Goal: Task Accomplishment & Management: Manage account settings

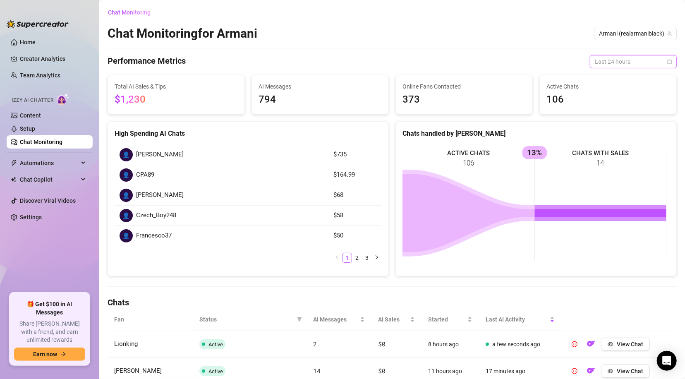
scroll to position [271, 0]
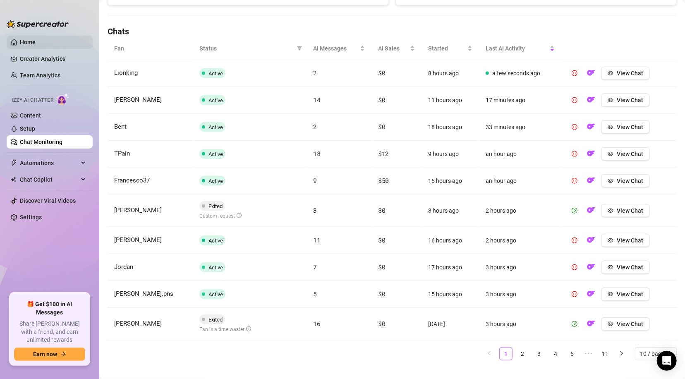
click at [29, 39] on link "Home" at bounding box center [28, 42] width 16 height 7
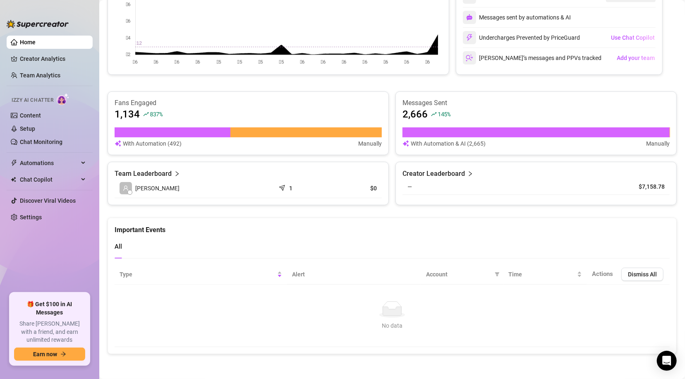
scroll to position [198, 0]
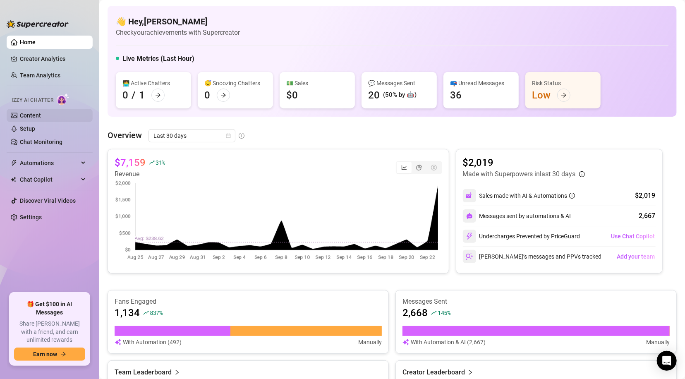
click at [30, 117] on link "Content" at bounding box center [30, 115] width 21 height 7
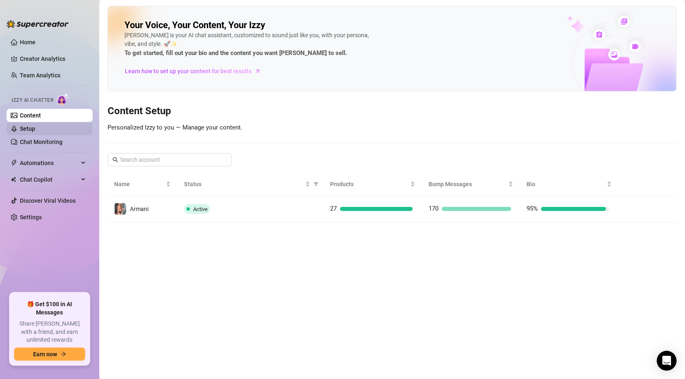
click at [32, 128] on link "Setup" at bounding box center [27, 128] width 15 height 7
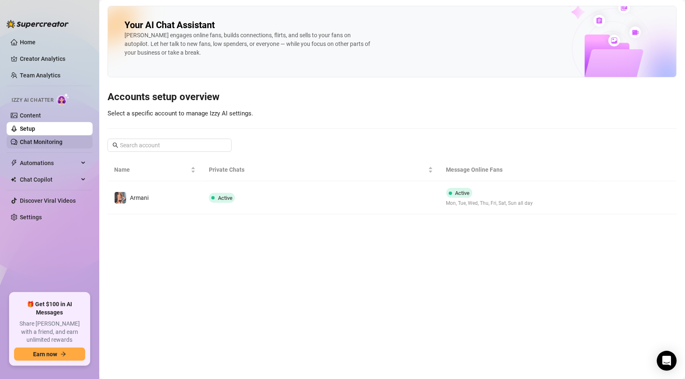
click at [37, 143] on link "Chat Monitoring" at bounding box center [41, 142] width 43 height 7
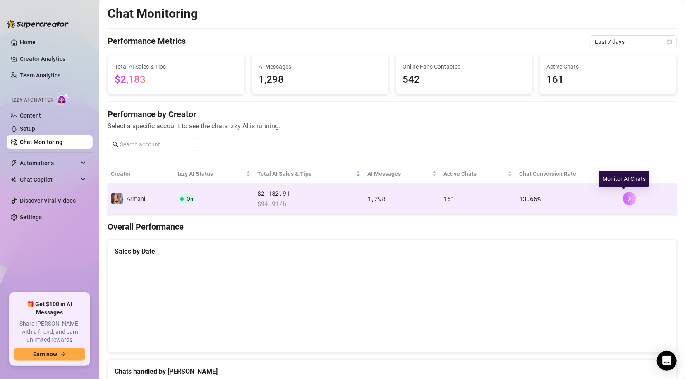
click at [627, 198] on icon "right" at bounding box center [630, 199] width 6 height 6
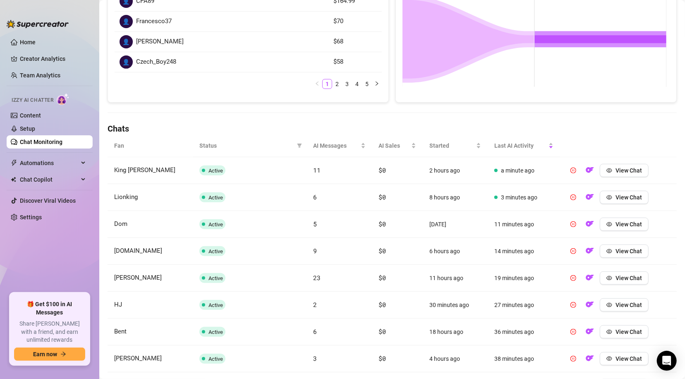
scroll to position [177, 0]
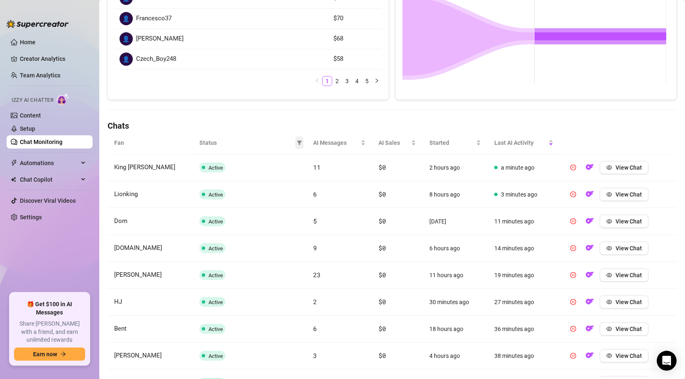
click at [297, 141] on icon "filter" at bounding box center [299, 143] width 5 height 4
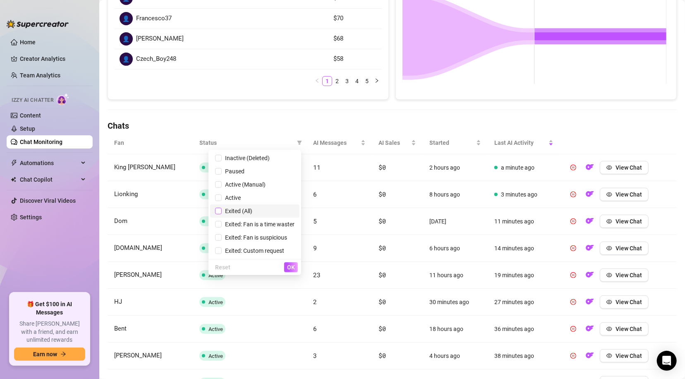
click at [221, 210] on input "checkbox" at bounding box center [218, 211] width 7 height 7
click at [294, 263] on button "OK" at bounding box center [291, 267] width 14 height 10
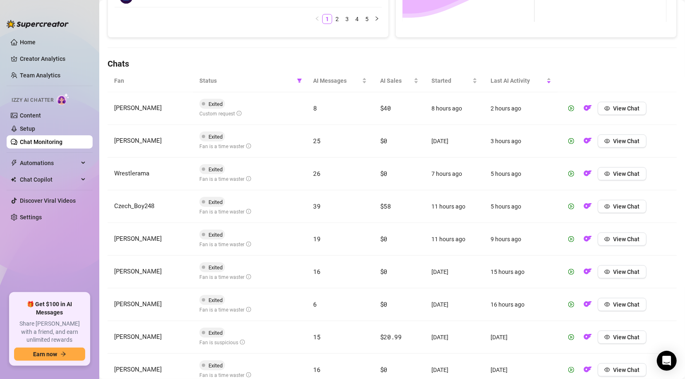
scroll to position [199, 0]
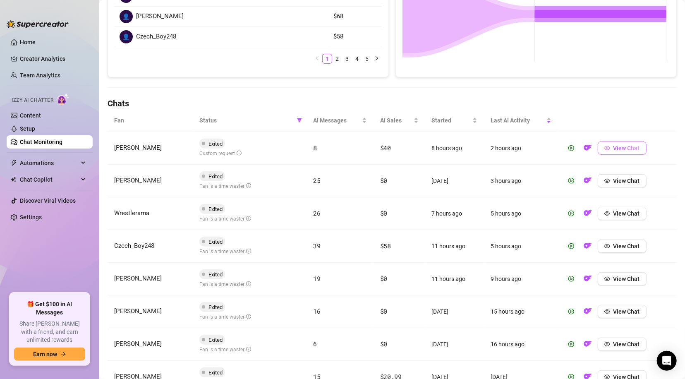
click at [604, 145] on icon "eye" at bounding box center [607, 148] width 6 height 6
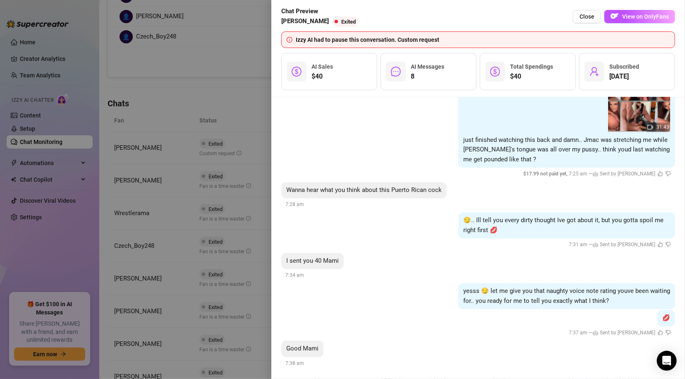
scroll to position [1454, 0]
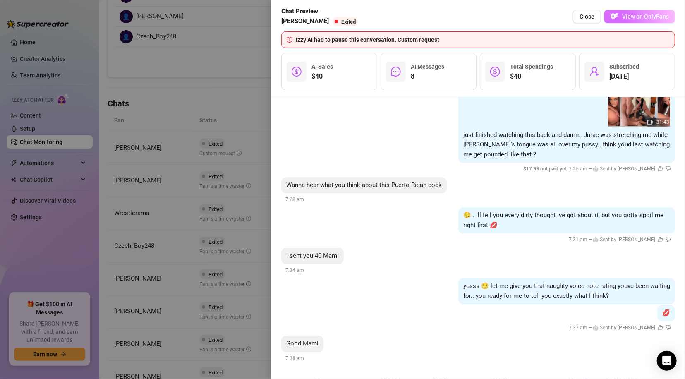
click at [628, 15] on span "View on OnlyFans" at bounding box center [645, 16] width 47 height 7
click at [593, 18] on span "Close" at bounding box center [587, 16] width 15 height 7
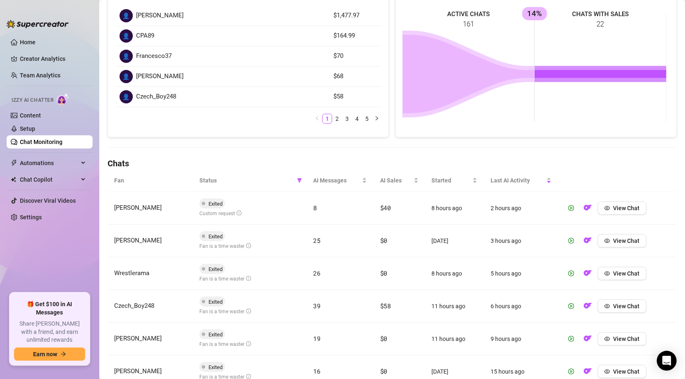
scroll to position [115, 0]
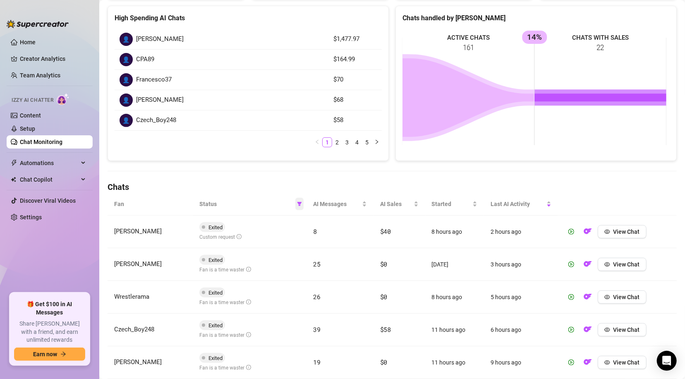
click at [298, 204] on icon "filter" at bounding box center [299, 203] width 5 height 5
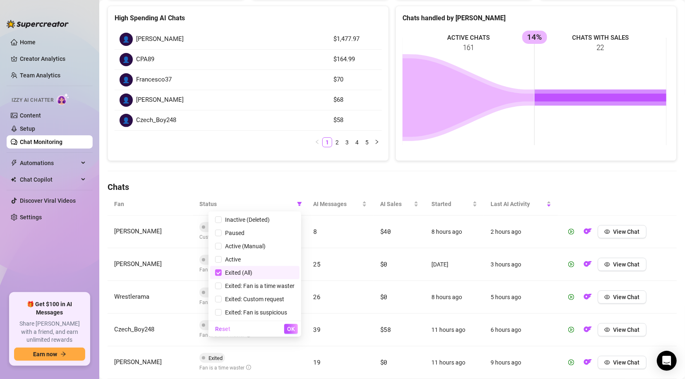
click at [216, 273] on input "checkbox" at bounding box center [218, 272] width 7 height 7
checkbox input "false"
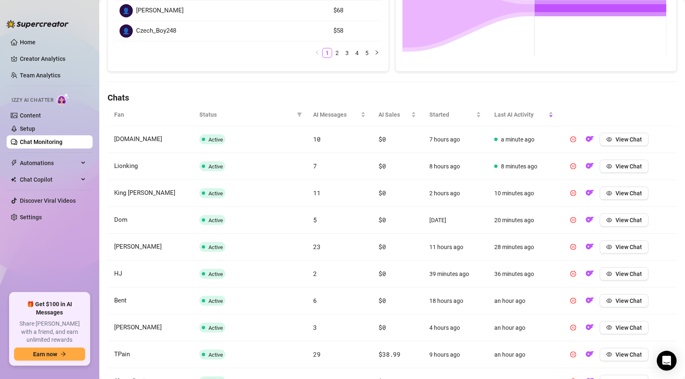
scroll to position [163, 0]
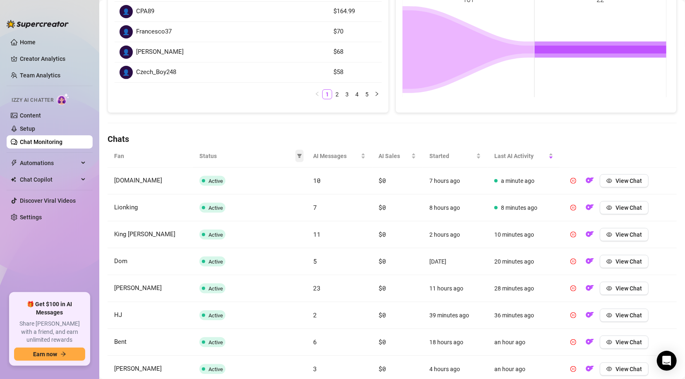
click at [297, 154] on icon "filter" at bounding box center [299, 156] width 5 height 4
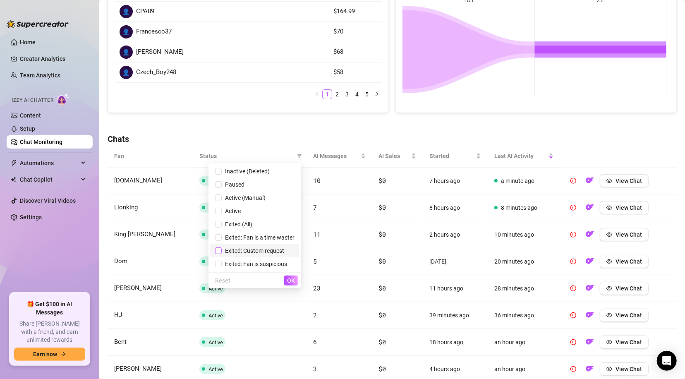
click at [220, 249] on input "checkbox" at bounding box center [218, 250] width 7 height 7
checkbox input "true"
click at [220, 263] on input "checkbox" at bounding box center [218, 264] width 7 height 7
checkbox input "true"
click at [291, 280] on span "OK" at bounding box center [291, 280] width 8 height 7
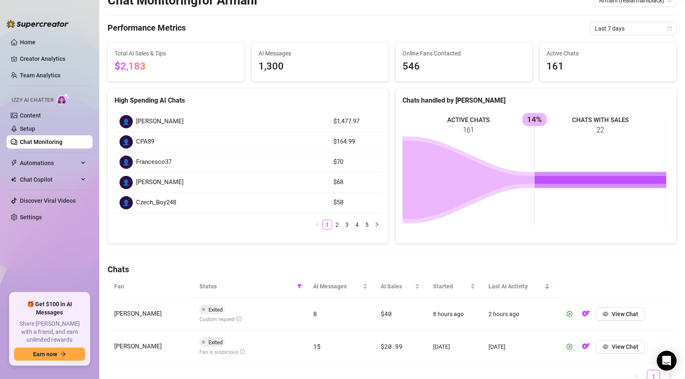
scroll to position [0, 0]
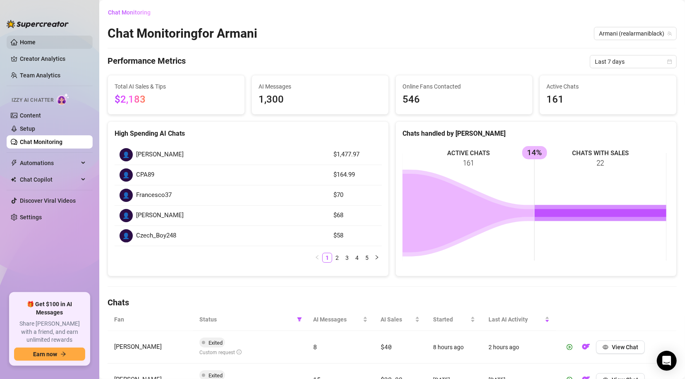
click at [26, 39] on link "Home" at bounding box center [28, 42] width 16 height 7
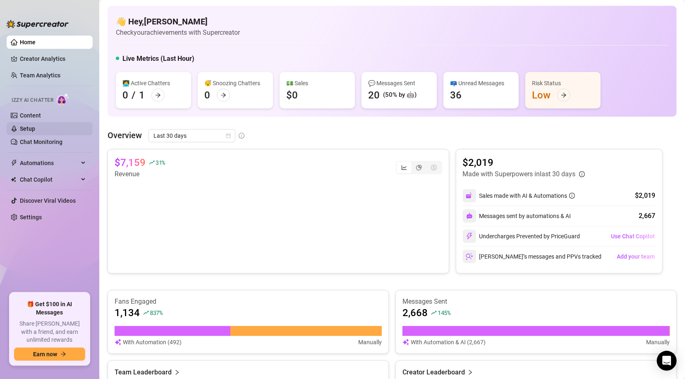
click at [28, 129] on link "Setup" at bounding box center [27, 128] width 15 height 7
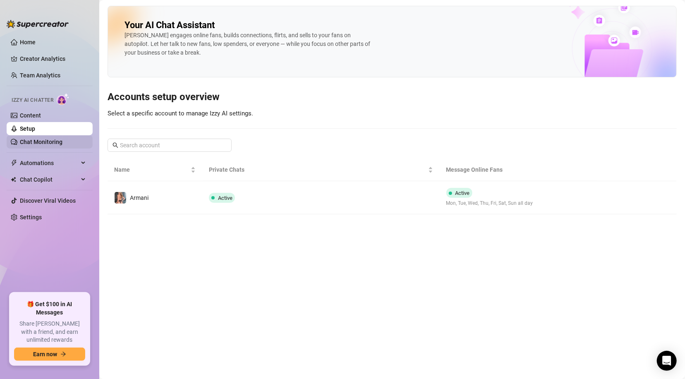
click at [34, 140] on link "Chat Monitoring" at bounding box center [41, 142] width 43 height 7
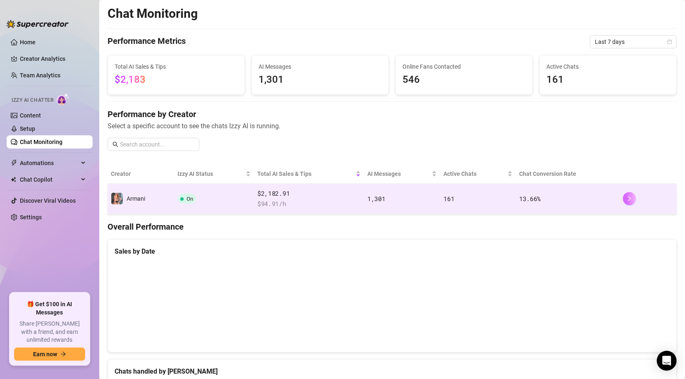
click at [623, 194] on button "button" at bounding box center [629, 198] width 13 height 13
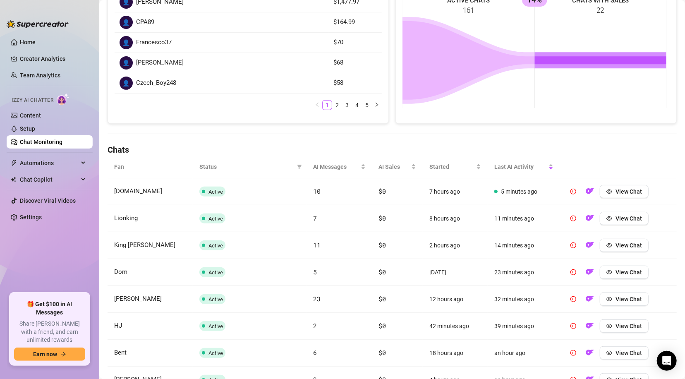
scroll to position [91, 0]
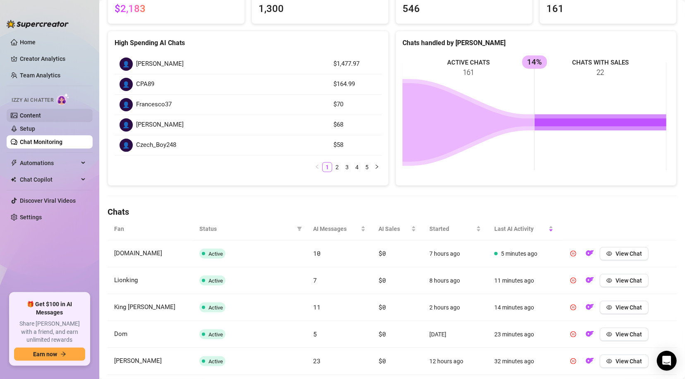
click at [28, 114] on link "Content" at bounding box center [30, 115] width 21 height 7
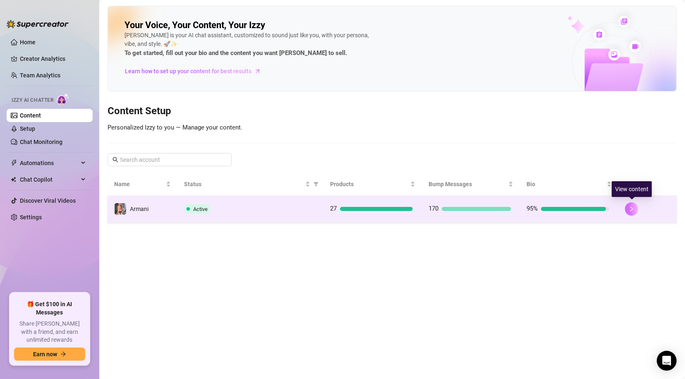
click at [628, 208] on button "button" at bounding box center [631, 208] width 13 height 13
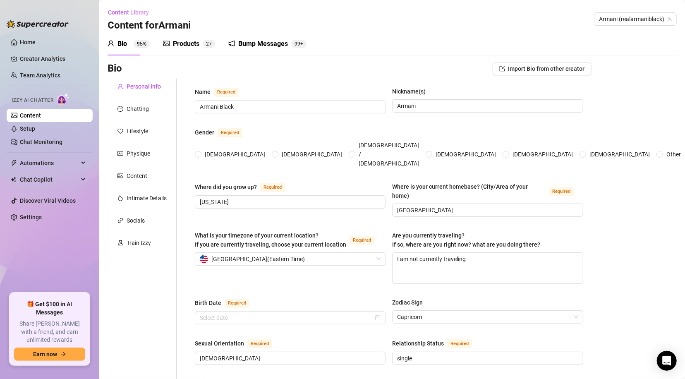
radio input "true"
type input "[DATE]"
click at [176, 47] on div "Products" at bounding box center [186, 44] width 26 height 10
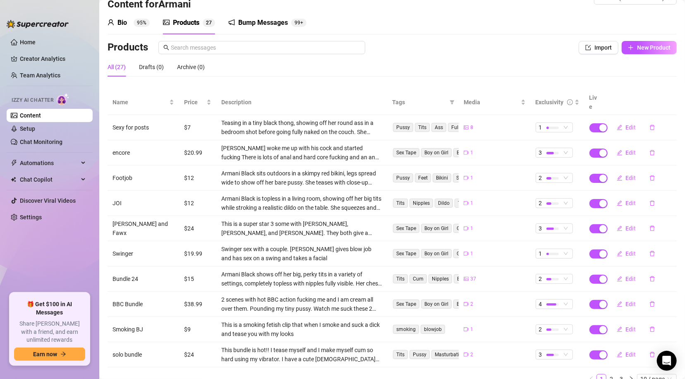
scroll to position [48, 0]
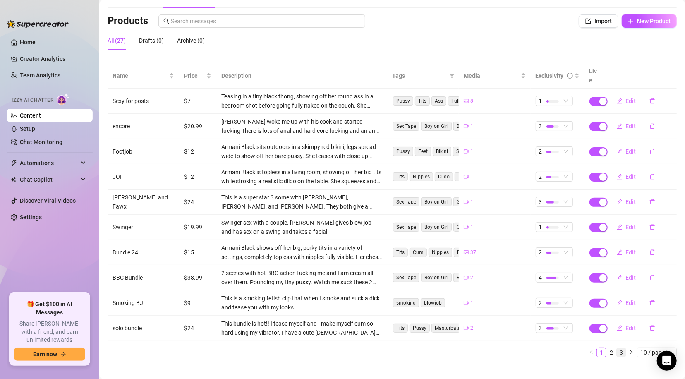
click at [617, 348] on link "3" at bounding box center [621, 352] width 9 height 9
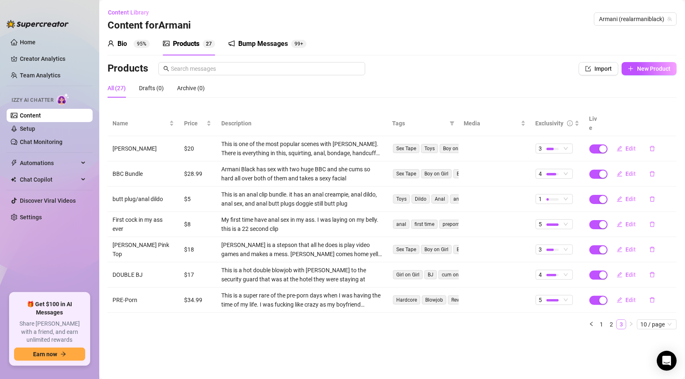
scroll to position [0, 0]
click at [613, 320] on link "2" at bounding box center [611, 324] width 9 height 9
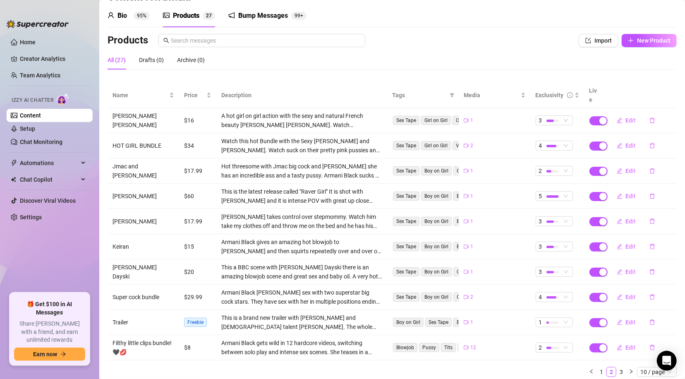
scroll to position [48, 0]
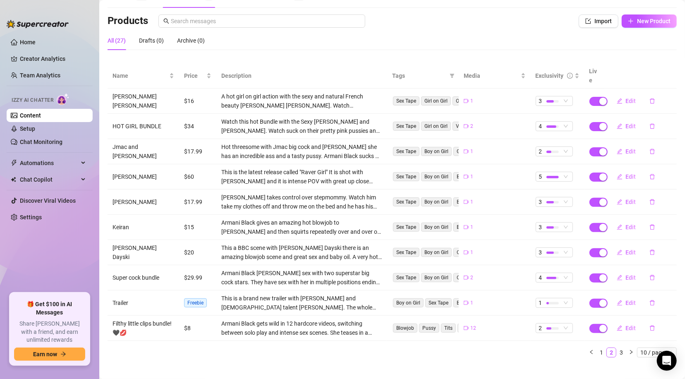
click at [119, 166] on td "[PERSON_NAME]" at bounding box center [144, 176] width 72 height 25
click at [35, 129] on link "Setup" at bounding box center [27, 128] width 15 height 7
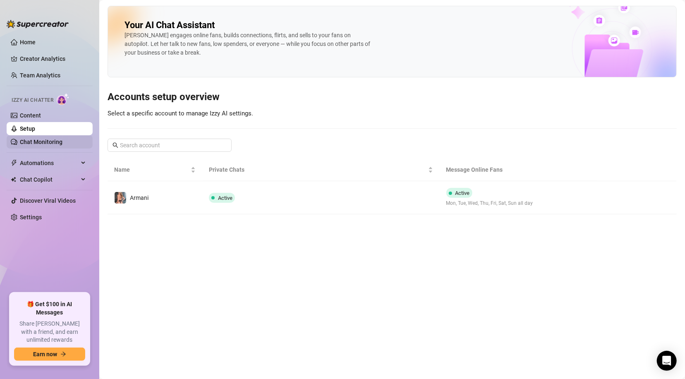
click at [36, 141] on link "Chat Monitoring" at bounding box center [41, 142] width 43 height 7
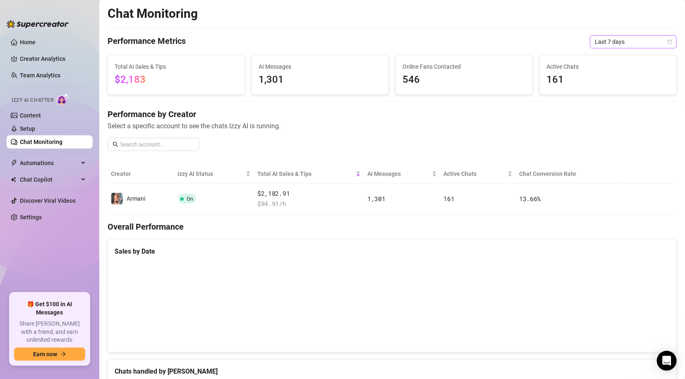
click at [667, 43] on icon "calendar" at bounding box center [669, 41] width 5 height 5
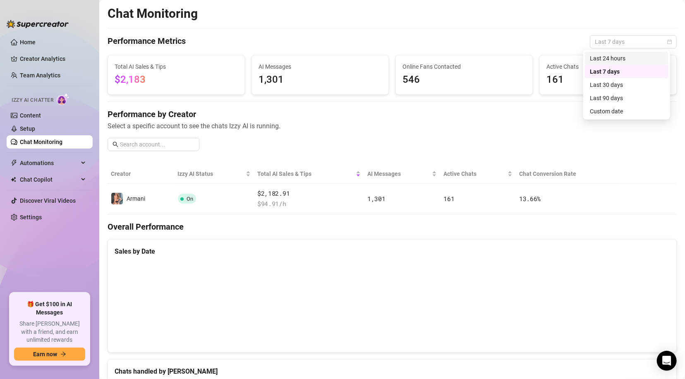
click at [631, 61] on div "Last 24 hours" at bounding box center [627, 58] width 74 height 9
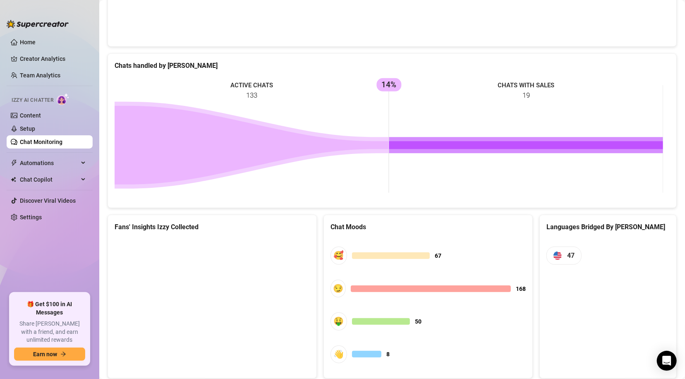
scroll to position [329, 0]
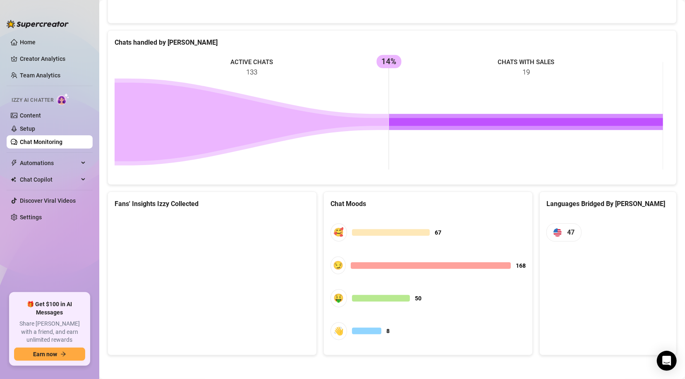
click at [168, 235] on canvas at bounding box center [211, 277] width 192 height 124
click at [178, 242] on canvas at bounding box center [211, 277] width 192 height 124
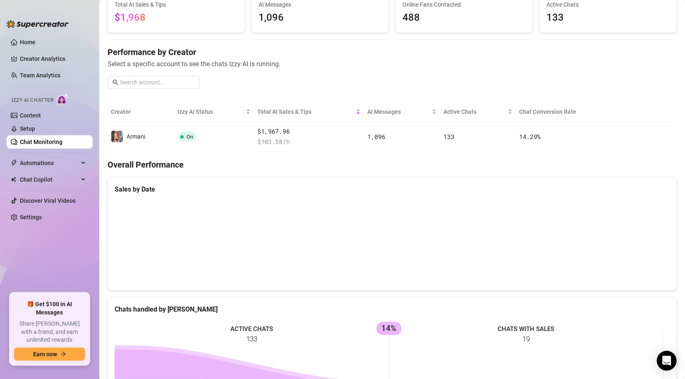
scroll to position [61, 0]
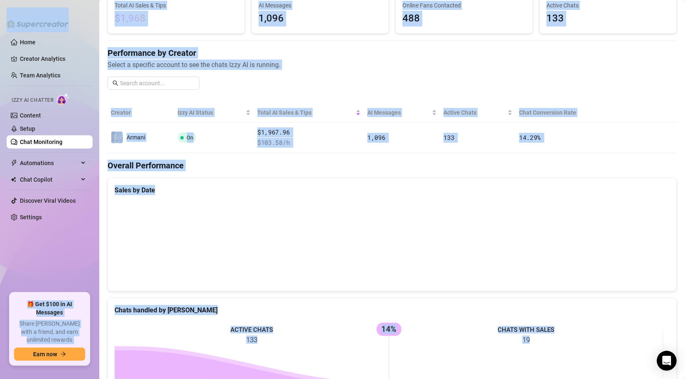
click at [646, 53] on h4 "Performance by Creator" at bounding box center [392, 53] width 569 height 12
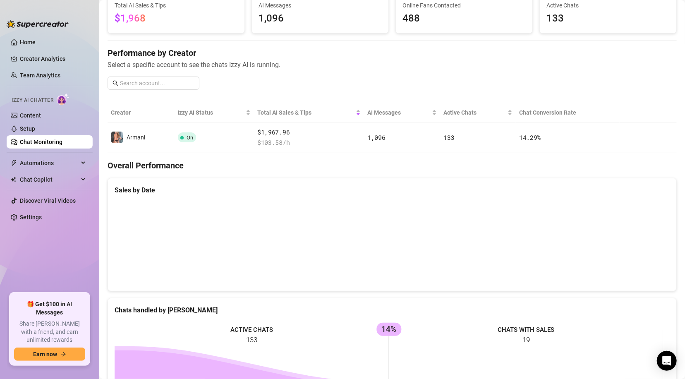
scroll to position [0, 0]
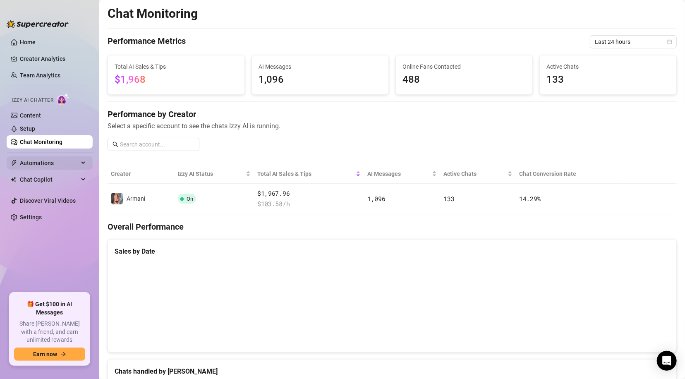
click at [69, 160] on span "Automations" at bounding box center [49, 162] width 59 height 13
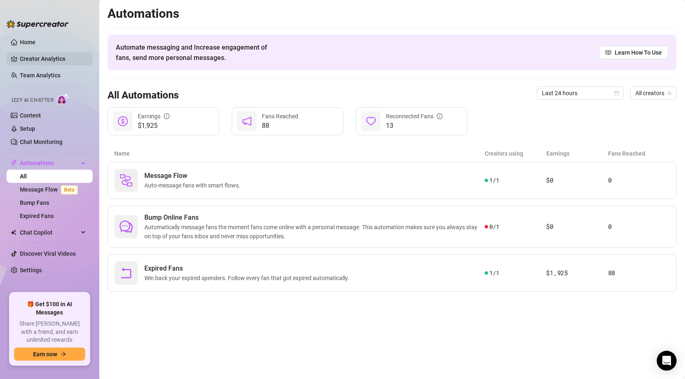
click at [57, 57] on link "Creator Analytics" at bounding box center [53, 58] width 66 height 13
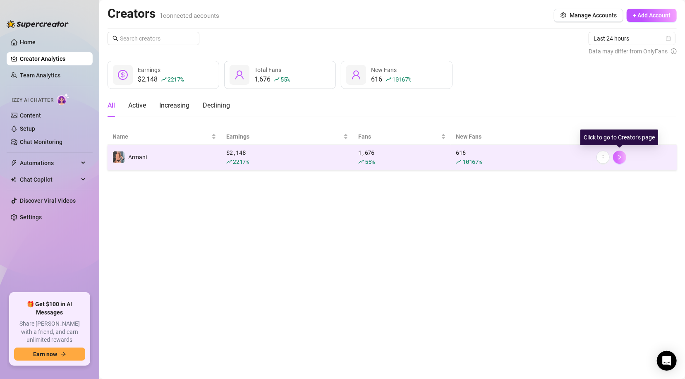
click at [622, 154] on icon "right" at bounding box center [620, 157] width 6 height 6
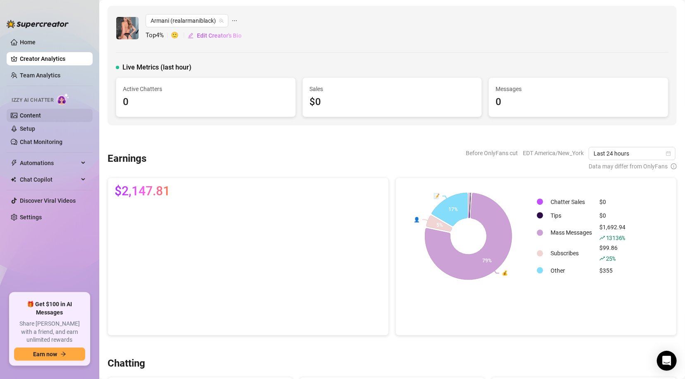
click at [38, 112] on link "Content" at bounding box center [30, 115] width 21 height 7
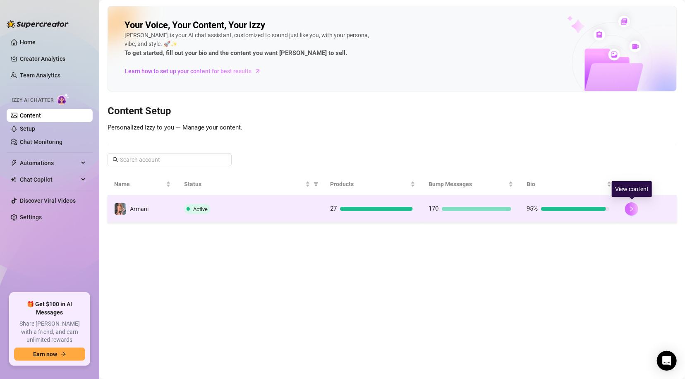
click at [629, 209] on icon "right" at bounding box center [632, 209] width 6 height 6
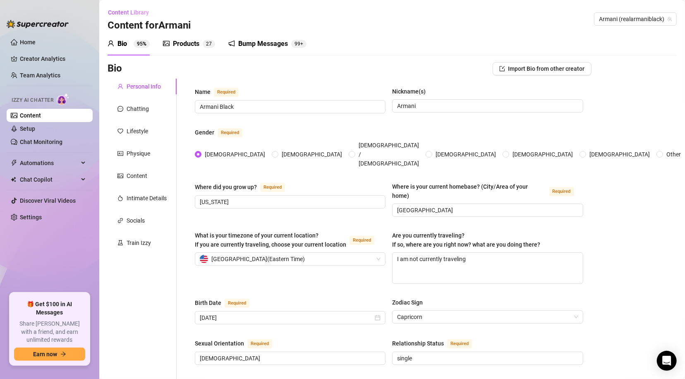
click at [173, 43] on div "Products" at bounding box center [186, 44] width 26 height 10
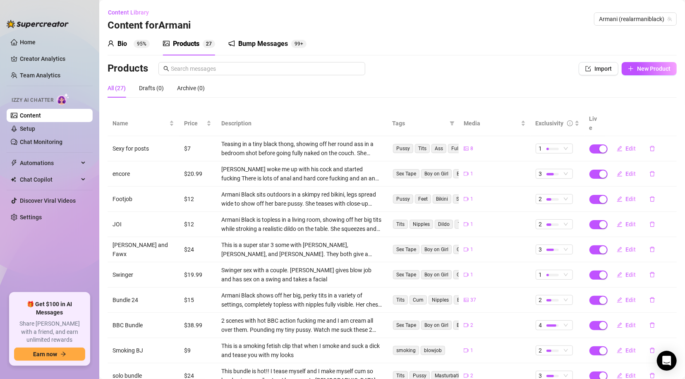
scroll to position [48, 0]
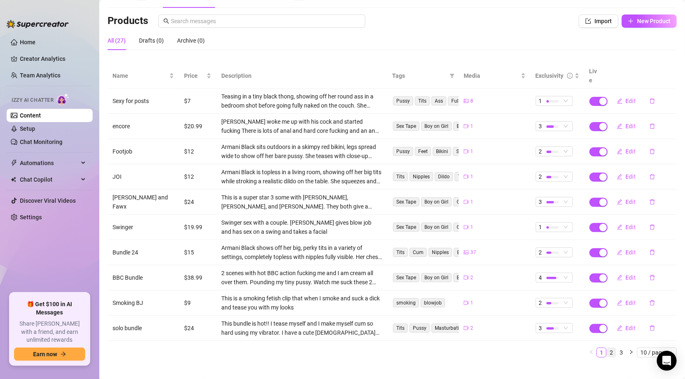
click at [607, 348] on link "2" at bounding box center [611, 352] width 9 height 9
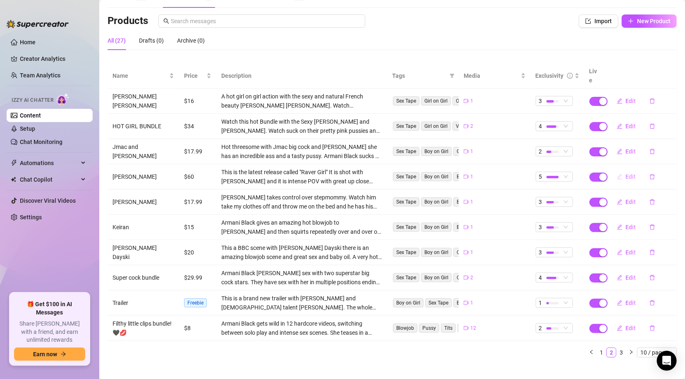
click at [617, 174] on icon "edit" at bounding box center [620, 177] width 6 height 6
type textarea "This is my absolute latest and most exclusive scene. It is just released and it…"
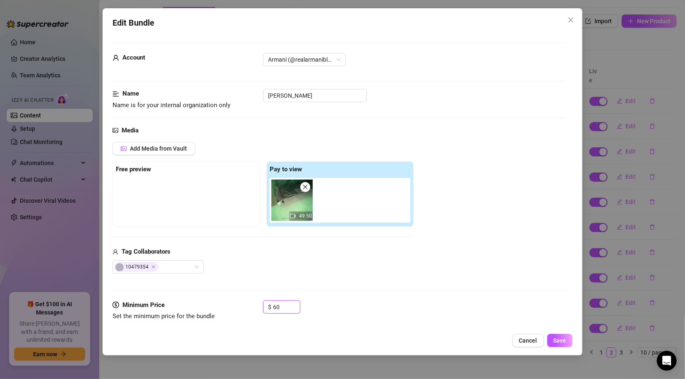
drag, startPoint x: 287, startPoint y: 307, endPoint x: 257, endPoint y: 307, distance: 29.8
click at [257, 307] on div "Minimum Price Set the minimum price for the bundle $ 60" at bounding box center [339, 310] width 453 height 21
type input "4"
type input "30"
click at [168, 200] on div at bounding box center [186, 198] width 141 height 41
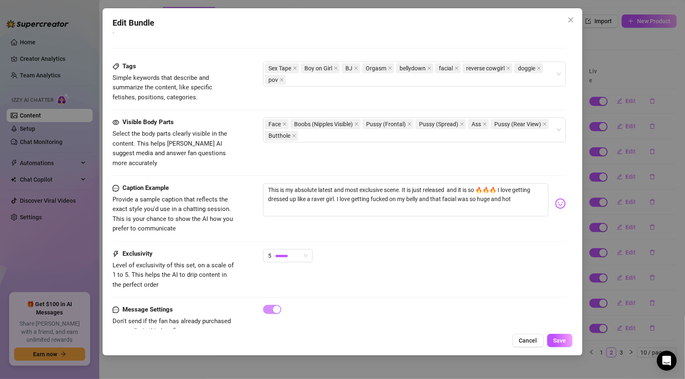
scroll to position [412, 0]
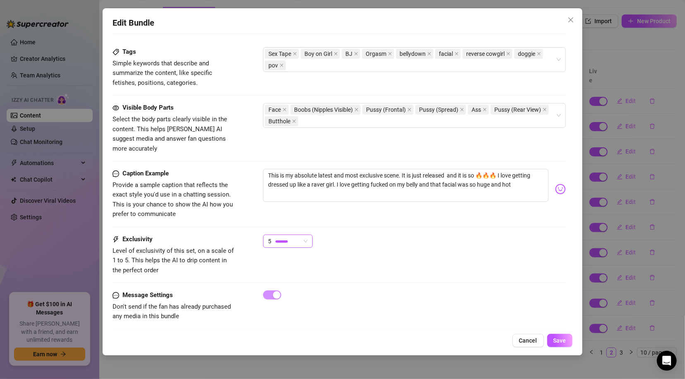
click at [307, 235] on span "5" at bounding box center [288, 241] width 40 height 12
click at [285, 288] on span "4" at bounding box center [297, 289] width 55 height 9
click at [557, 344] on span "Save" at bounding box center [559, 340] width 13 height 7
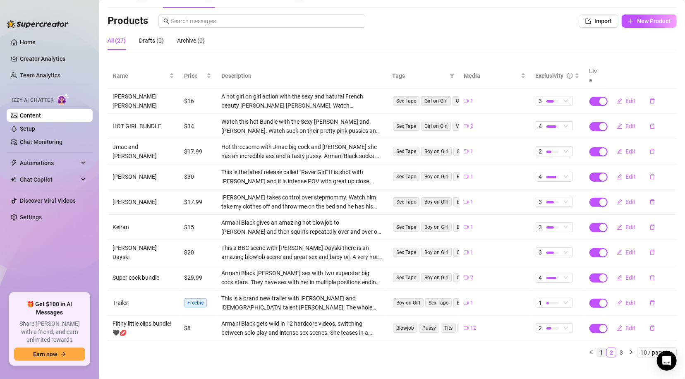
click at [597, 348] on link "1" at bounding box center [601, 352] width 9 height 9
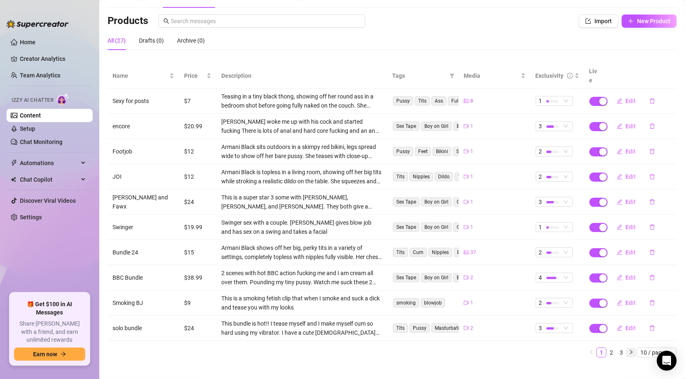
click at [629, 350] on icon "right" at bounding box center [631, 352] width 5 height 5
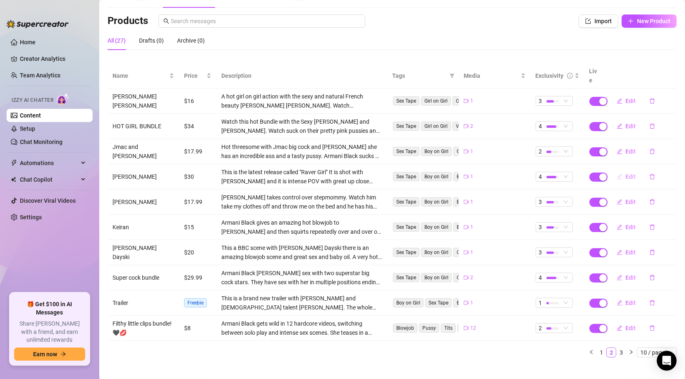
click at [617, 174] on icon "edit" at bounding box center [620, 177] width 6 height 6
type textarea "This is my absolute latest and most exclusive scene. It is just released and it…"
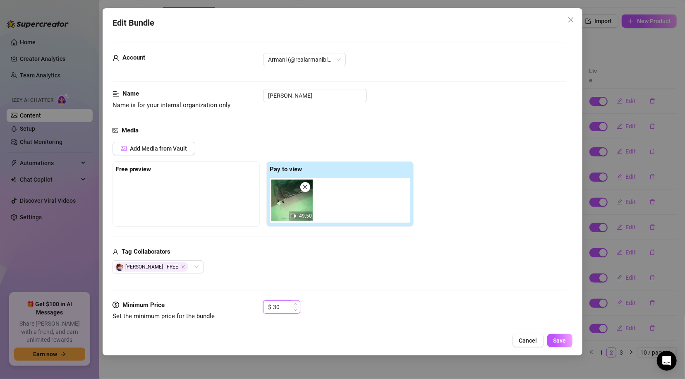
click at [283, 306] on input "30" at bounding box center [286, 307] width 27 height 12
type input "35"
click at [553, 340] on span "Save" at bounding box center [559, 340] width 13 height 7
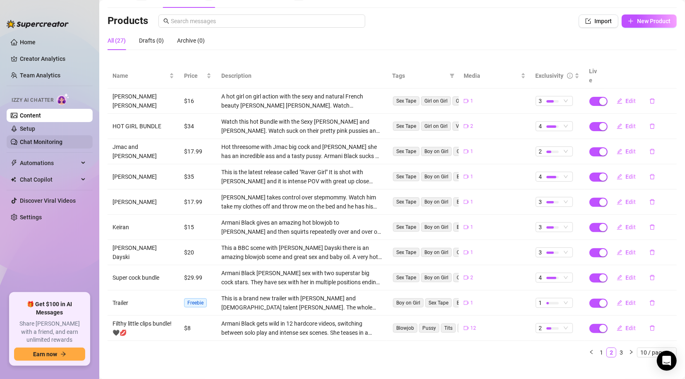
click at [40, 141] on link "Chat Monitoring" at bounding box center [41, 142] width 43 height 7
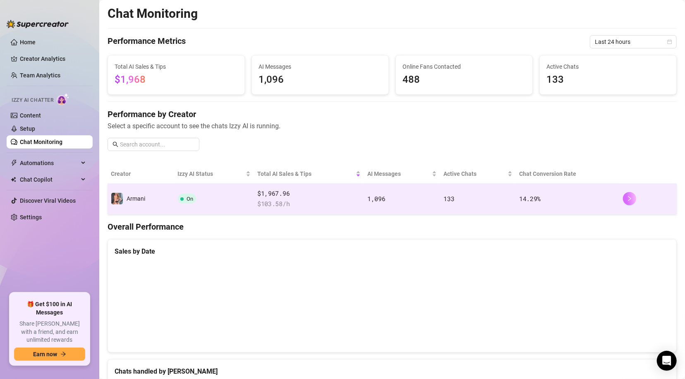
click at [623, 193] on button "button" at bounding box center [629, 198] width 13 height 13
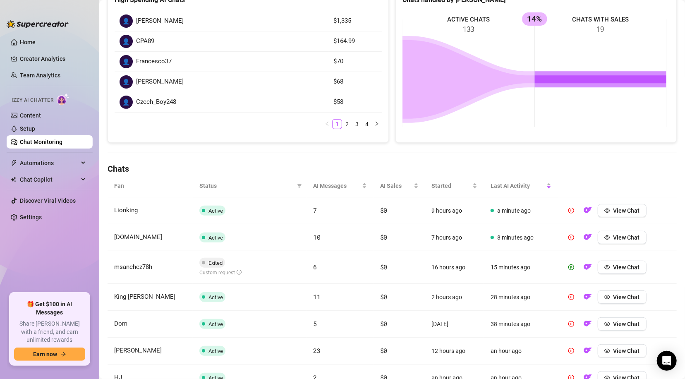
scroll to position [274, 0]
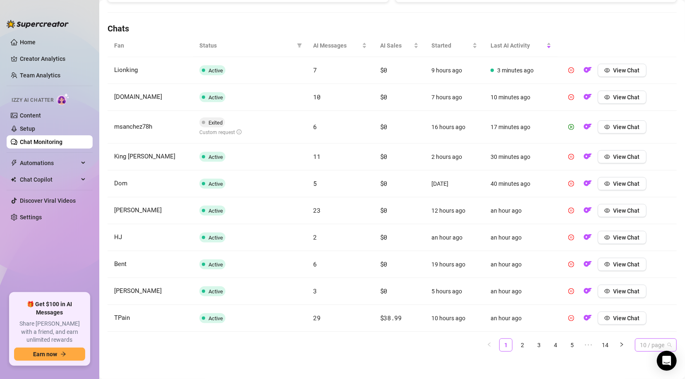
click at [663, 340] on span "10 / page" at bounding box center [656, 345] width 32 height 12
click at [648, 327] on div "100 / page" at bounding box center [656, 328] width 29 height 9
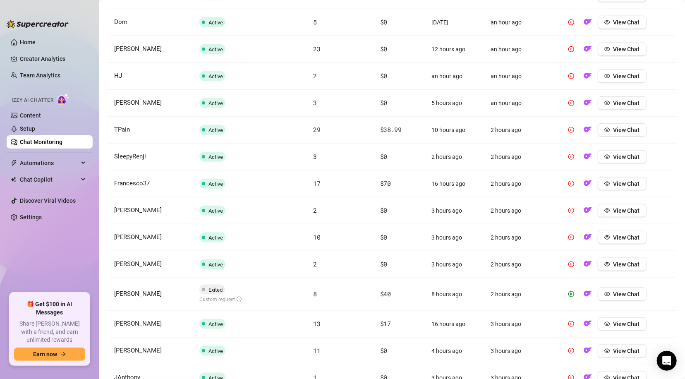
scroll to position [0, 0]
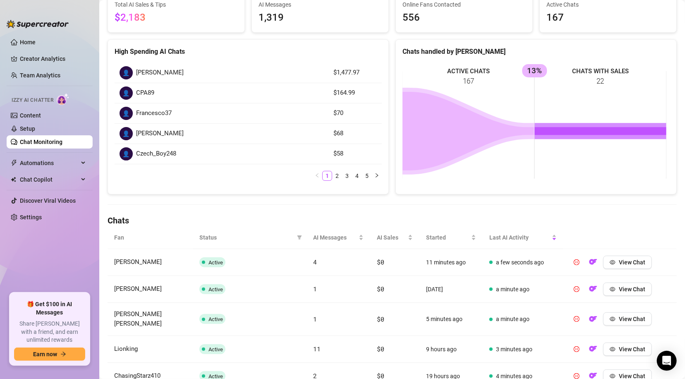
scroll to position [127, 0]
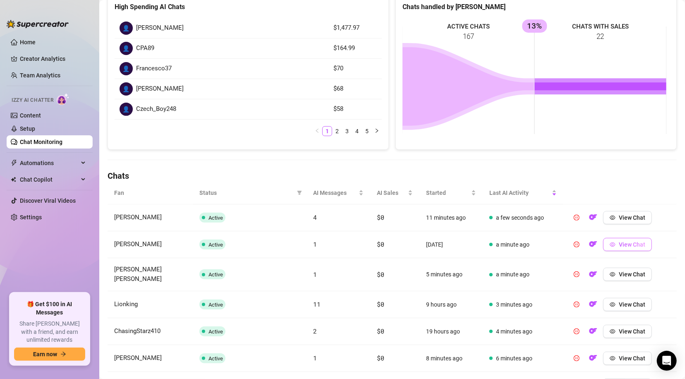
click at [611, 247] on button "View Chat" at bounding box center [627, 244] width 49 height 13
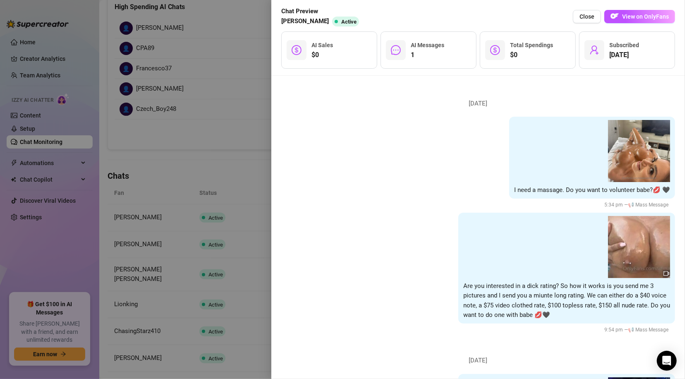
scroll to position [426, 0]
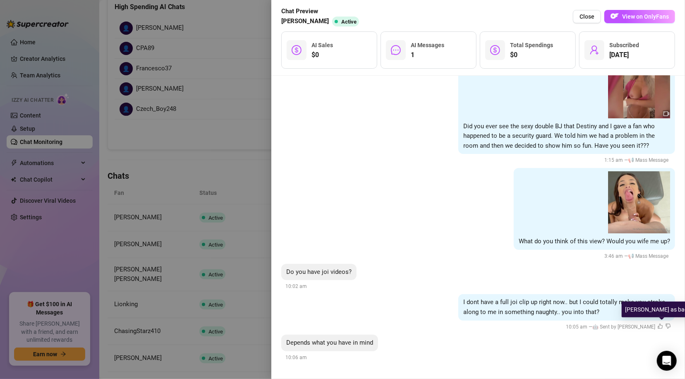
click at [666, 325] on icon "dislike" at bounding box center [668, 325] width 5 height 5
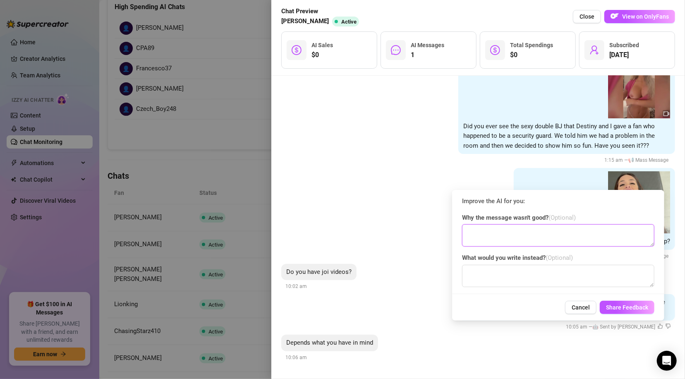
click at [548, 238] on textarea at bounding box center [558, 235] width 192 height 22
type textarea "I"
type textarea "there is JOI content"
type textarea "Yes I do babe"
click at [616, 307] on span "Share Feedback" at bounding box center [627, 307] width 42 height 7
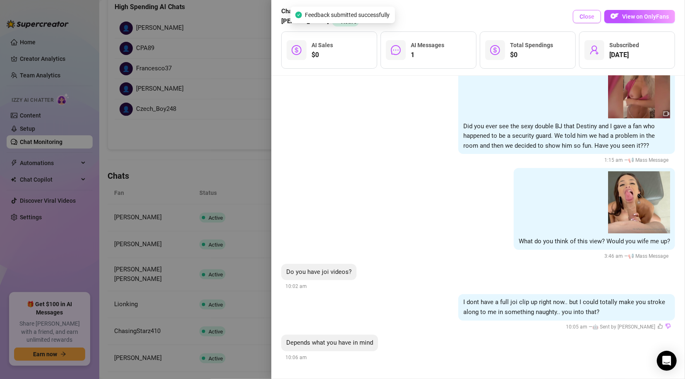
click at [589, 15] on span "Close" at bounding box center [587, 16] width 15 height 7
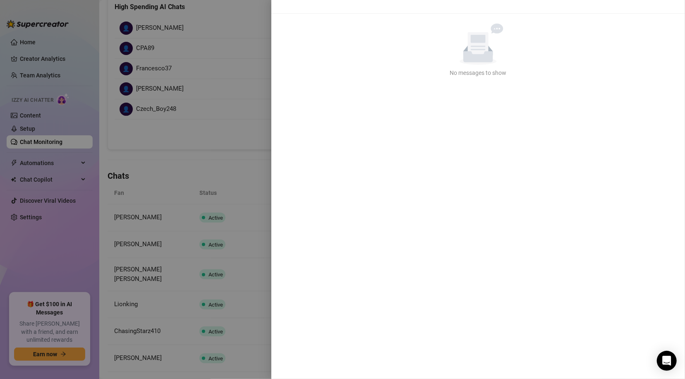
scroll to position [0, 0]
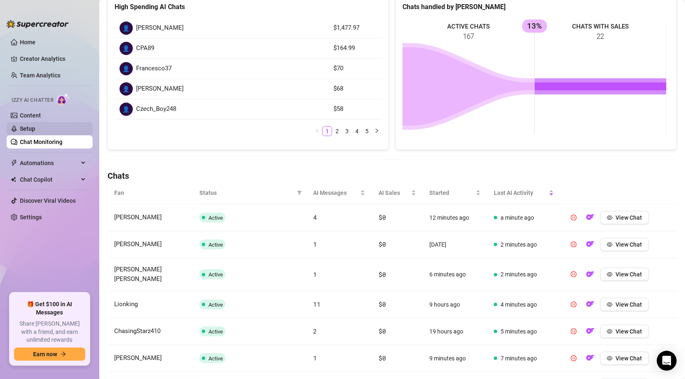
click at [29, 129] on link "Setup" at bounding box center [27, 128] width 15 height 7
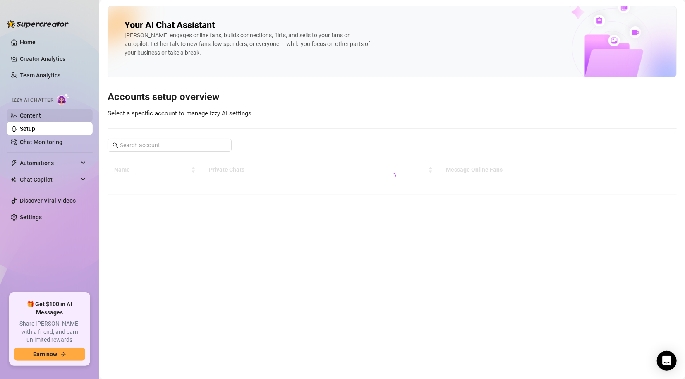
click at [33, 115] on link "Content" at bounding box center [30, 115] width 21 height 7
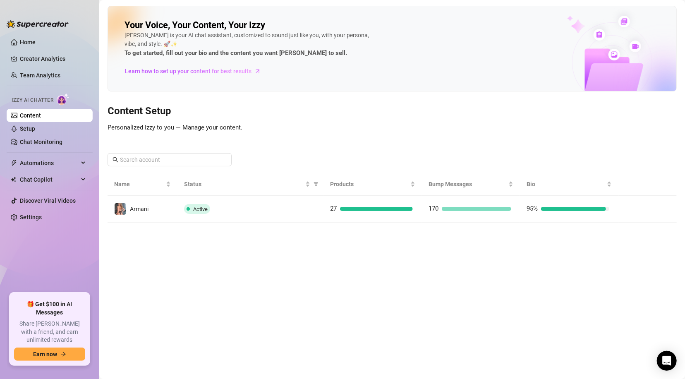
click at [228, 213] on div "Active" at bounding box center [250, 209] width 133 height 10
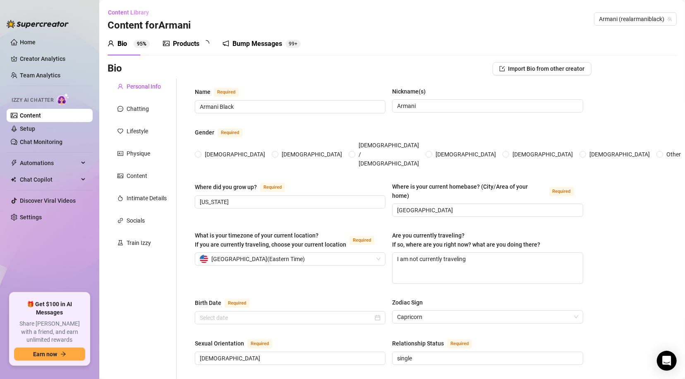
click at [185, 43] on div "Products" at bounding box center [186, 44] width 26 height 10
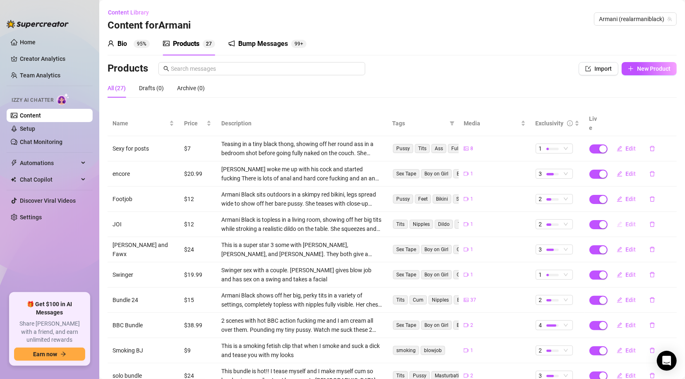
click at [617, 221] on icon "edit" at bounding box center [620, 224] width 6 height 6
type textarea "You want to have me give you a JOI sesh with me babe."
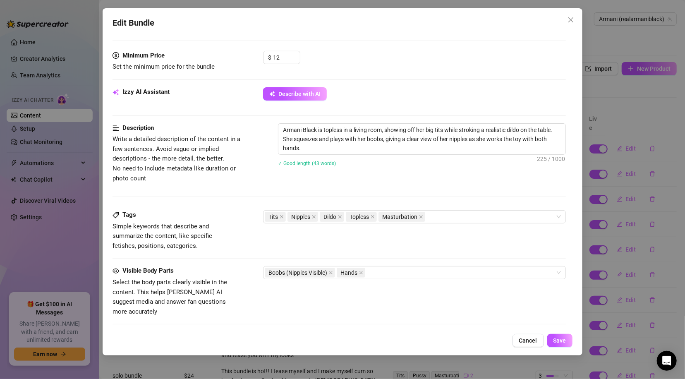
scroll to position [258, 0]
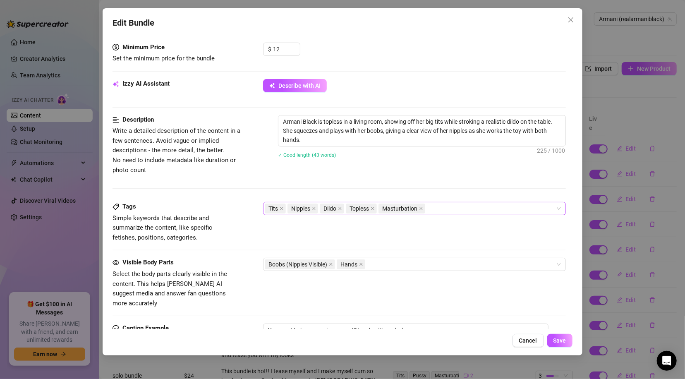
click at [462, 207] on div "Tits Nipples Dildo Topless Masturbation" at bounding box center [410, 209] width 290 height 12
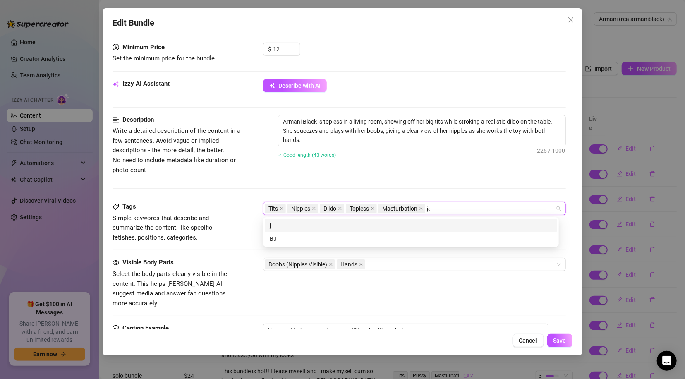
type input "joi"
click at [456, 223] on div "joi" at bounding box center [411, 225] width 283 height 9
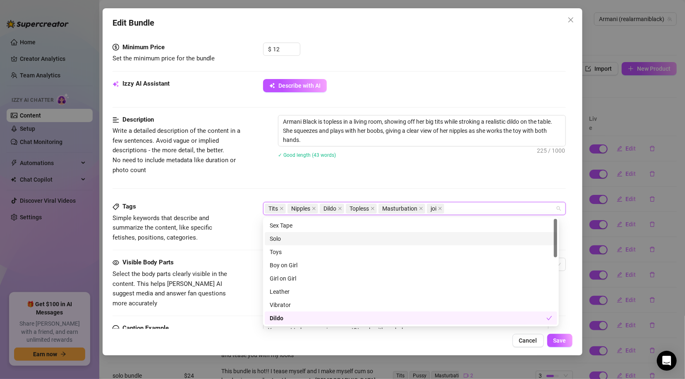
click at [492, 177] on div "Description Write a detailed description of the content in a few sentences. Avo…" at bounding box center [339, 158] width 453 height 87
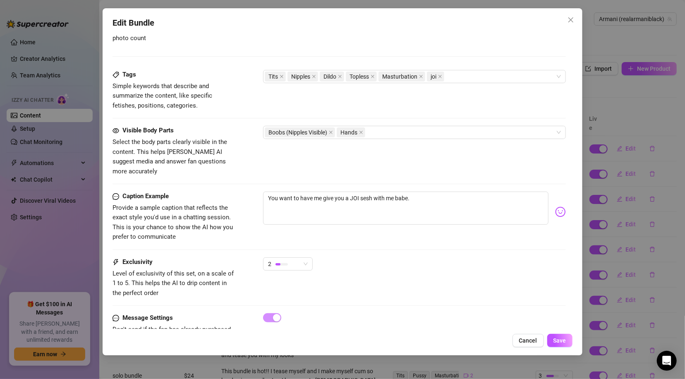
scroll to position [412, 0]
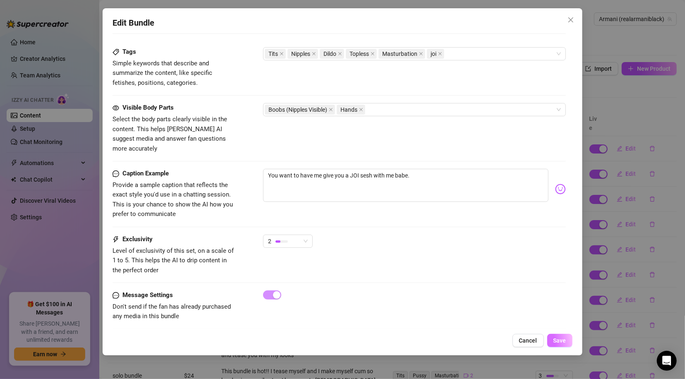
click at [560, 338] on span "Save" at bounding box center [559, 340] width 13 height 7
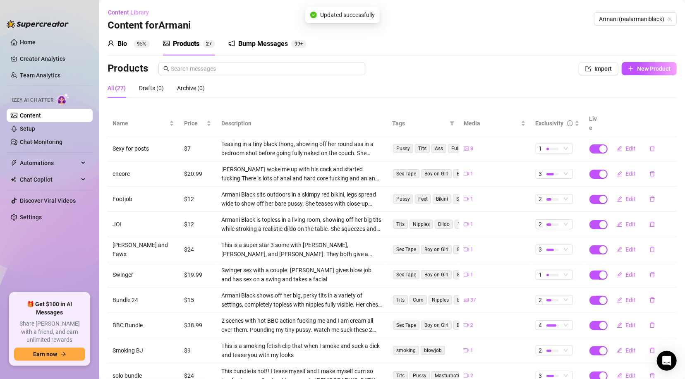
click at [569, 18] on div "Content Library Content for Armani Armani (realarmaniblack)" at bounding box center [392, 19] width 569 height 26
click at [46, 139] on link "Chat Monitoring" at bounding box center [41, 142] width 43 height 7
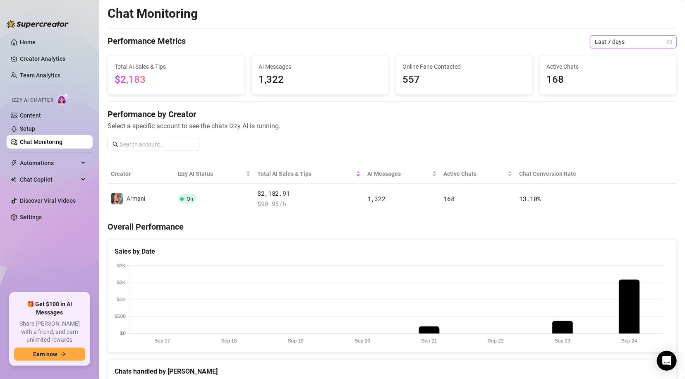
click at [667, 42] on icon "calendar" at bounding box center [669, 41] width 5 height 5
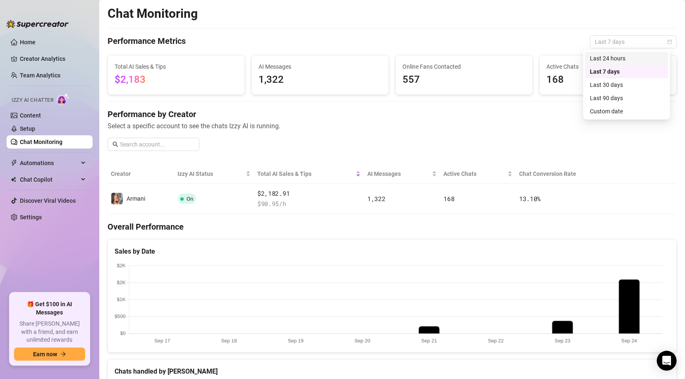
click at [621, 58] on div "Last 24 hours" at bounding box center [627, 58] width 74 height 9
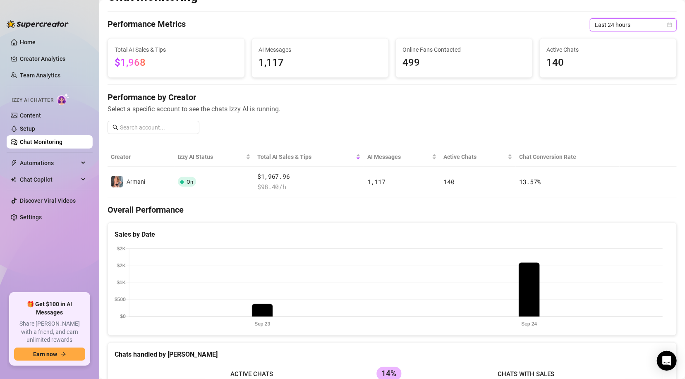
scroll to position [17, 0]
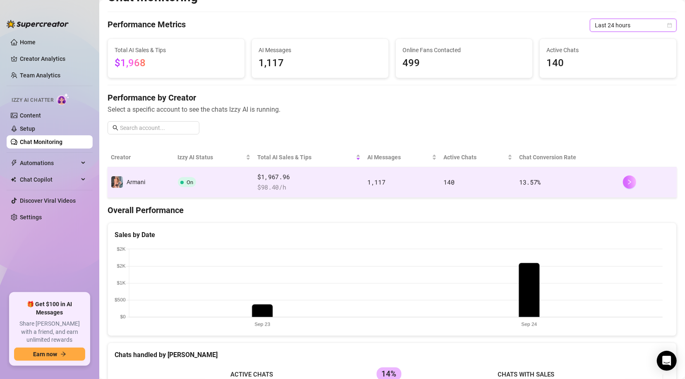
click at [627, 181] on icon "right" at bounding box center [630, 182] width 6 height 6
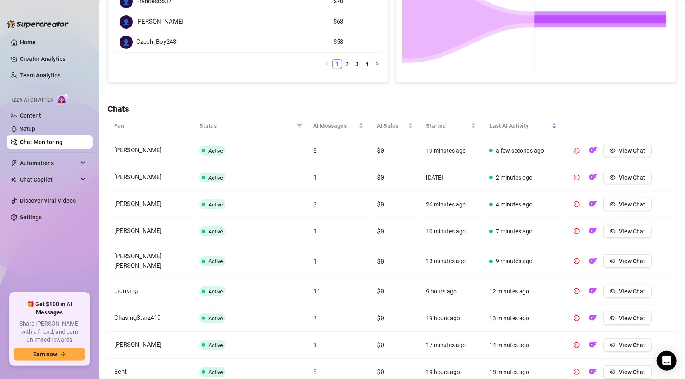
scroll to position [265, 0]
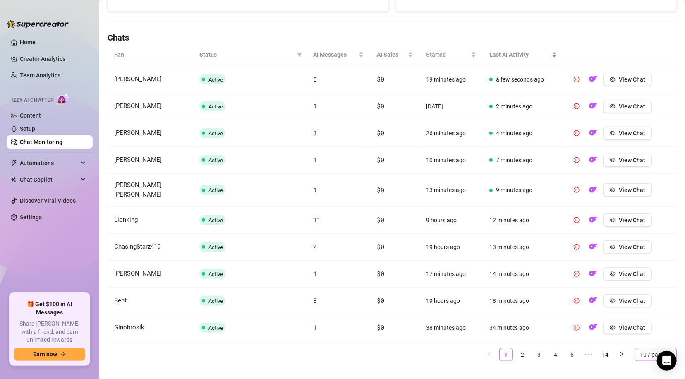
click at [651, 348] on span "10 / page" at bounding box center [656, 354] width 32 height 12
click at [644, 333] on div "100 / page" at bounding box center [656, 337] width 29 height 9
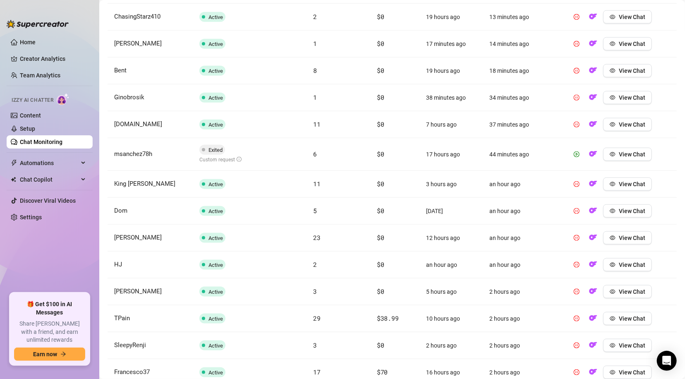
scroll to position [594, 0]
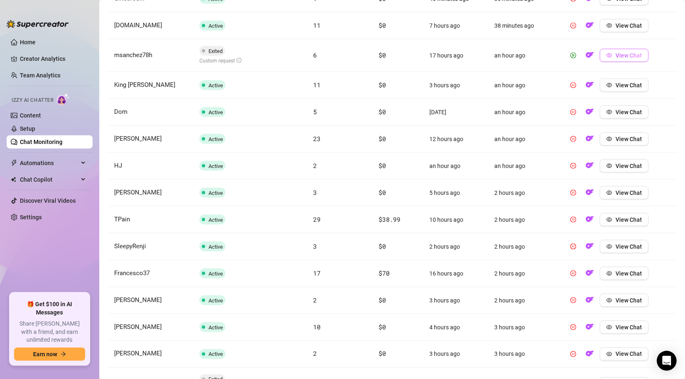
click at [616, 52] on span "View Chat" at bounding box center [629, 55] width 26 height 7
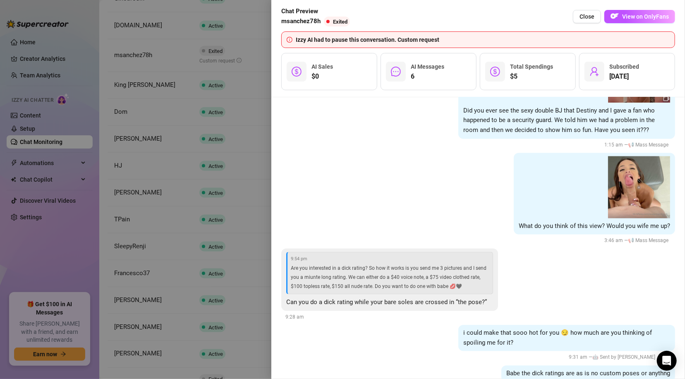
scroll to position [1023, 0]
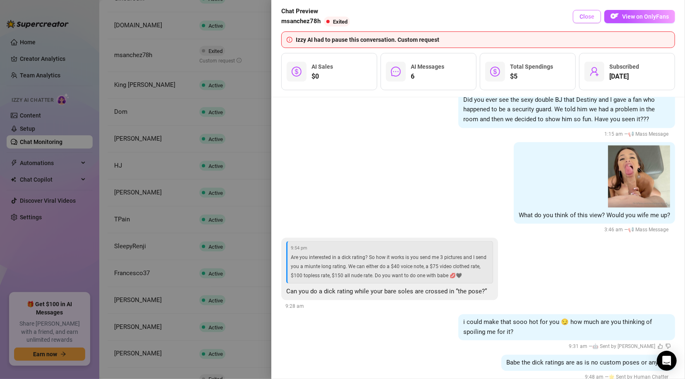
click at [582, 16] on span "Close" at bounding box center [587, 16] width 15 height 7
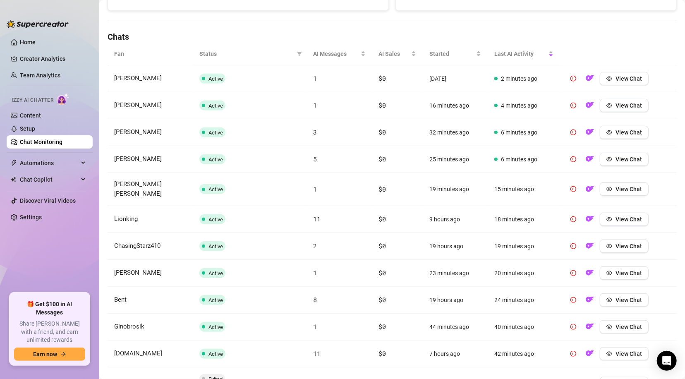
scroll to position [0, 0]
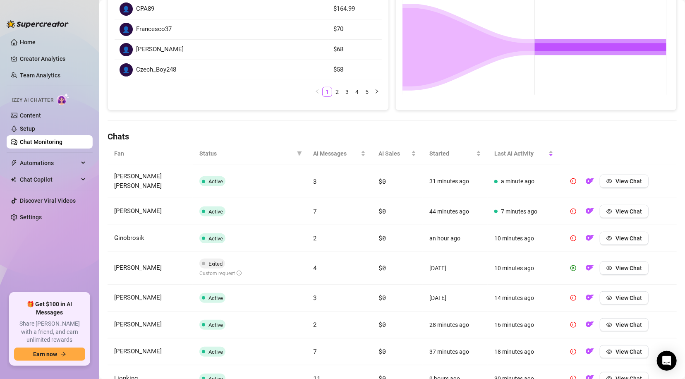
scroll to position [277, 0]
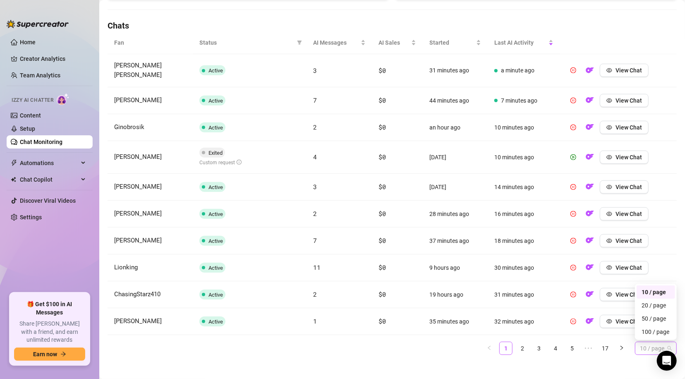
click at [652, 342] on span "10 / page" at bounding box center [656, 348] width 32 height 12
click at [642, 327] on div "100 / page" at bounding box center [656, 331] width 29 height 9
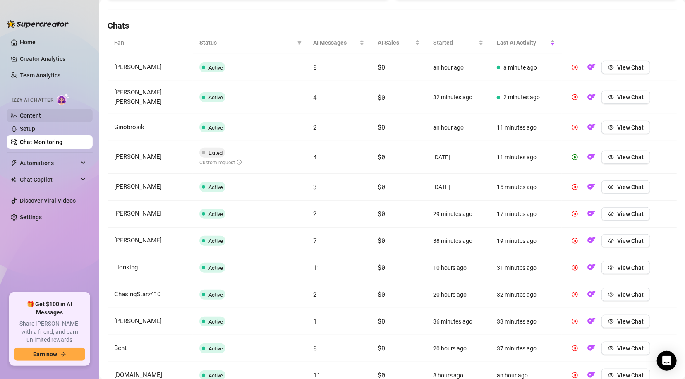
click at [35, 113] on link "Content" at bounding box center [30, 115] width 21 height 7
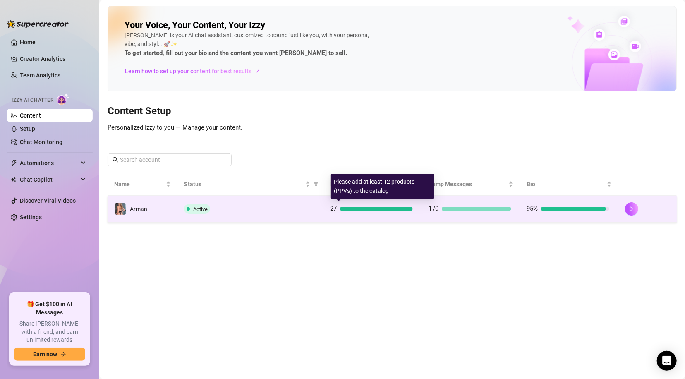
click at [383, 204] on div "27" at bounding box center [371, 209] width 83 height 10
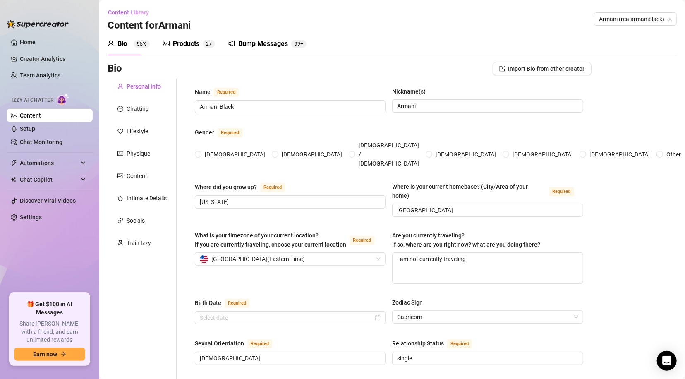
type input "Armani Black"
type input "Armani"
type input "[US_STATE]"
type input "[GEOGRAPHIC_DATA]"
type textarea "I am not currently traveling"
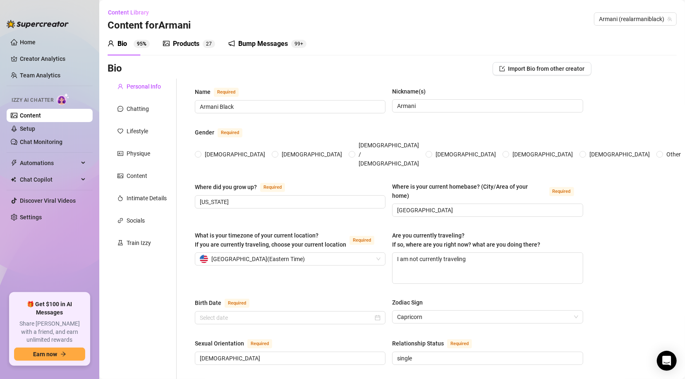
type input "[DEMOGRAPHIC_DATA]"
type input "single"
type input "2 dogs I have platinum French bulldog Alfie and a French bulldog/ XL bully mix …"
type input "Adult porn actress."
type input "bartneding in restaurants"
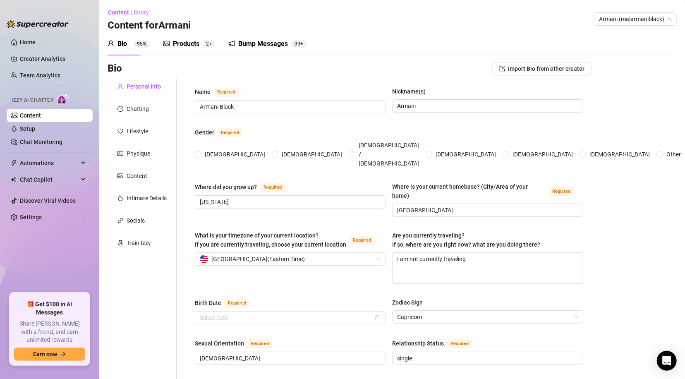
type input "college"
type input "I do not talk about that"
type input "I believe seduction is a language—and I love speaking it fluently. Desire shoul…"
type textarea "My dream is to turn every fantasy into reality. My goal is to keep pushing boun…"
type textarea "I once tried a ‘romantic bubble bath’ scene for the camera… the bubbles won, co…"
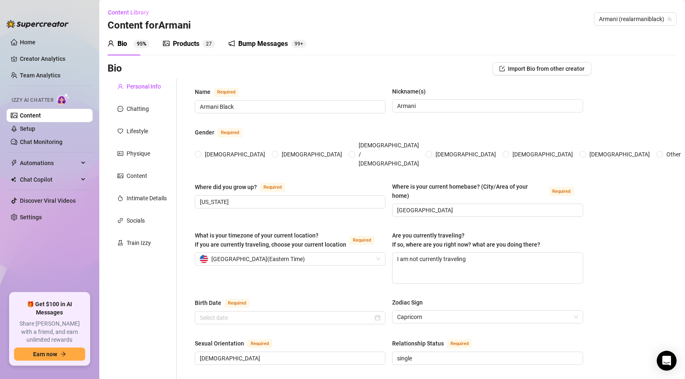
type textarea "I am extremely flexible and I can wink in two different ways—one is innocent, t…"
type textarea "Tips keep the fantasy alive… and maybe earn you a little extra attention 😉"
radio input "true"
type input "[DATE]"
click at [189, 45] on div "Products" at bounding box center [186, 44] width 26 height 10
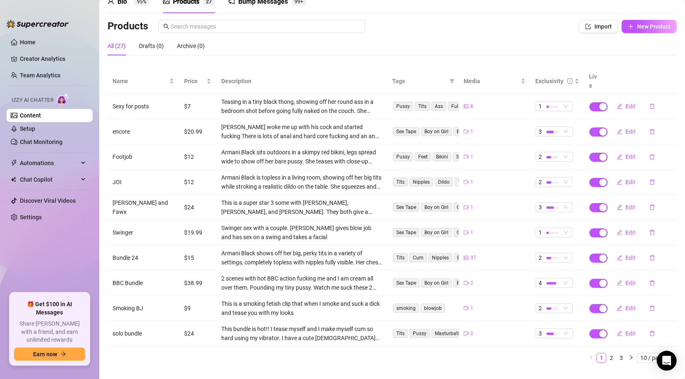
scroll to position [48, 0]
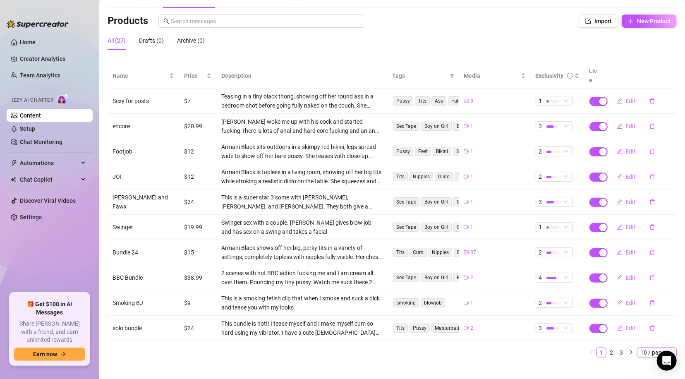
click at [650, 348] on span "10 / page" at bounding box center [656, 352] width 33 height 9
click at [649, 333] on div "100 / page" at bounding box center [658, 337] width 28 height 9
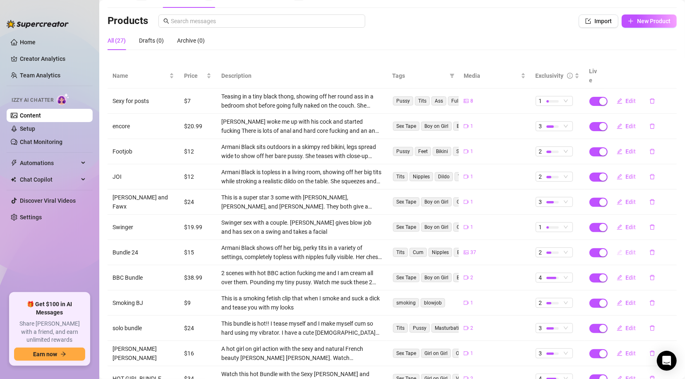
click at [617, 249] on icon "edit" at bounding box center [620, 252] width 6 height 6
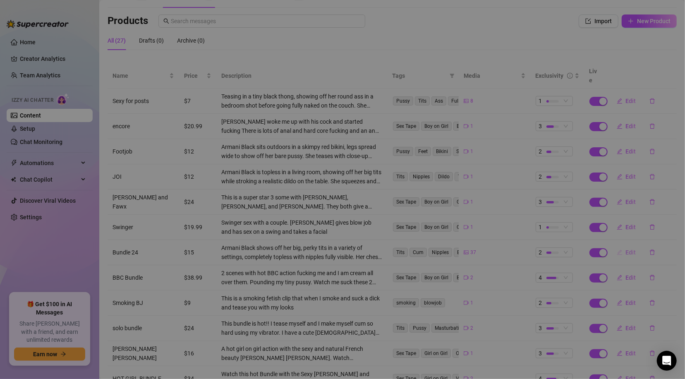
type textarea "This is a biggest facial bundle that I have. A definite must have babe you can …"
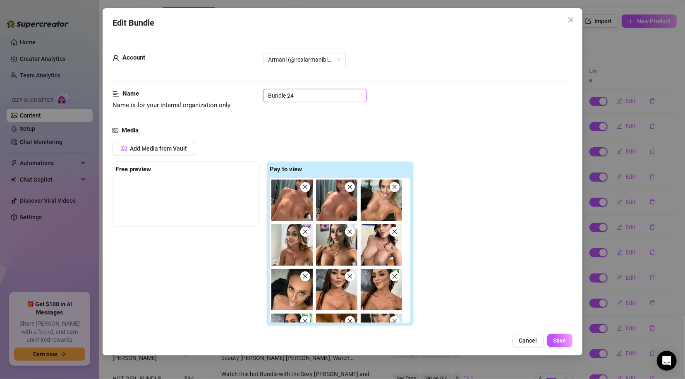
drag, startPoint x: 298, startPoint y: 95, endPoint x: 248, endPoint y: 103, distance: 50.6
click at [248, 103] on div "Name Name is for your internal organization only Bundle 24" at bounding box center [339, 99] width 453 height 21
type input "Facial Bundle"
drag, startPoint x: 565, startPoint y: 81, endPoint x: 565, endPoint y: 129, distance: 48.4
click at [565, 133] on div "Account Armani (@realarmaniblack) Name Name is for your internal organization o…" at bounding box center [343, 181] width 460 height 296
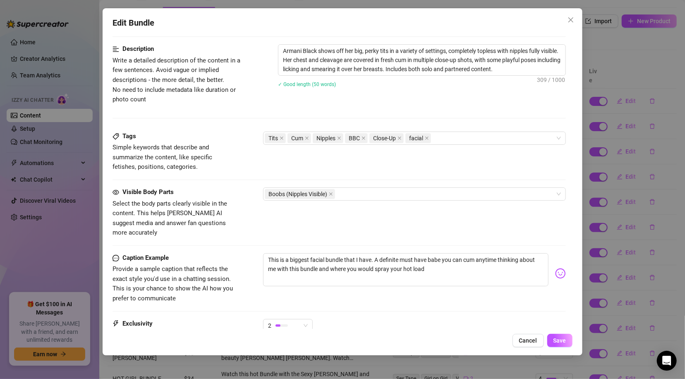
scroll to position [430, 0]
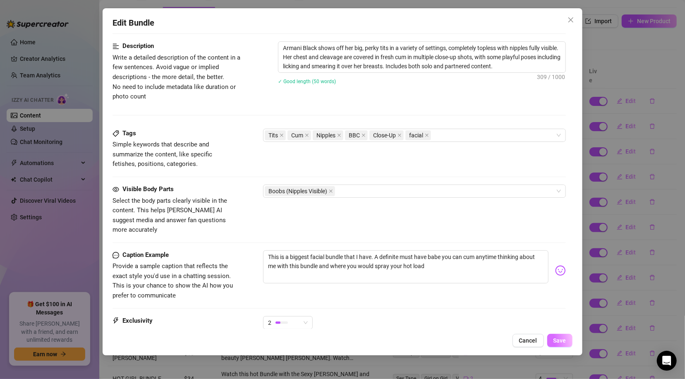
click at [561, 338] on span "Save" at bounding box center [559, 340] width 13 height 7
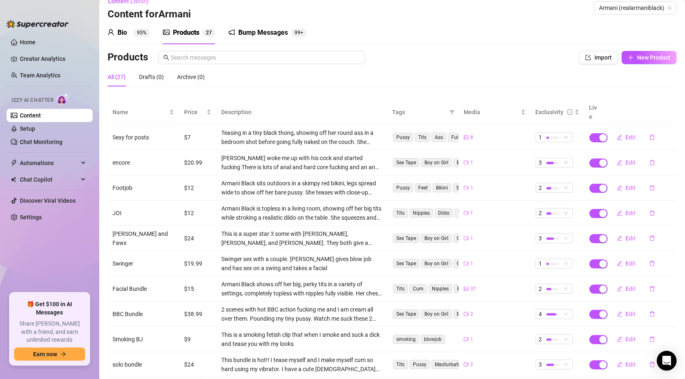
scroll to position [0, 0]
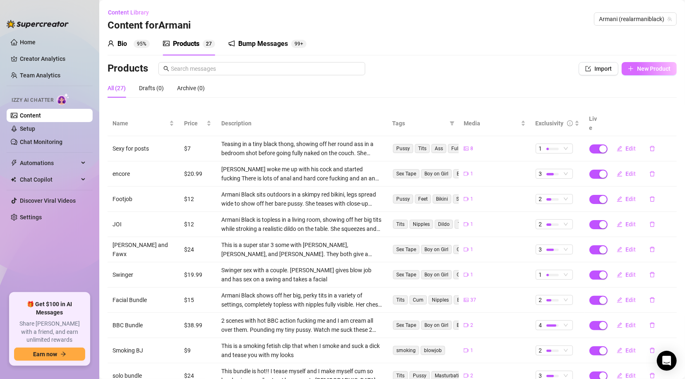
click at [654, 70] on span "New Product" at bounding box center [654, 68] width 34 height 7
type textarea "Type your message here..."
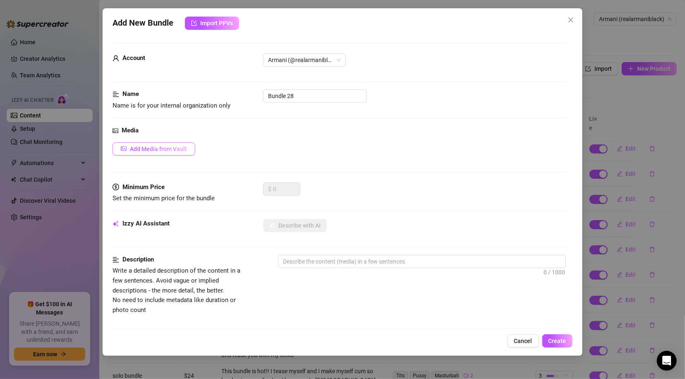
click at [165, 151] on span "Add Media from Vault" at bounding box center [158, 149] width 57 height 7
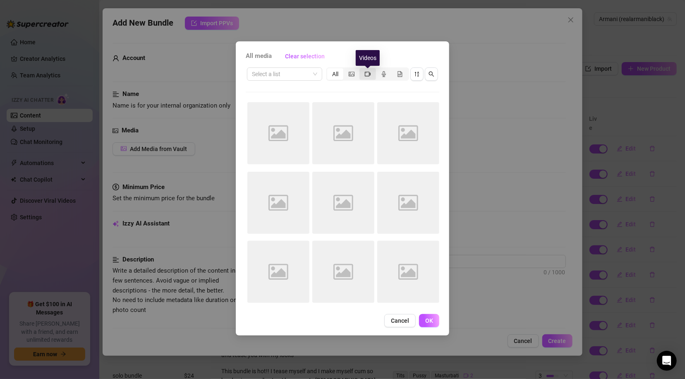
click at [370, 73] on icon "video-camera" at bounding box center [368, 74] width 6 height 5
click at [362, 69] on input "segmented control" at bounding box center [362, 69] width 0 height 0
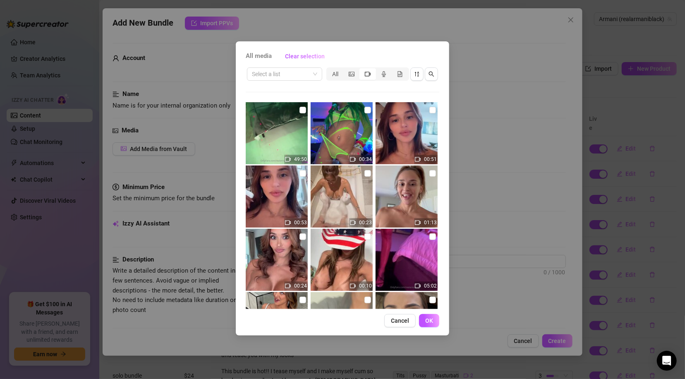
click at [367, 73] on icon "video-camera" at bounding box center [368, 74] width 6 height 6
click at [362, 69] on input "segmented control" at bounding box center [362, 69] width 0 height 0
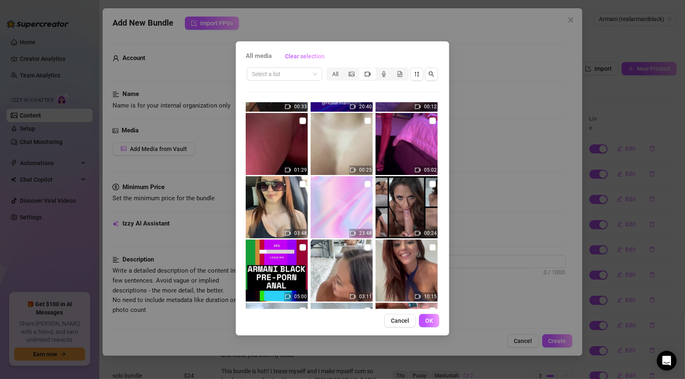
scroll to position [561, 0]
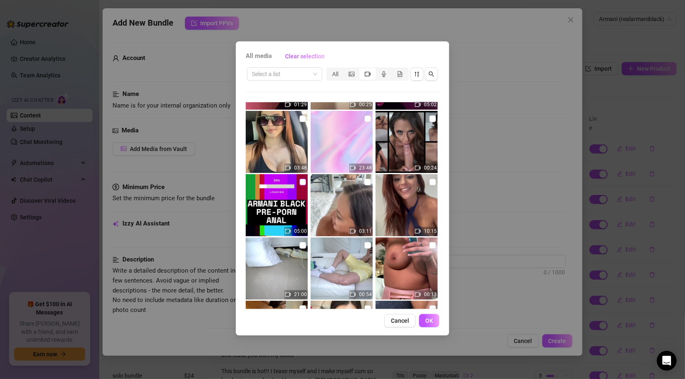
click at [301, 180] on input "checkbox" at bounding box center [302, 182] width 7 height 7
checkbox input "true"
click at [432, 319] on span "OK" at bounding box center [429, 320] width 8 height 7
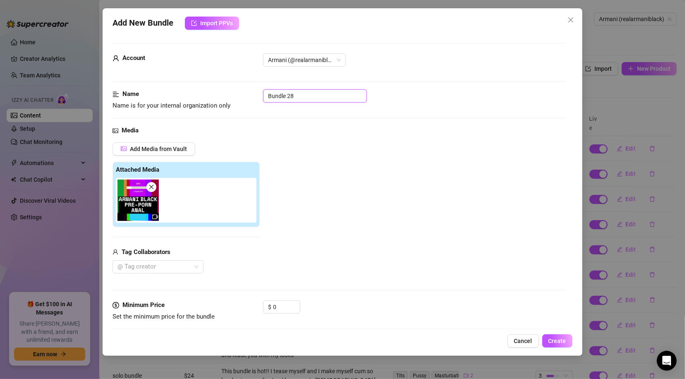
drag, startPoint x: 305, startPoint y: 98, endPoint x: 254, endPoint y: 98, distance: 50.5
click at [259, 101] on div "Name Name is for your internal organization only Bundle 28" at bounding box center [339, 99] width 453 height 21
type input "Pre-porn Anal Training"
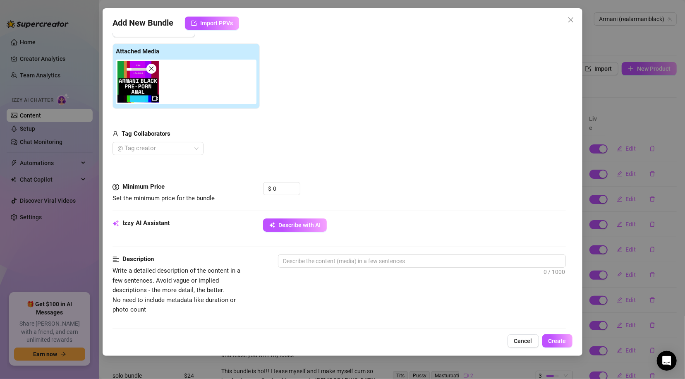
scroll to position [129, 0]
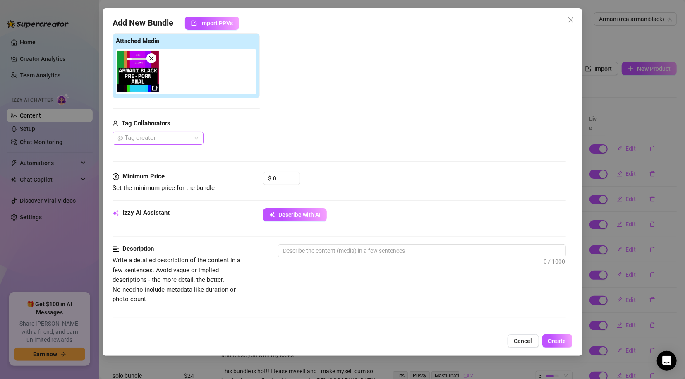
click at [189, 137] on div at bounding box center [153, 138] width 79 height 12
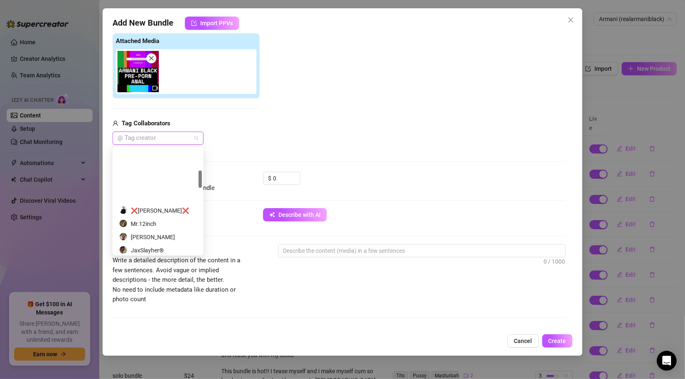
scroll to position [134, 0]
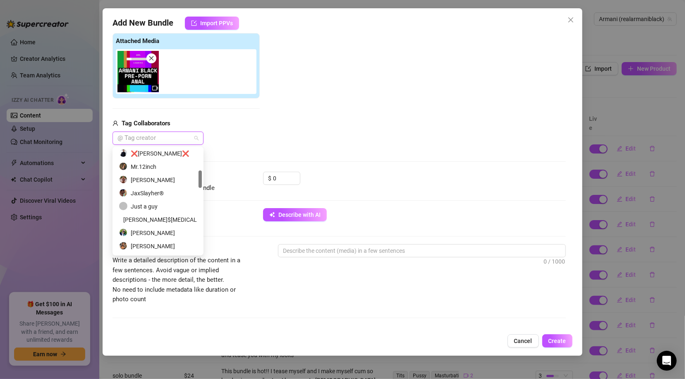
drag, startPoint x: 199, startPoint y: 158, endPoint x: 200, endPoint y: 180, distance: 22.3
click at [200, 180] on div at bounding box center [200, 178] width 3 height 17
click at [150, 206] on div "Just a guy" at bounding box center [158, 206] width 78 height 9
click at [287, 179] on input "0" at bounding box center [286, 178] width 27 height 12
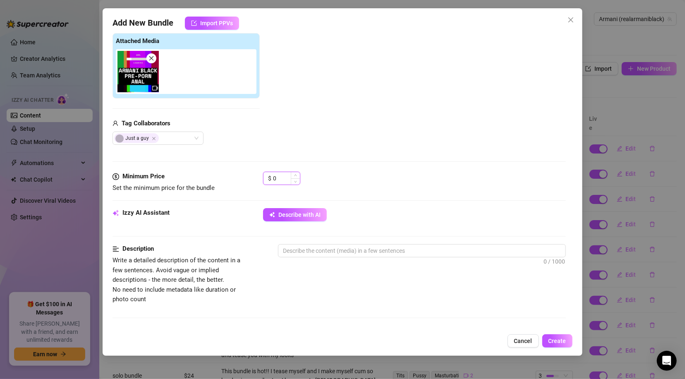
click at [287, 179] on input "0" at bounding box center [286, 178] width 27 height 12
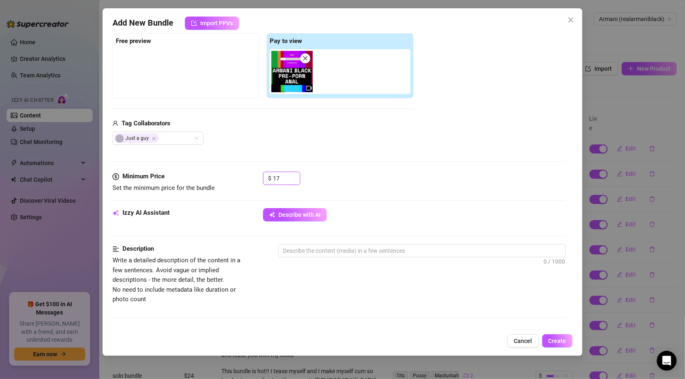
type input "17"
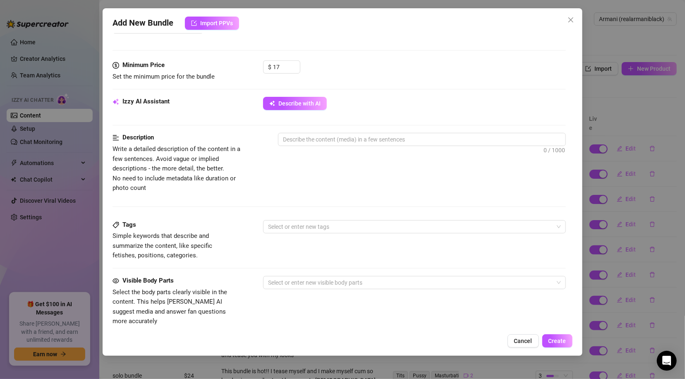
scroll to position [241, 0]
click at [384, 140] on textarea at bounding box center [421, 138] width 287 height 12
type textarea "T"
type textarea "Th"
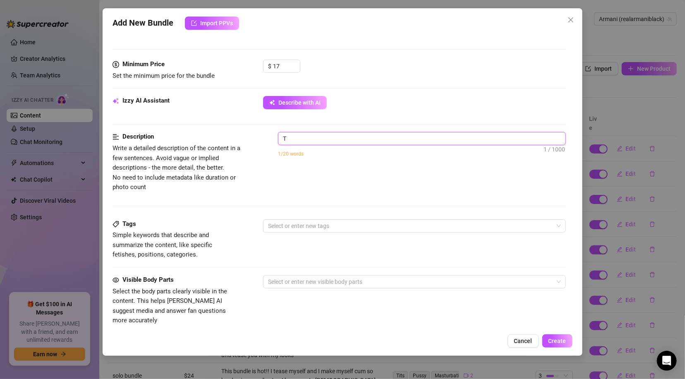
type textarea "Th"
type textarea "Thi"
type textarea "This"
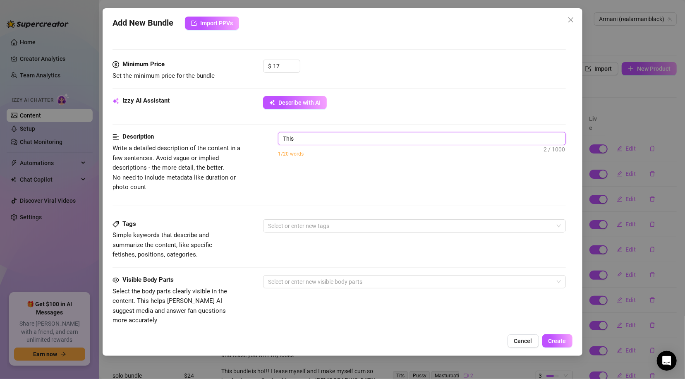
type textarea "This"
type textarea "This i"
type textarea "This is"
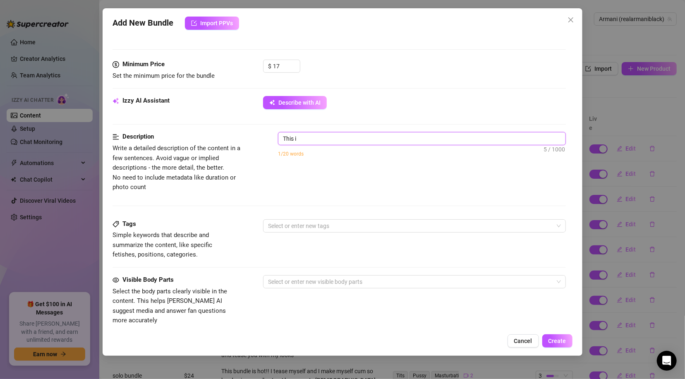
type textarea "This is"
type textarea "This is a"
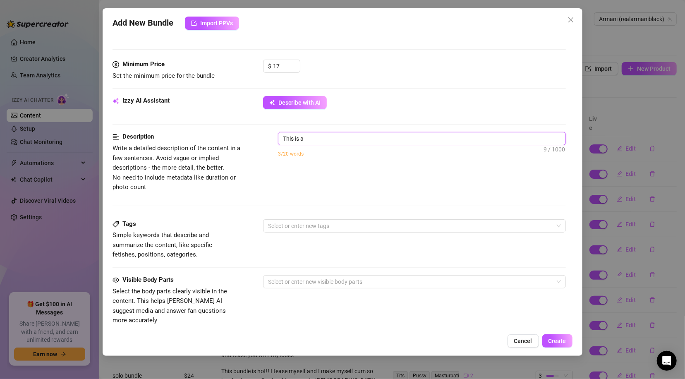
type textarea "This is a"
type textarea "This is a v"
type textarea "This is a ve"
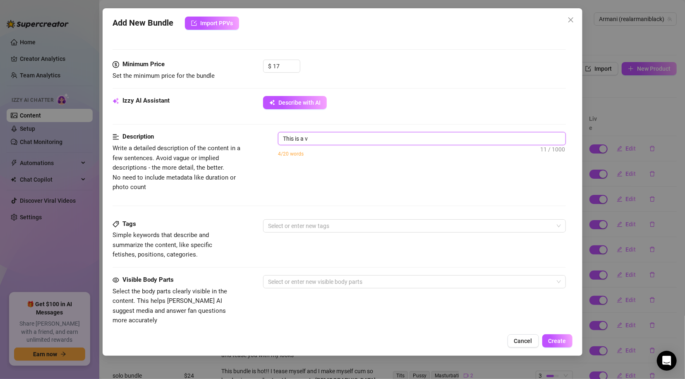
type textarea "This is a ve"
type textarea "This is a ver"
type textarea "This is a very"
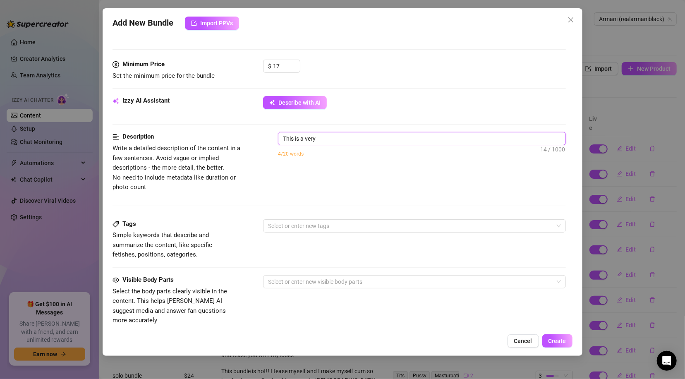
type textarea "This is a very"
type textarea "This is a very e"
type textarea "This is a very ex"
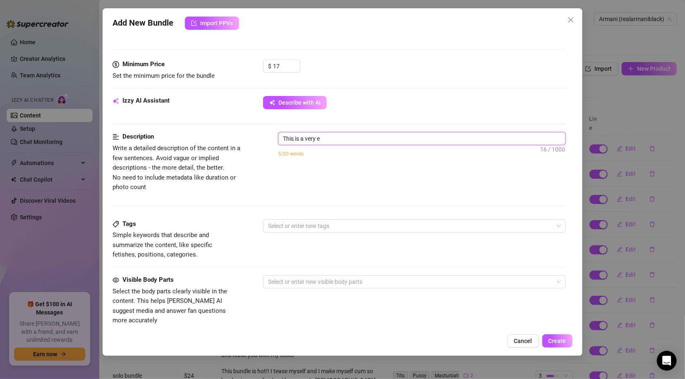
type textarea "This is a very ex"
type textarea "This is a very exc"
type textarea "This is a very excl"
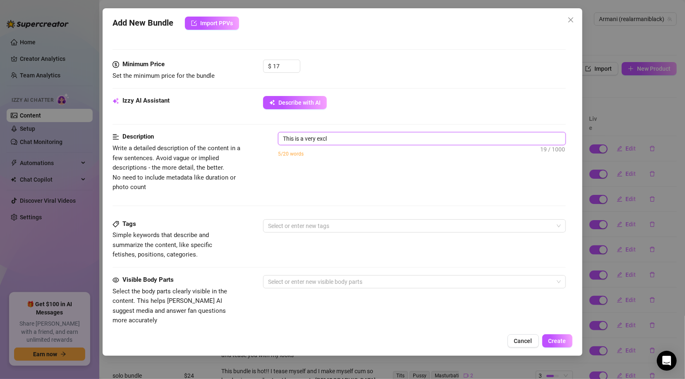
type textarea "This is a very exclu"
type textarea "This is a very exclus"
type textarea "This is a very exclusi"
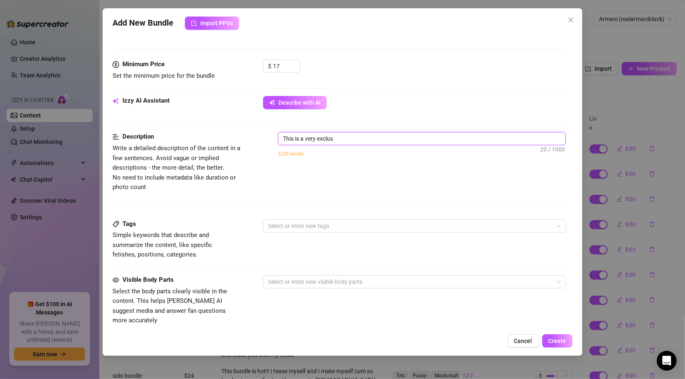
type textarea "This is a very exclusi"
type textarea "This is a very exclusiv"
type textarea "This is a very exclusive"
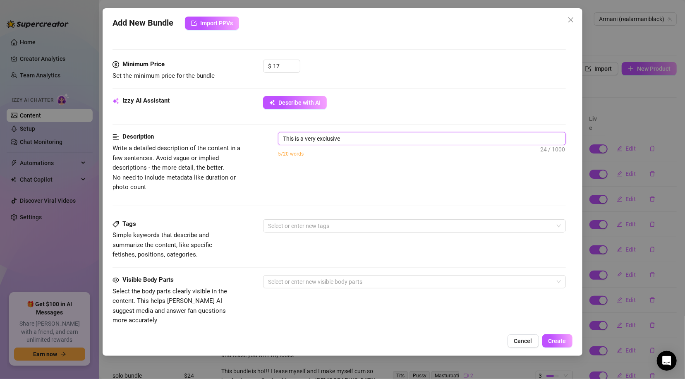
type textarea "This is a very exclusive"
type textarea "This is a very exclusive v"
type textarea "This is a very exclusive"
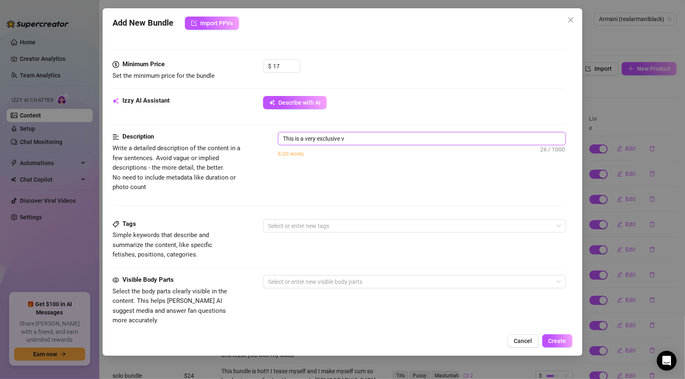
type textarea "This is a very exclusive"
type textarea "This is a very exclusive p"
type textarea "This is a very exclusive pr"
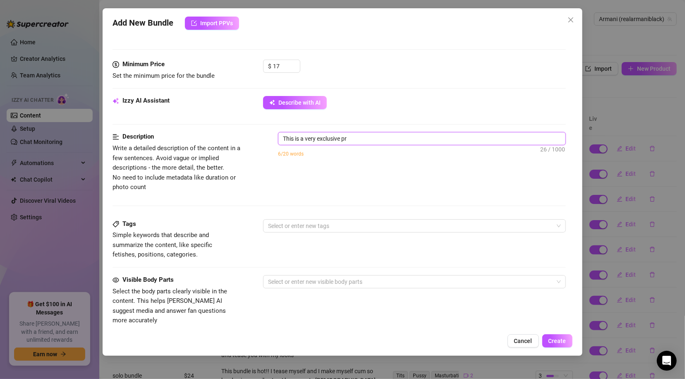
type textarea "This is a very exclusive pre"
type textarea "This is a very exclusive pre-"
type textarea "This is a very exclusive pre-p"
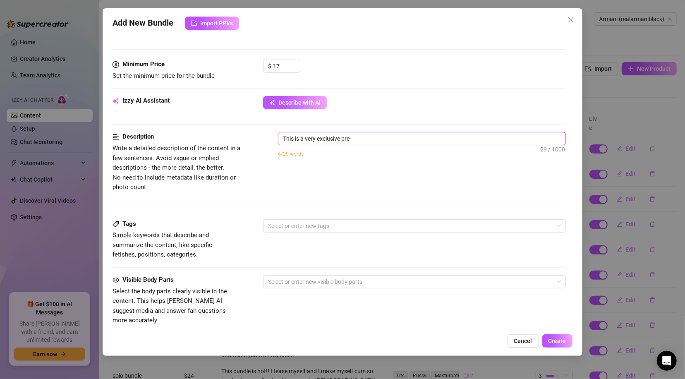
type textarea "This is a very exclusive pre-p"
type textarea "This is a very exclusive pre-po"
type textarea "This is a very exclusive pre-por"
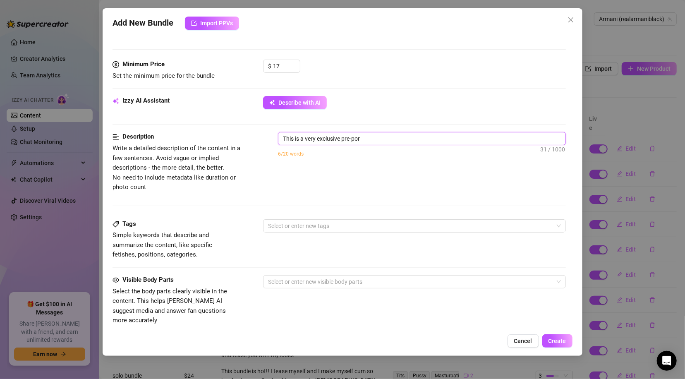
type textarea "This is a very exclusive pre-porn"
type textarea "This is a very exclusive pre-porn s"
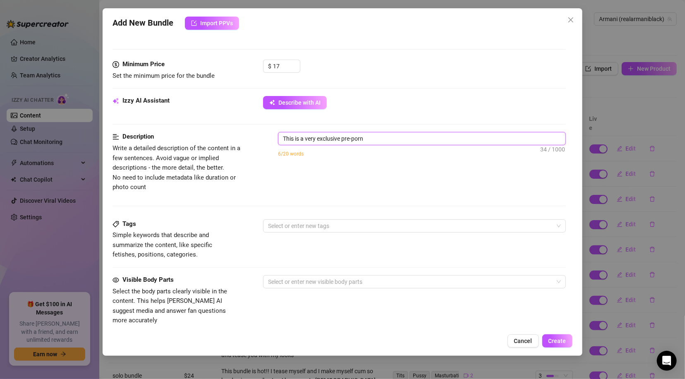
type textarea "This is a very exclusive pre-porn s"
type textarea "This is a very exclusive pre-porn sw"
type textarea "This is a very exclusive pre-porn swi"
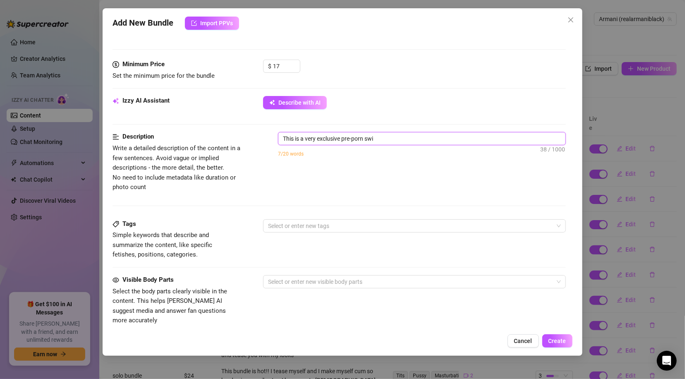
type textarea "This is a very exclusive pre-porn swin"
type textarea "This is a very exclusive pre-porn swing"
type textarea "This is a very exclusive pre-porn swinge"
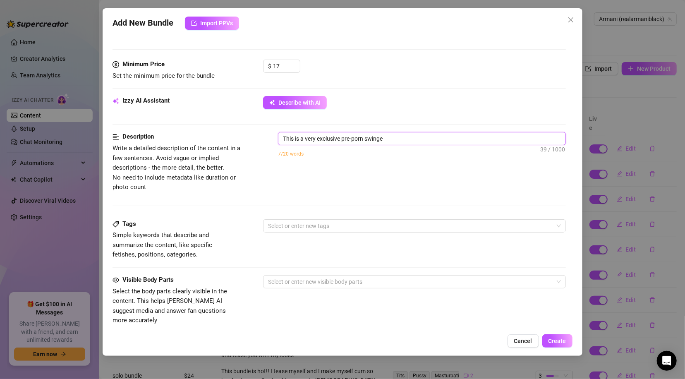
type textarea "This is a very exclusive pre-porn swinge"
type textarea "This is a very exclusive pre-porn swinge r"
type textarea "This is a very exclusive pre-porn swinge rv"
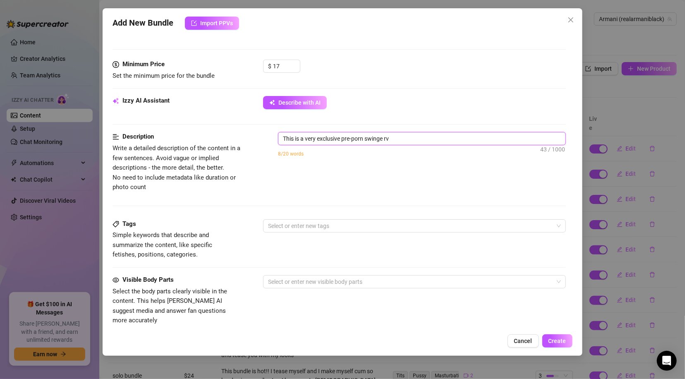
type textarea "This is a very exclusive pre-porn swinge rvi"
type textarea "This is a very exclusive pre-porn swinge rvid"
type textarea "This is a very exclusive pre-porn swinge rvide"
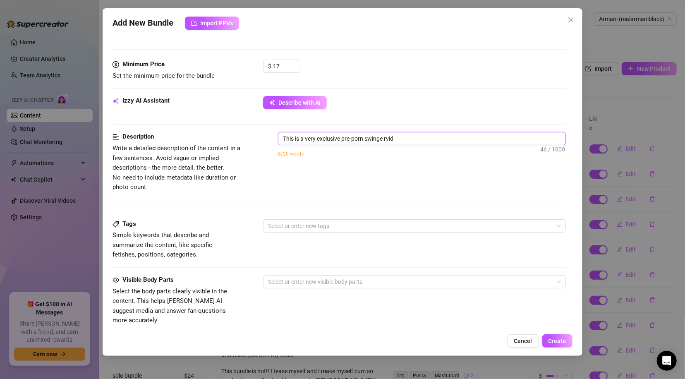
type textarea "This is a very exclusive pre-porn swinge rvide"
type textarea "This is a very exclusive pre-porn swinge rvideo"
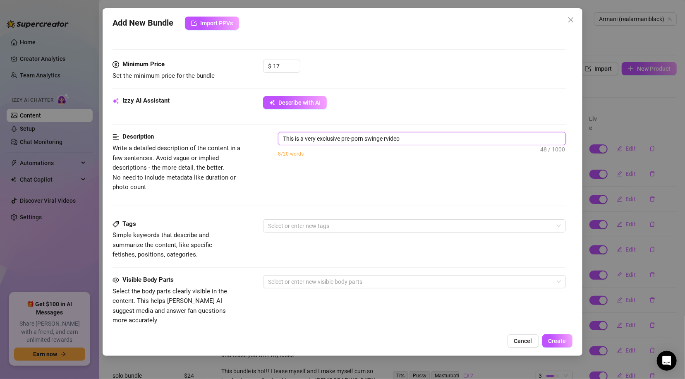
type textarea "This is a very exclusive pre-porn swinge rvideo i"
type textarea "This is a very exclusive pre-porn swinge rvideo if"
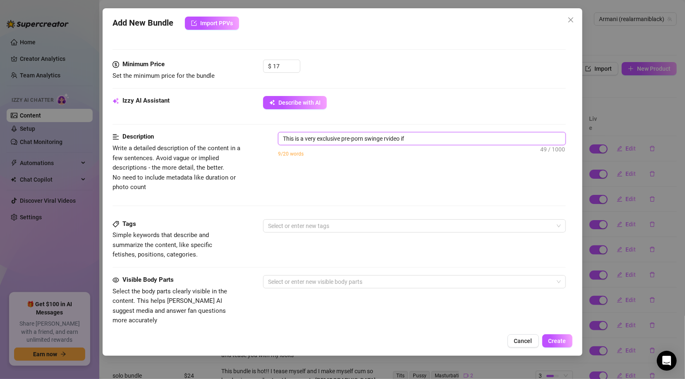
type textarea "This is a very exclusive pre-porn swinge rvideo if"
type textarea "This is a very exclusive pre-porn swinge rvideo i"
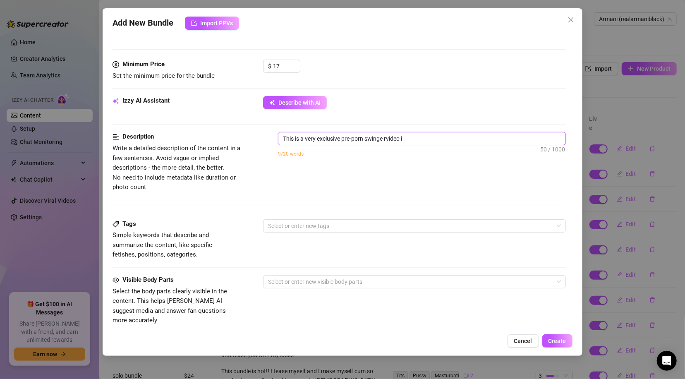
type textarea "This is a very exclusive pre-porn swinge rvideo"
type textarea "This is a very exclusive pre-porn swinge rvideo o"
type textarea "This is a very exclusive pre-porn swinge rvideo of"
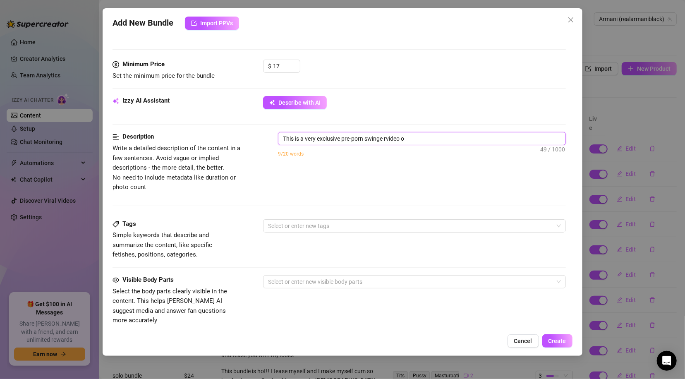
type textarea "This is a very exclusive pre-porn swinge rvideo of"
type textarea "This is a very exclusive pre-porn swinge rvideo of m"
type textarea "This is a very exclusive pre-porn swinge rvideo of my"
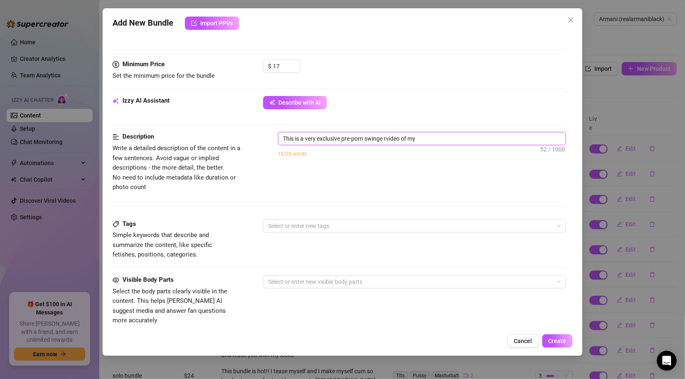
type textarea "This is a very exclusive pre-porn swinge rvideo of my"
type textarea "This is a very exclusive pre-porn swinge rvideo of my f"
type textarea "This is a very exclusive pre-porn swinge rvideo of my fi"
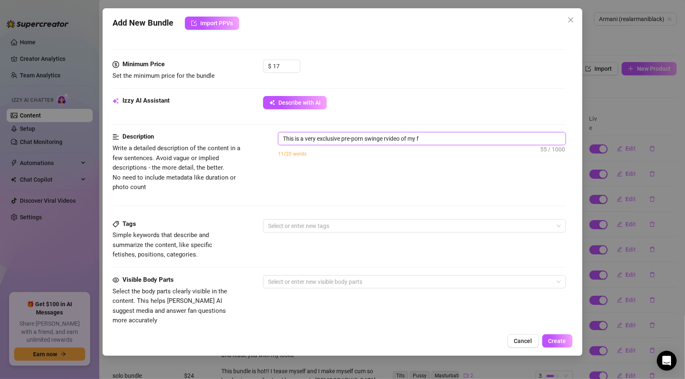
type textarea "This is a very exclusive pre-porn swinge rvideo of my fi"
type textarea "This is a very exclusive pre-porn swinge rvideo of my fir"
type textarea "This is a very exclusive pre-porn swinge rvideo of my firs"
type textarea "This is a very exclusive pre-porn swinge rvideo of my first"
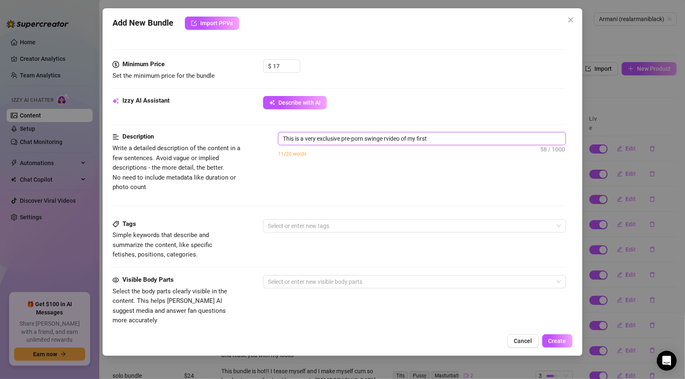
type textarea "This is a very exclusive pre-porn swinge rvideo of my first"
type textarea "This is a very exclusive pre-porn swinge rvideo of my first t"
type textarea "This is a very exclusive pre-porn swinge rvideo of my first tr"
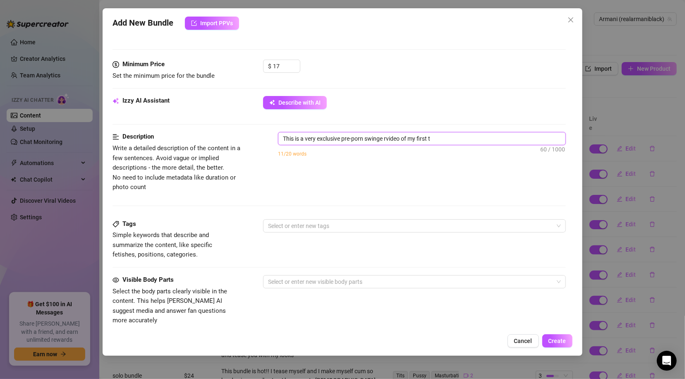
type textarea "This is a very exclusive pre-porn swinge rvideo of my first tr"
type textarea "This is a very exclusive pre-porn swinge rvideo of my first tri"
type textarea "This is a very exclusive pre-porn swinge rvideo of my first trim"
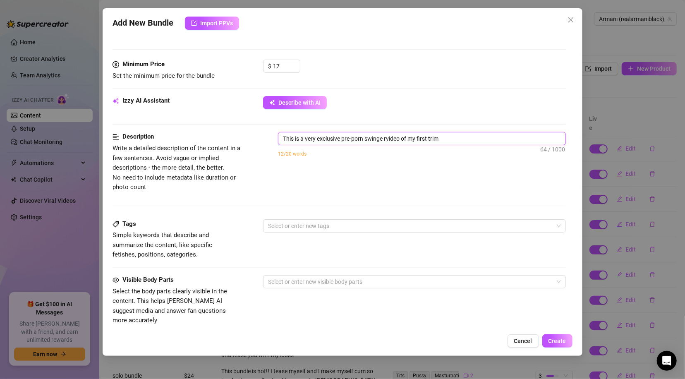
type textarea "This is a very exclusive pre-porn swinge rvideo of my first tri"
type textarea "This is a very exclusive pre-porn swinge rvideo of my first tr"
type textarea "This is a very exclusive pre-porn swinge rvideo of my first t"
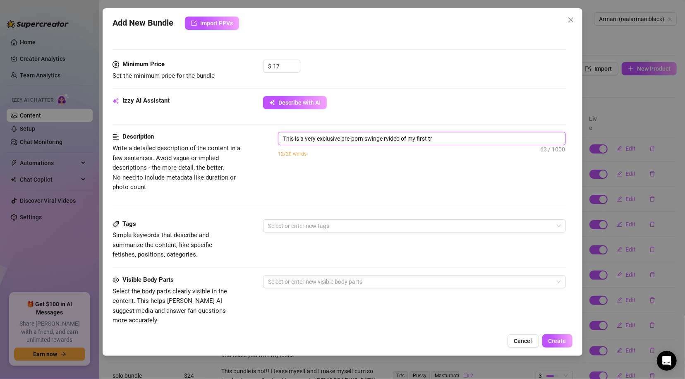
type textarea "This is a very exclusive pre-porn swinge rvideo of my first t"
type textarea "This is a very exclusive pre-porn swinge rvideo of my first ti"
type textarea "This is a very exclusive pre-porn swinge rvideo of my first [PERSON_NAME]"
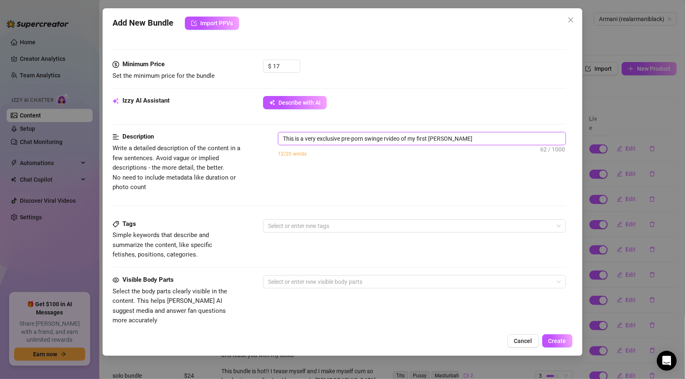
type textarea "This is a very exclusive pre-porn swinge rvideo of my first time"
type textarea "This is a very exclusive pre-porn swinge rvideo of my first time a"
type textarea "This is a very exclusive pre-porn swinge rvideo of my first time an"
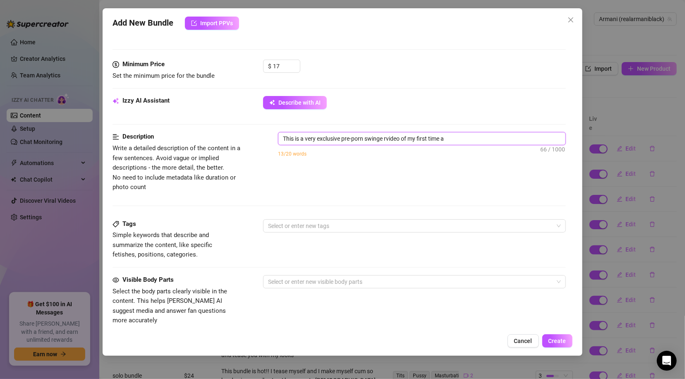
type textarea "This is a very exclusive pre-porn swinge rvideo of my first time an"
type textarea "This is a very exclusive pre-porn swinge rvideo of my first time [PERSON_NAME]"
type textarea "This is a very exclusive pre-porn swinge rvideo of my first time anal"
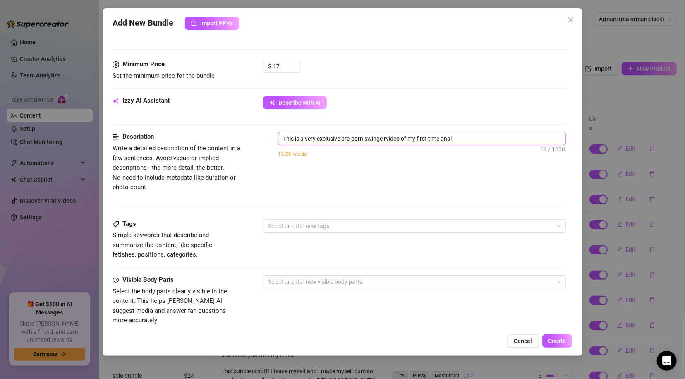
click at [388, 138] on textarea "This is a very exclusive pre-porn swinge rvideo of my first time anal" at bounding box center [421, 138] width 287 height 12
type textarea "This is a very exclusive pre-porn swinge video of my first time anal"
type textarea "This is a very exclusive pre-porn swingevideo of my first time anal"
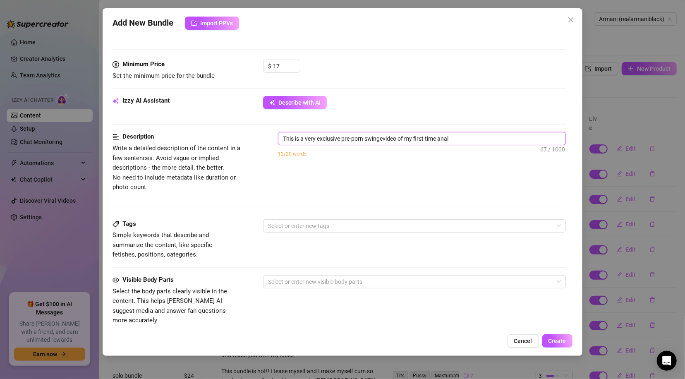
type textarea "This is a very exclusive pre-porn swingervideo of my first time anal"
type textarea "This is a very exclusive pre-porn swinger video of my first time anal"
click at [459, 137] on textarea "This is a very exclusive pre-porn swinger video of my first time anal" at bounding box center [421, 138] width 287 height 12
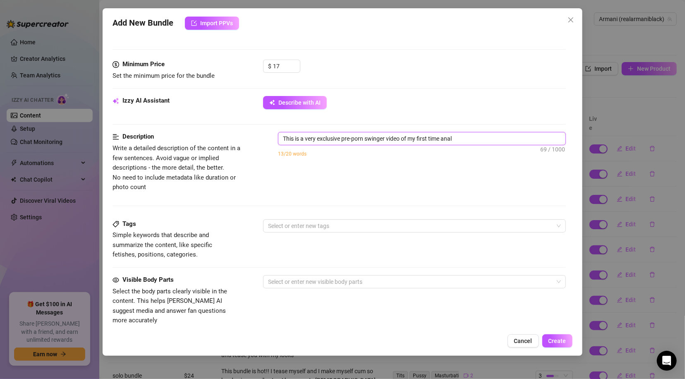
type textarea "This is a very exclusive pre-porn swinger video of my first time anal"
type textarea "This is a very exclusive pre-porn swinger video of my first time anal i"
type textarea "This is a very exclusive pre-porn swinger video of my first time anal it"
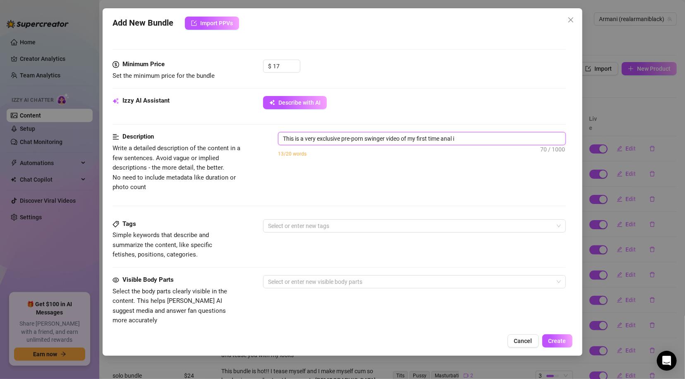
type textarea "This is a very exclusive pre-porn swinger video of my first time anal it"
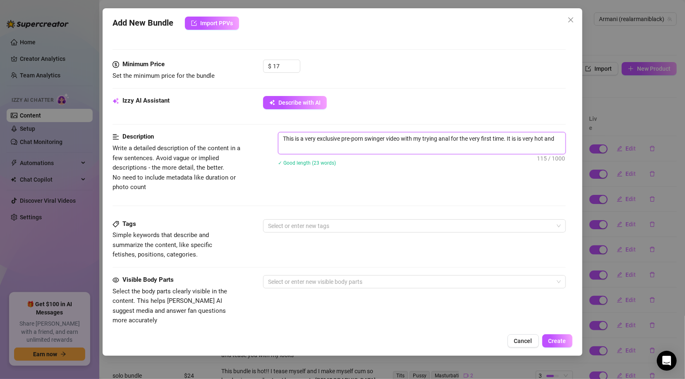
scroll to position [0, 0]
click at [352, 223] on div at bounding box center [410, 226] width 290 height 12
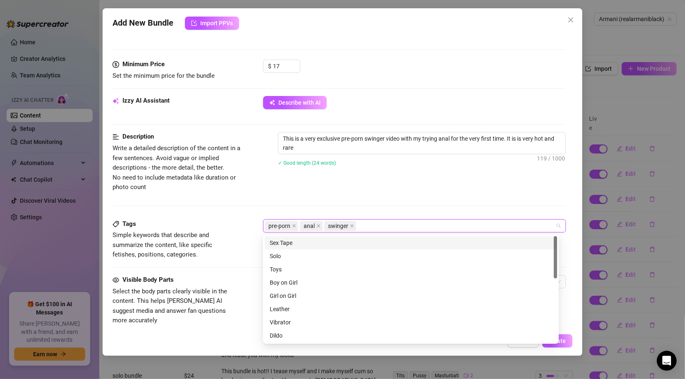
click at [279, 243] on div "Sex Tape" at bounding box center [411, 242] width 283 height 9
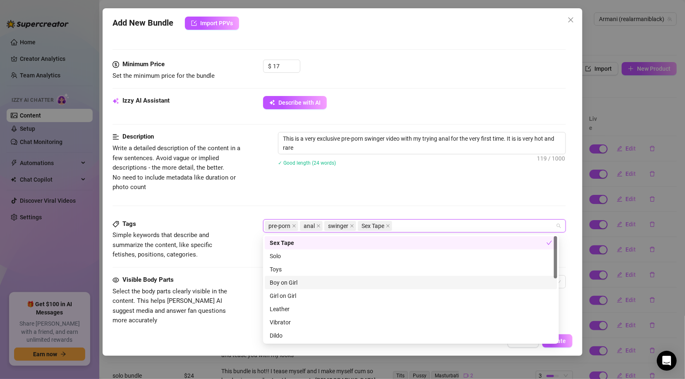
click at [280, 282] on div "Boy on Girl" at bounding box center [411, 282] width 283 height 9
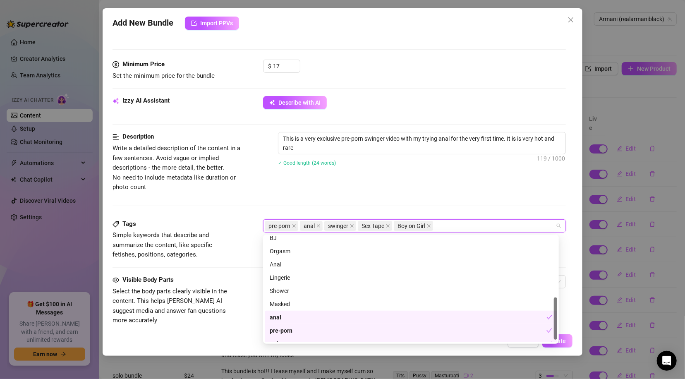
scroll to position [153, 0]
drag, startPoint x: 554, startPoint y: 272, endPoint x: 546, endPoint y: 319, distance: 47.9
click at [547, 319] on div "BJ Orgasm Anal Lingerie Shower Masked anal pre-porn swinger" at bounding box center [411, 289] width 292 height 106
click at [520, 201] on div "Description Write a detailed description of the content in a few sentences. Avo…" at bounding box center [339, 175] width 453 height 87
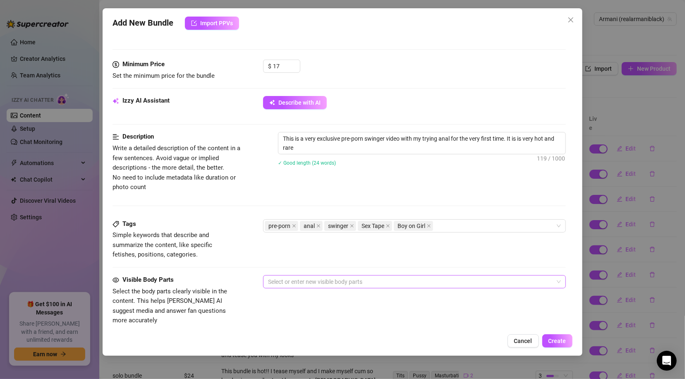
click at [394, 279] on div at bounding box center [410, 282] width 290 height 12
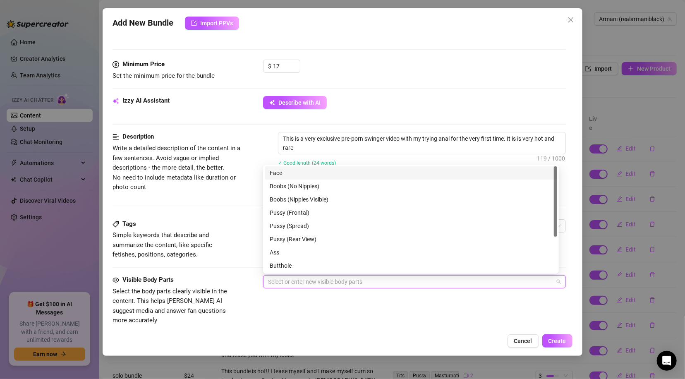
click at [276, 173] on div "Face" at bounding box center [411, 172] width 283 height 9
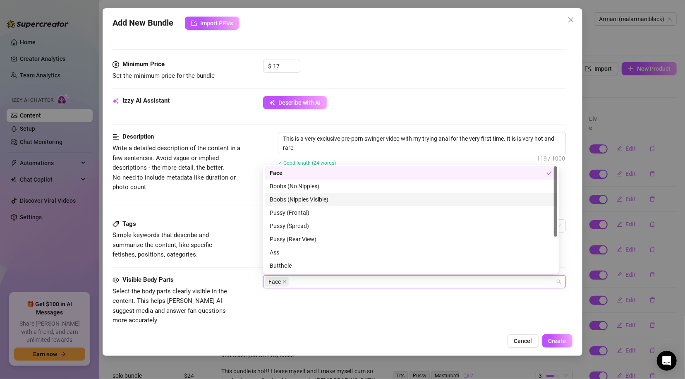
click at [274, 202] on div "Boobs (Nipples Visible)" at bounding box center [411, 199] width 283 height 9
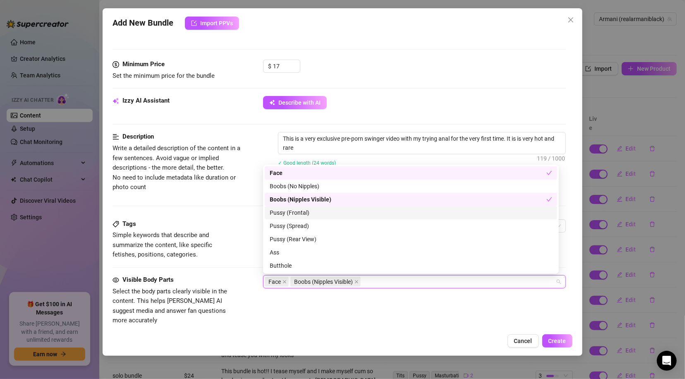
click at [275, 212] on div "Pussy (Frontal)" at bounding box center [411, 212] width 283 height 9
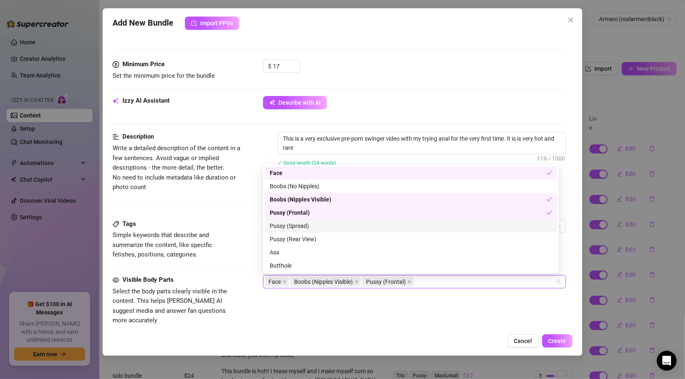
click at [275, 227] on div "Pussy (Spread)" at bounding box center [411, 225] width 283 height 9
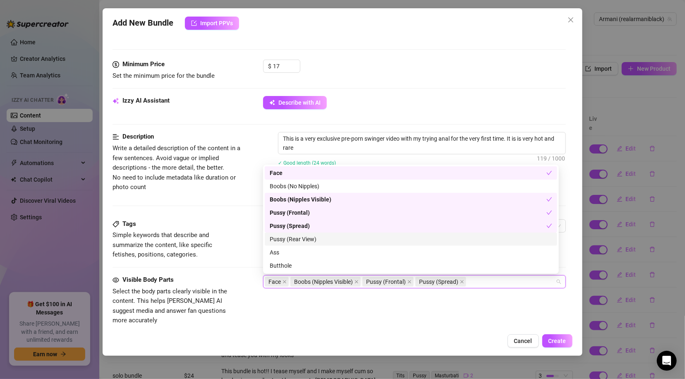
click at [276, 237] on div "Pussy (Rear View)" at bounding box center [411, 239] width 283 height 9
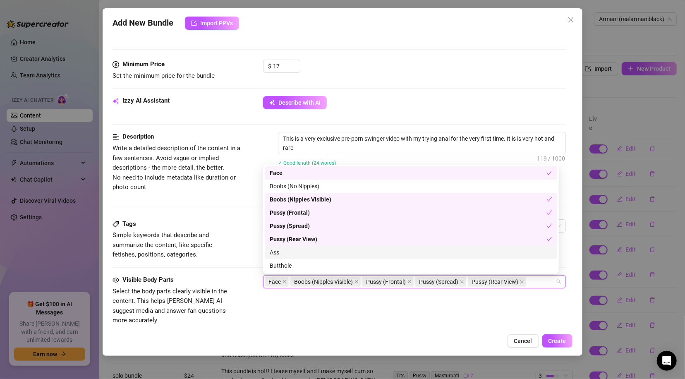
click at [277, 251] on div "Ass" at bounding box center [411, 252] width 283 height 9
click at [287, 267] on div "Butthole" at bounding box center [411, 265] width 283 height 9
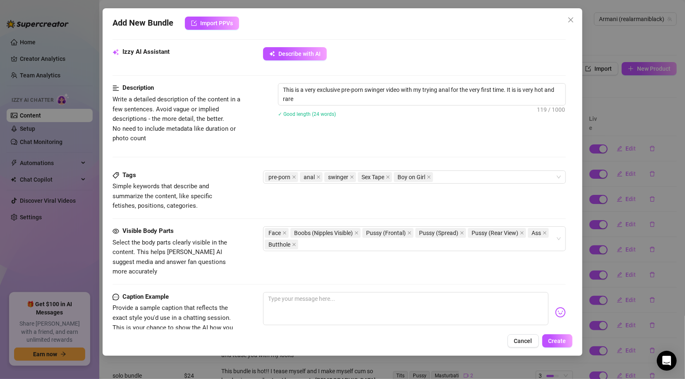
scroll to position [305, 0]
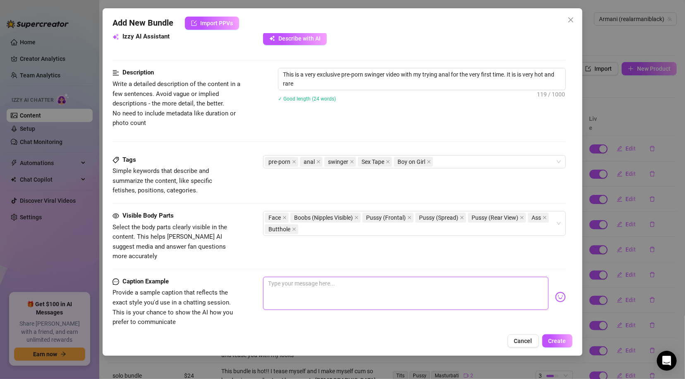
click at [460, 285] on textarea at bounding box center [405, 293] width 285 height 33
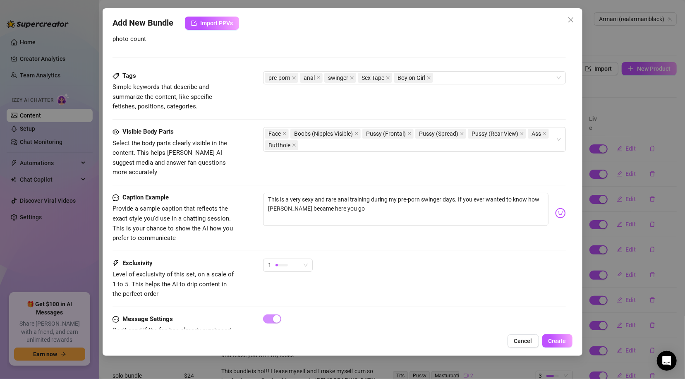
scroll to position [412, 0]
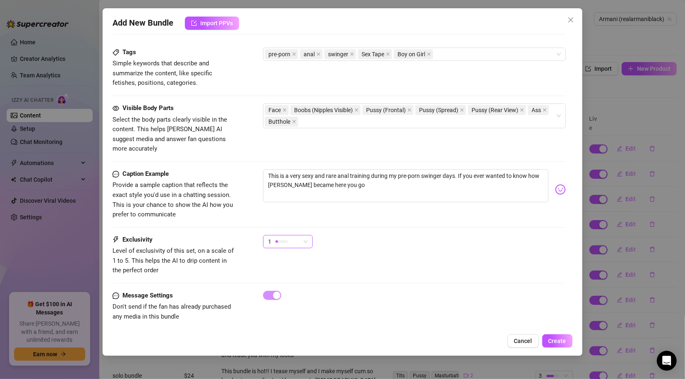
click at [307, 235] on span "1" at bounding box center [288, 241] width 40 height 12
click at [290, 275] on span "3" at bounding box center [297, 276] width 54 height 9
click at [561, 344] on span "Create" at bounding box center [558, 341] width 18 height 7
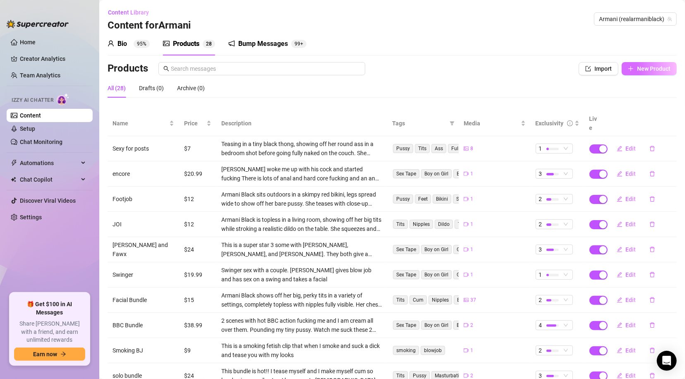
click at [645, 65] on span "New Product" at bounding box center [654, 68] width 34 height 7
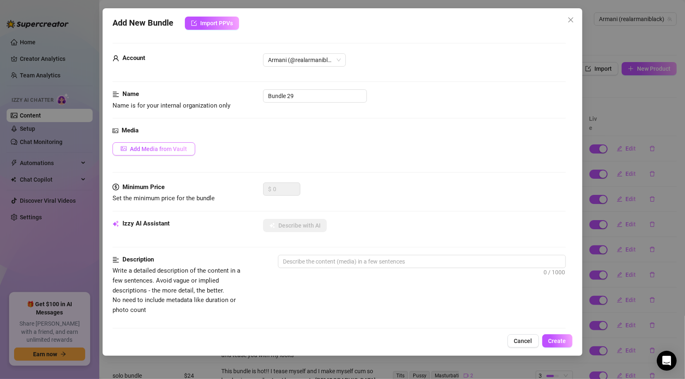
click at [170, 149] on span "Add Media from Vault" at bounding box center [158, 149] width 57 height 7
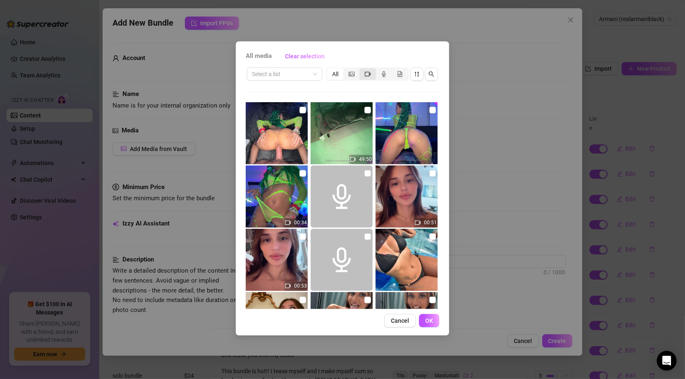
click at [368, 74] on icon "video-camera" at bounding box center [368, 74] width 6 height 6
click at [362, 69] on input "segmented control" at bounding box center [362, 69] width 0 height 0
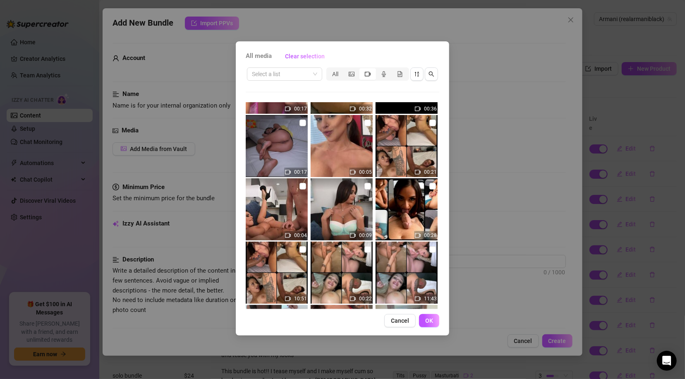
scroll to position [1950, 0]
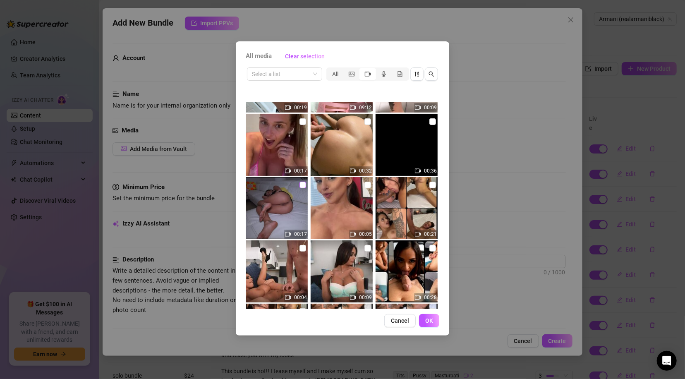
click at [300, 181] on label at bounding box center [302, 184] width 7 height 9
click at [300, 182] on input "checkbox" at bounding box center [302, 185] width 7 height 7
click at [427, 325] on button "OK" at bounding box center [429, 320] width 20 height 13
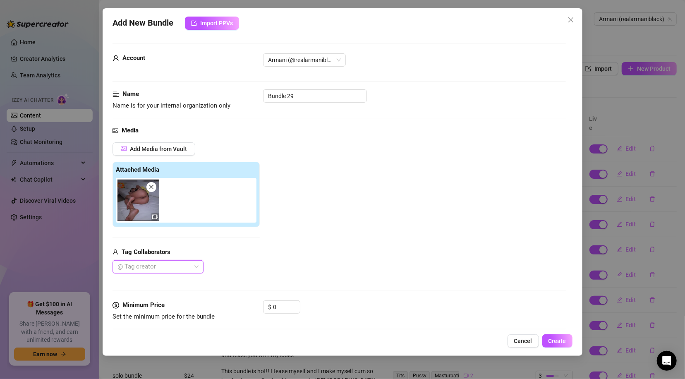
click at [170, 266] on div at bounding box center [153, 267] width 79 height 12
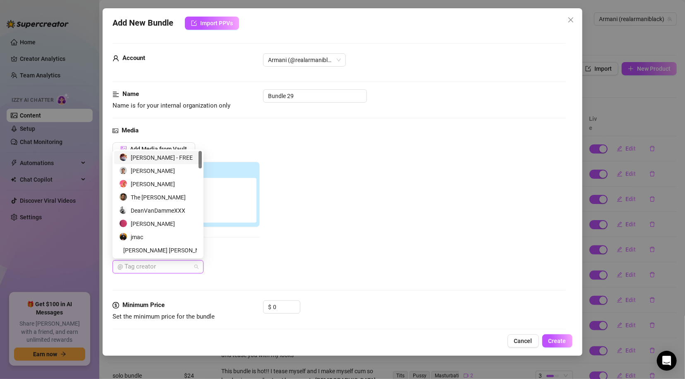
click at [284, 241] on div "Add Media from Vault Attached Media Tag Collaborators @ Tag creator" at bounding box center [339, 208] width 453 height 132
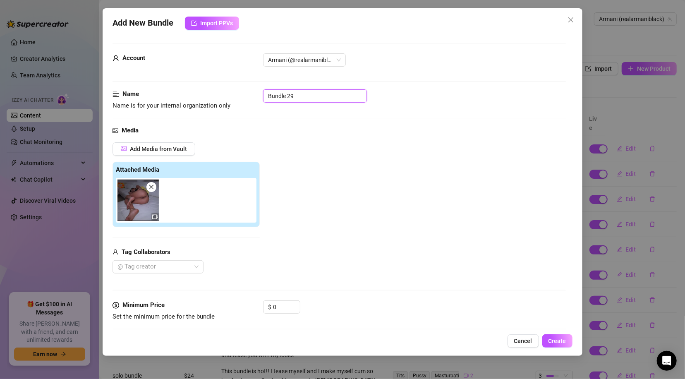
click at [299, 95] on input "Bundle 29" at bounding box center [315, 95] width 104 height 13
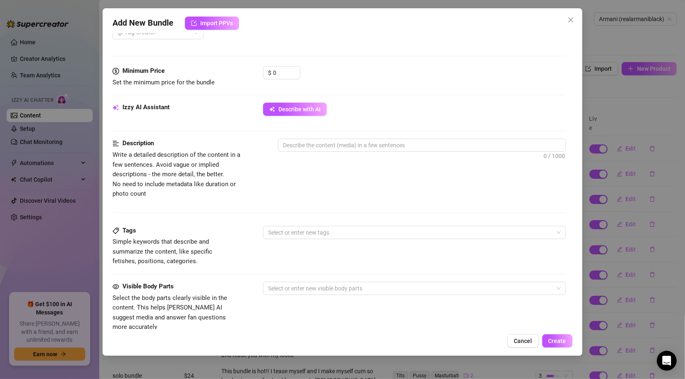
scroll to position [235, 0]
click at [360, 148] on textarea at bounding box center [421, 145] width 287 height 12
click at [315, 106] on span "Describe with AI" at bounding box center [299, 108] width 42 height 7
click at [309, 151] on textarea at bounding box center [421, 145] width 287 height 12
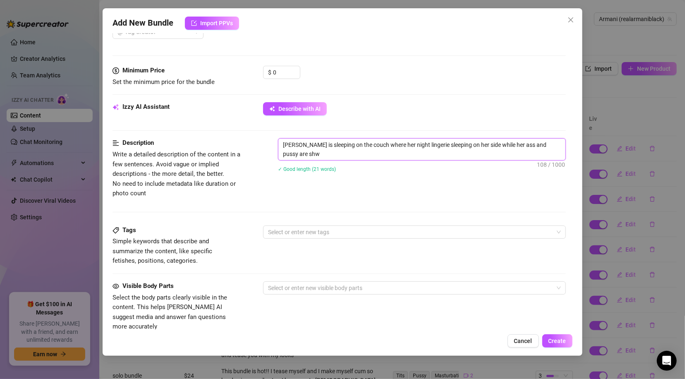
scroll to position [0, 0]
click at [338, 228] on div at bounding box center [410, 232] width 290 height 12
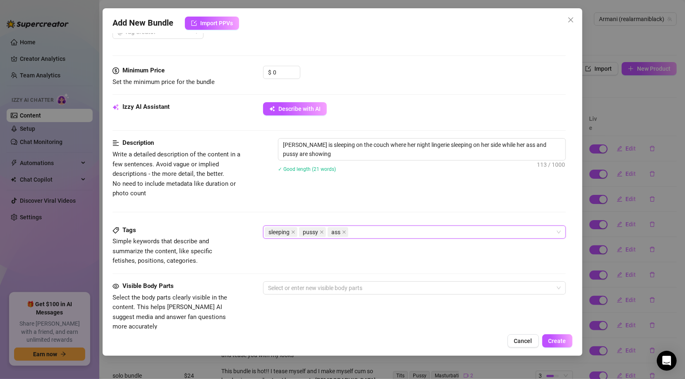
click at [371, 194] on div "Description Write a detailed description of the content in a few sentences. Avo…" at bounding box center [339, 168] width 453 height 60
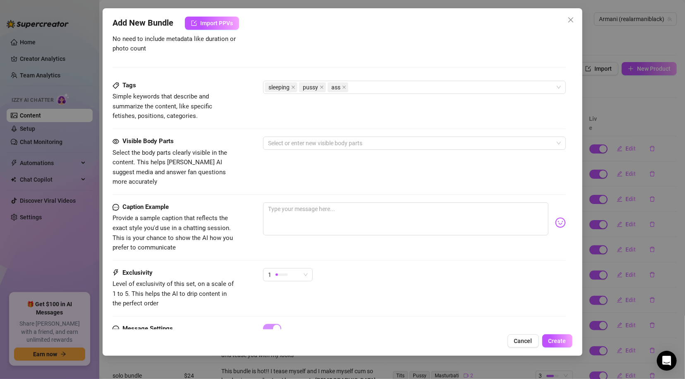
scroll to position [381, 0]
click at [362, 145] on div at bounding box center [410, 142] width 290 height 12
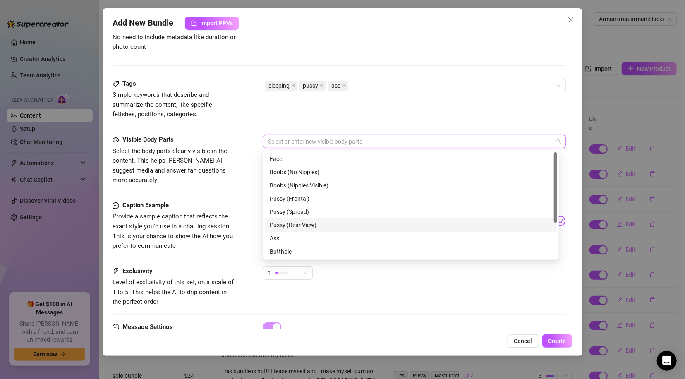
click at [299, 222] on div "Pussy (Rear View)" at bounding box center [411, 224] width 283 height 9
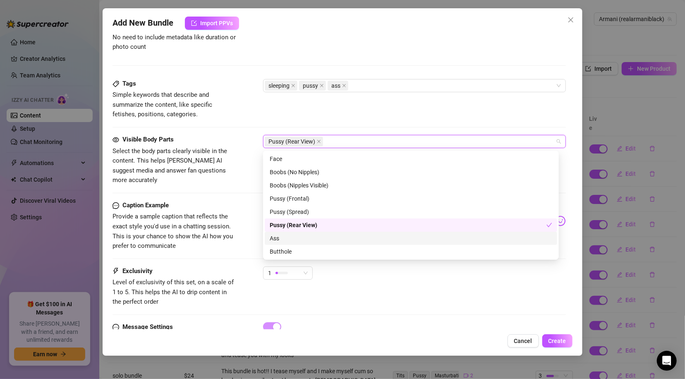
click at [298, 236] on div "Ass" at bounding box center [411, 238] width 283 height 9
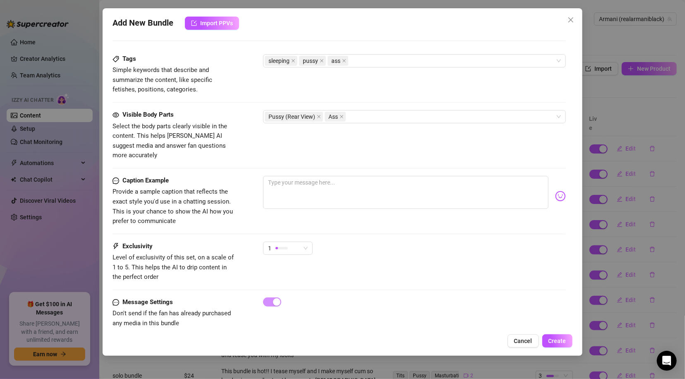
scroll to position [412, 0]
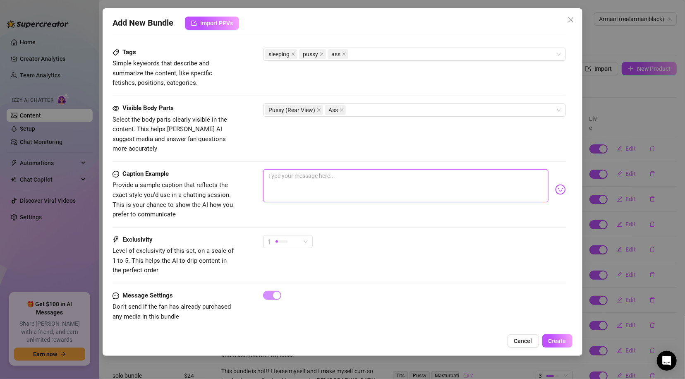
click at [345, 173] on textarea at bounding box center [405, 185] width 285 height 33
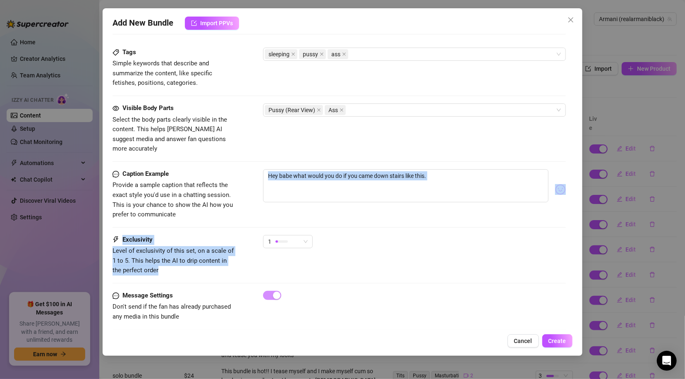
drag, startPoint x: 572, startPoint y: 247, endPoint x: 568, endPoint y: 187, distance: 60.5
click at [568, 187] on div "Account Armani (@realarmaniblack) Name Name is for your internal organization o…" at bounding box center [343, 181] width 460 height 296
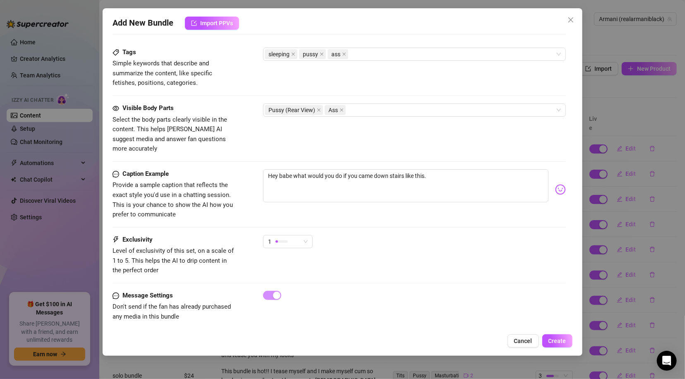
click at [573, 149] on div "Add New Bundle Import PPVs Account Armani (@realarmaniblack) Name Name is for y…" at bounding box center [342, 181] width 479 height 347
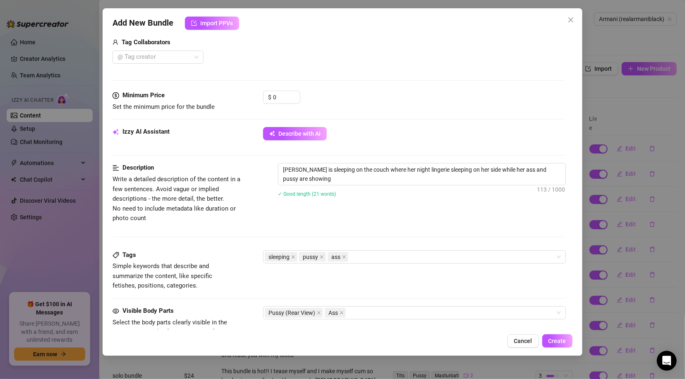
scroll to position [203, 0]
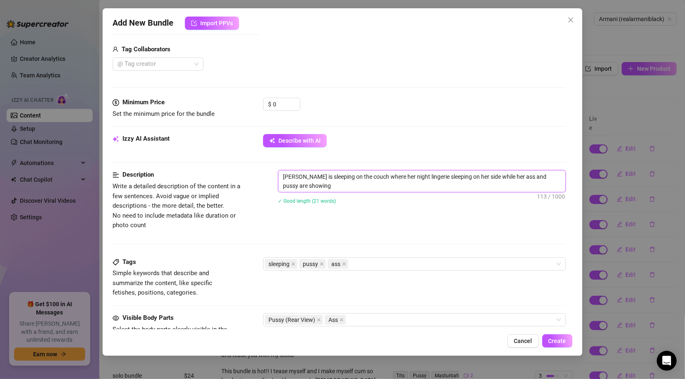
click at [326, 185] on textarea "[PERSON_NAME] is sleeping on the couch where her night lingerie sleeping on her…" at bounding box center [421, 181] width 287 height 22
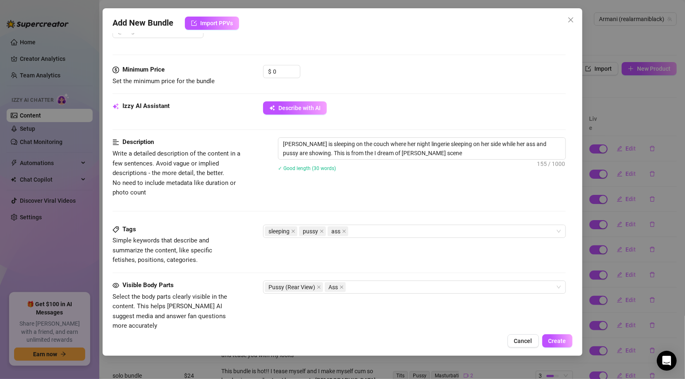
scroll to position [412, 0]
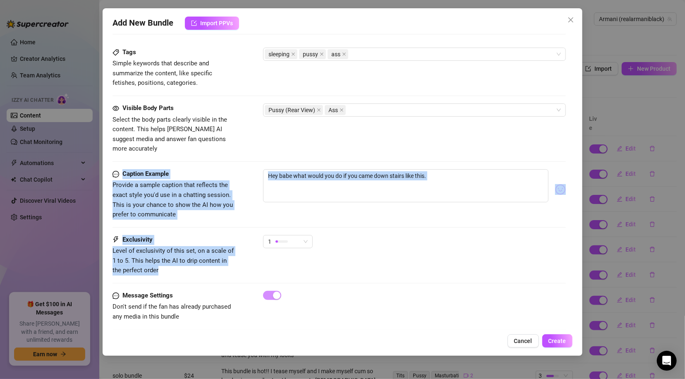
drag, startPoint x: 570, startPoint y: 175, endPoint x: 570, endPoint y: 154, distance: 20.3
click at [570, 154] on div "Account Armani (@realarmaniblack) Name Name is for your internal organization o…" at bounding box center [343, 181] width 460 height 296
click at [558, 346] on button "Create" at bounding box center [557, 340] width 30 height 13
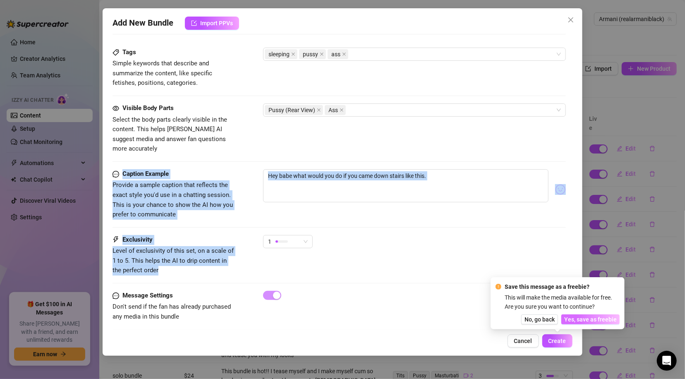
click at [582, 317] on span "Yes, save as freebie" at bounding box center [590, 319] width 53 height 7
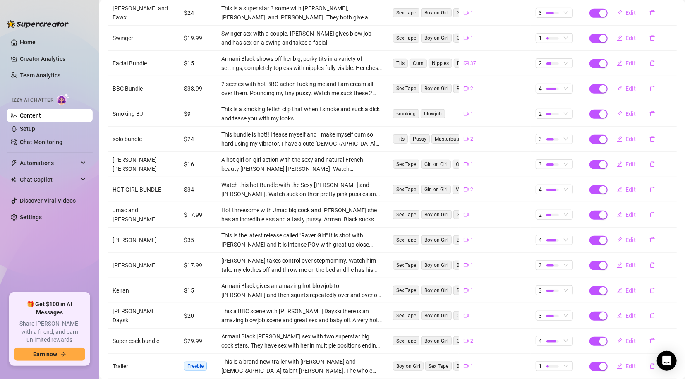
scroll to position [316, 0]
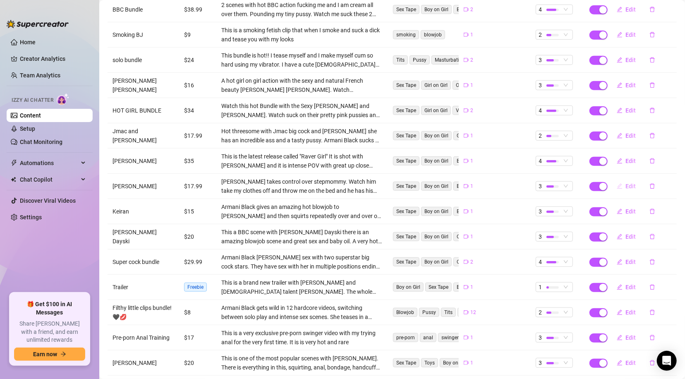
click at [626, 183] on span "Edit" at bounding box center [631, 186] width 10 height 7
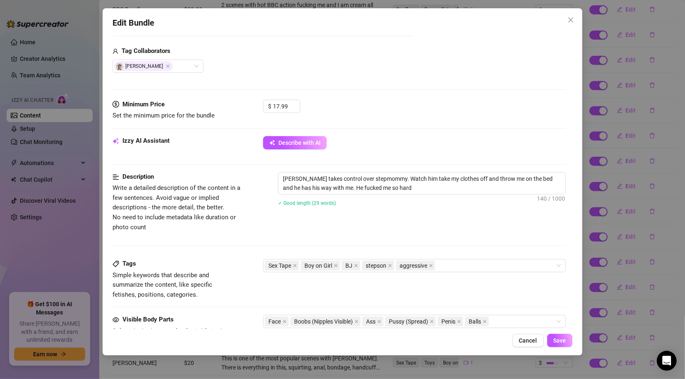
scroll to position [201, 0]
click at [438, 190] on textarea "[PERSON_NAME] takes control over stepmommy. Watch him take my clothes off and t…" at bounding box center [421, 183] width 287 height 22
click at [561, 338] on span "Save" at bounding box center [559, 340] width 13 height 7
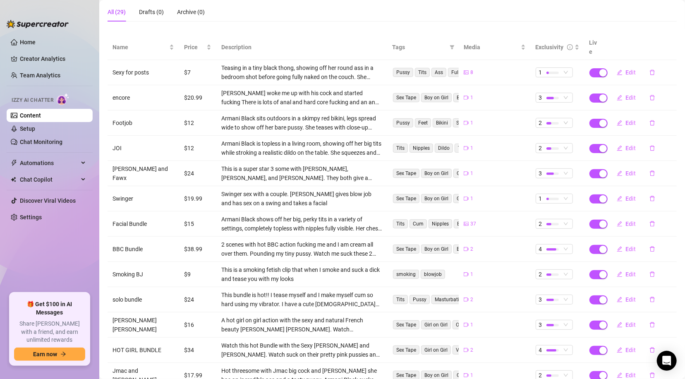
scroll to position [0, 0]
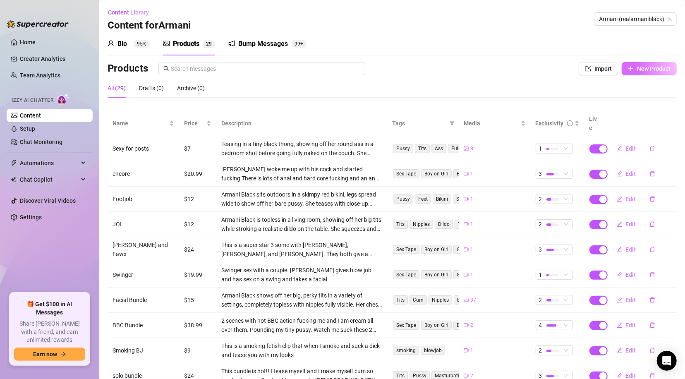
click at [637, 69] on span "New Product" at bounding box center [654, 68] width 34 height 7
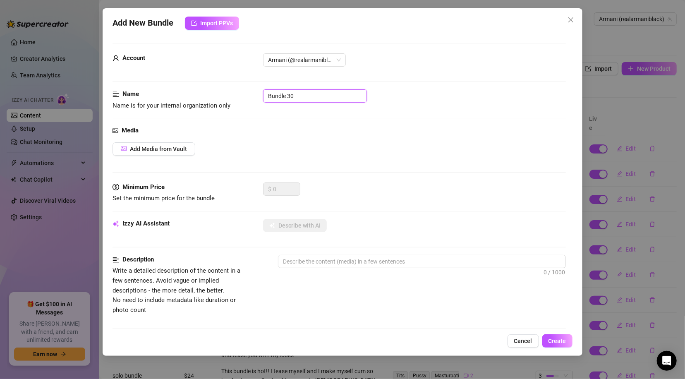
click at [312, 93] on input "Bundle 30" at bounding box center [315, 95] width 104 height 13
click at [312, 94] on input "Bundle 30" at bounding box center [315, 95] width 104 height 13
click at [172, 146] on span "Add Media from Vault" at bounding box center [158, 149] width 57 height 7
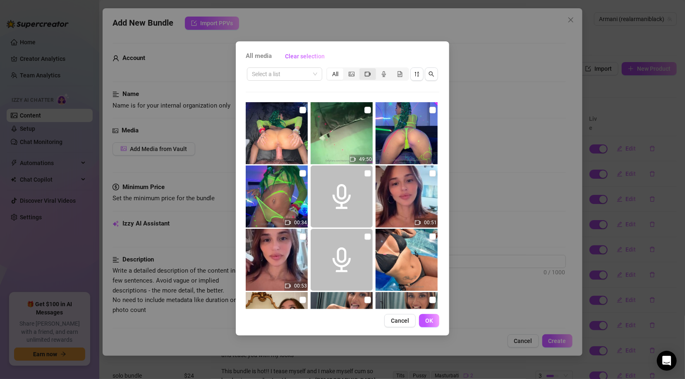
click at [369, 75] on icon "video-camera" at bounding box center [368, 74] width 6 height 5
click at [362, 69] on input "segmented control" at bounding box center [362, 69] width 0 height 0
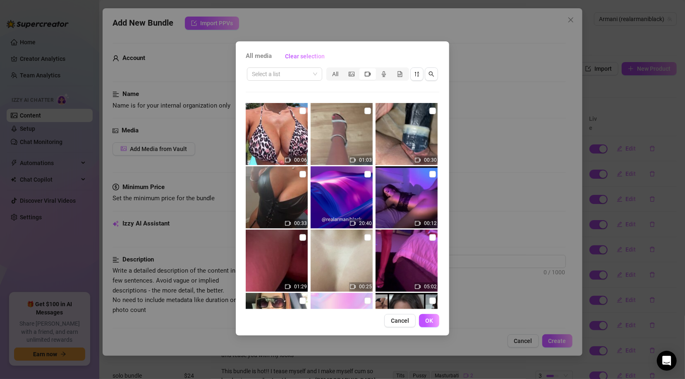
scroll to position [503, 0]
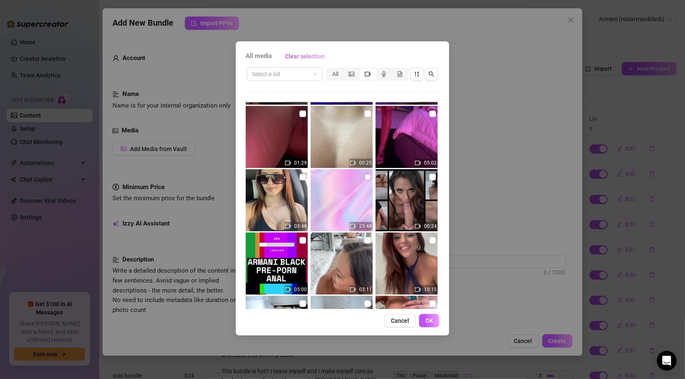
click at [364, 174] on input "checkbox" at bounding box center [367, 177] width 7 height 7
click at [430, 316] on button "OK" at bounding box center [429, 320] width 20 height 13
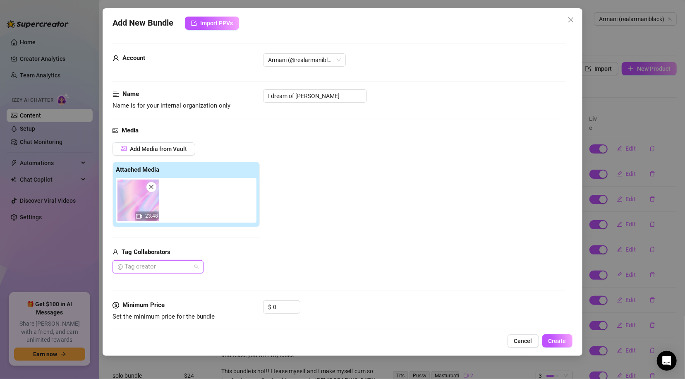
click at [144, 264] on div at bounding box center [153, 267] width 79 height 12
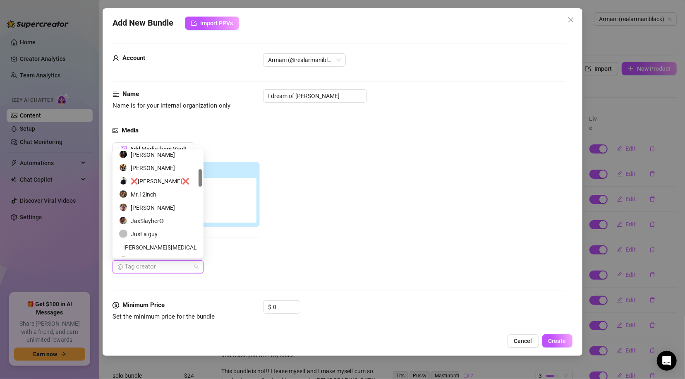
scroll to position [131, 0]
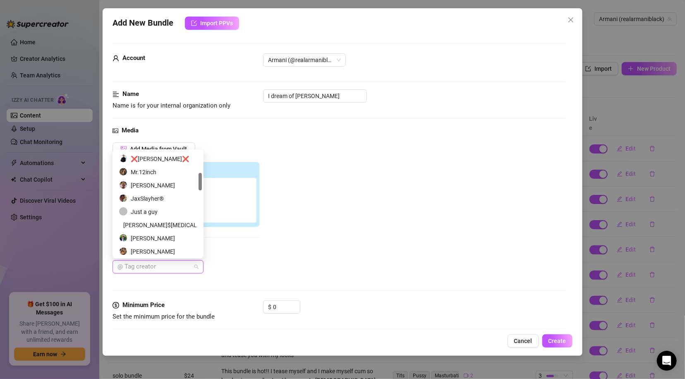
drag, startPoint x: 199, startPoint y: 167, endPoint x: 199, endPoint y: 186, distance: 19.0
click at [199, 186] on div at bounding box center [200, 181] width 3 height 17
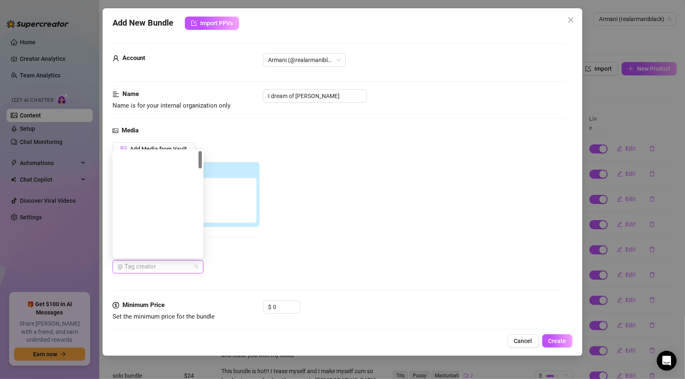
scroll to position [0, 0]
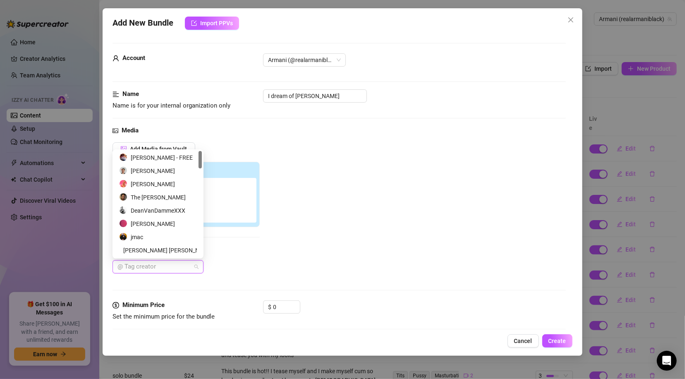
drag, startPoint x: 199, startPoint y: 187, endPoint x: 201, endPoint y: 148, distance: 39.4
click at [201, 148] on body "Home Creator Analytics Team Analytics Izzy AI Chatter Content Setup Chat Monito…" at bounding box center [342, 189] width 685 height 379
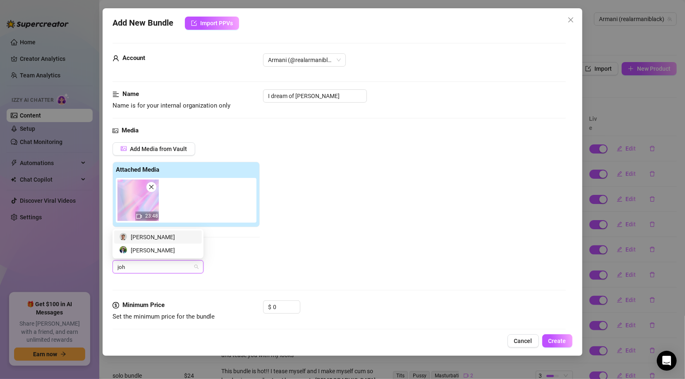
click at [151, 237] on div "[PERSON_NAME]" at bounding box center [158, 236] width 78 height 9
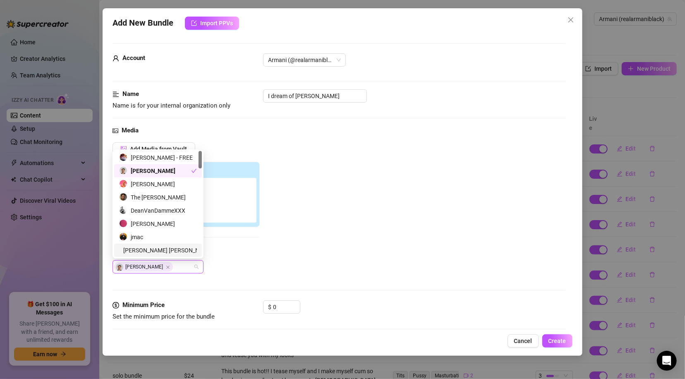
click at [537, 149] on div "Add Media from Vault Attached Media 23:48 Tag Collaborators [PERSON_NAME]" at bounding box center [339, 208] width 453 height 132
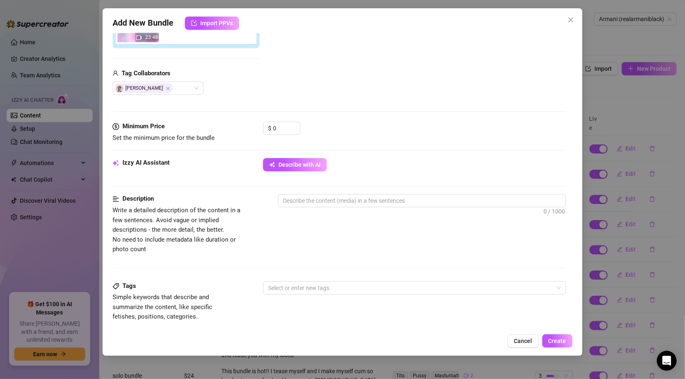
scroll to position [199, 0]
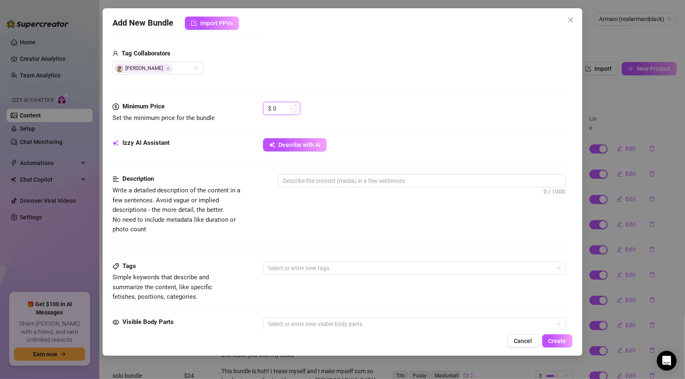
click at [279, 106] on input "0" at bounding box center [286, 108] width 27 height 12
click at [332, 179] on textarea at bounding box center [421, 181] width 287 height 12
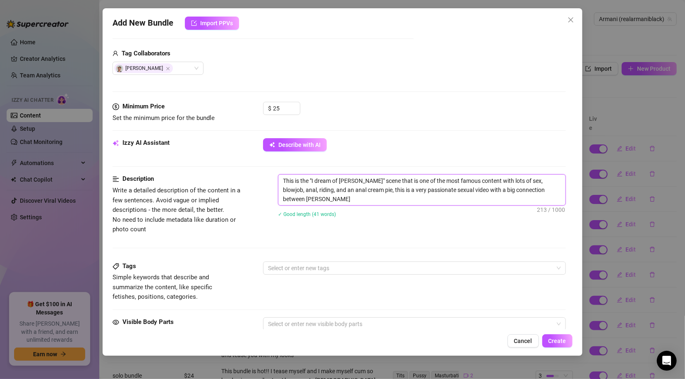
scroll to position [0, 0]
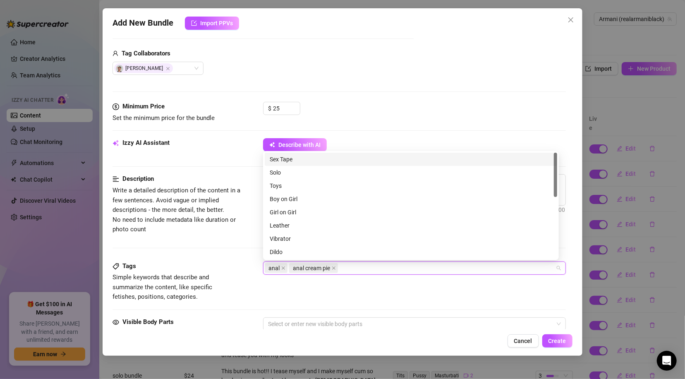
click at [292, 156] on div "Sex Tape" at bounding box center [411, 159] width 283 height 9
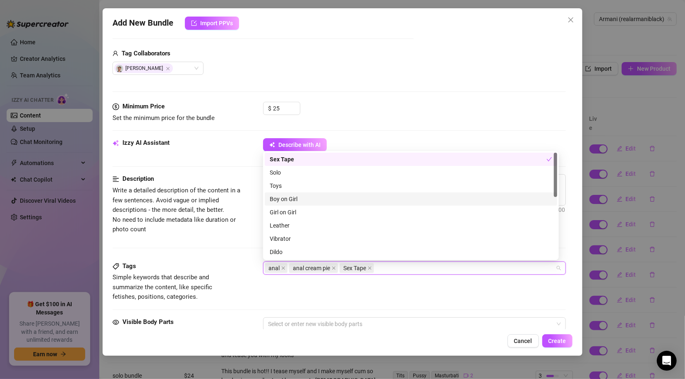
click at [292, 195] on div "Boy on Girl" at bounding box center [411, 198] width 283 height 9
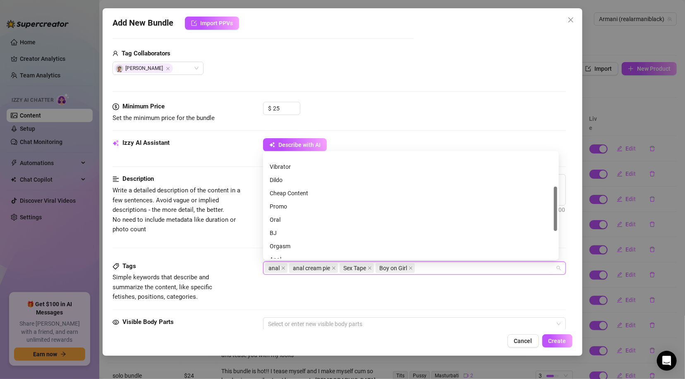
scroll to position [96, 0]
drag, startPoint x: 556, startPoint y: 181, endPoint x: 555, endPoint y: 222, distance: 40.5
click at [555, 222] on div at bounding box center [555, 215] width 3 height 44
click at [278, 195] on div "Oral" at bounding box center [411, 196] width 283 height 9
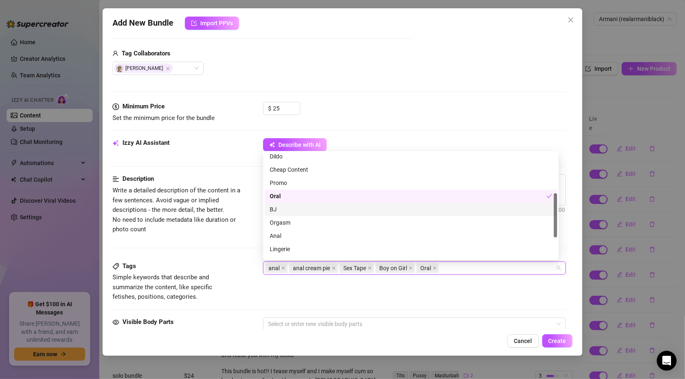
click at [274, 208] on div "BJ" at bounding box center [411, 209] width 283 height 9
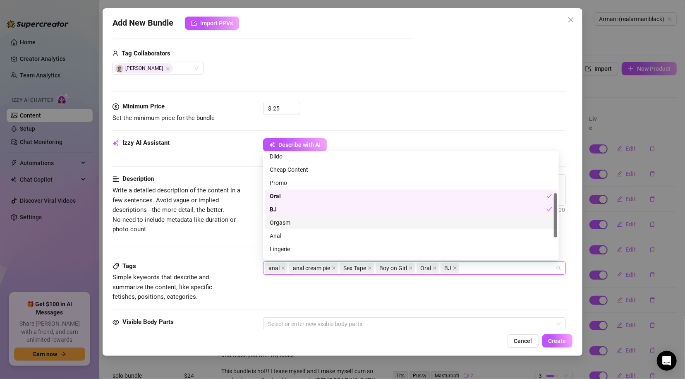
click at [284, 224] on div "Orgasm" at bounding box center [411, 222] width 283 height 9
click at [283, 235] on div "Anal" at bounding box center [411, 235] width 283 height 9
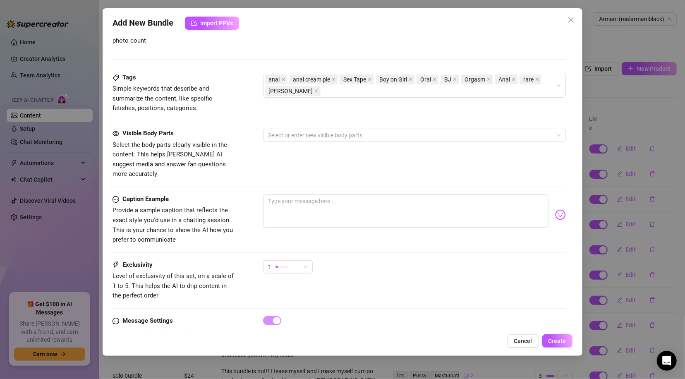
scroll to position [395, 0]
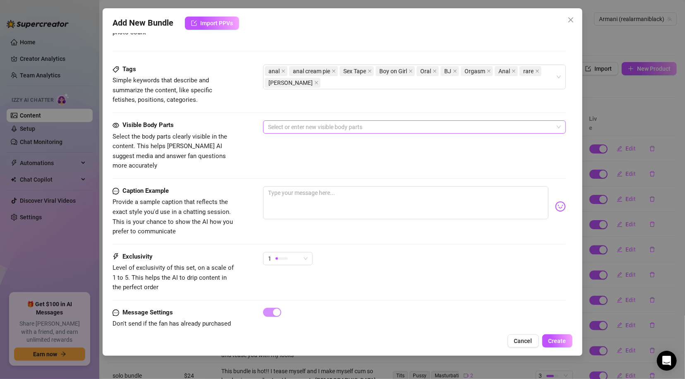
click at [344, 128] on div at bounding box center [410, 127] width 290 height 12
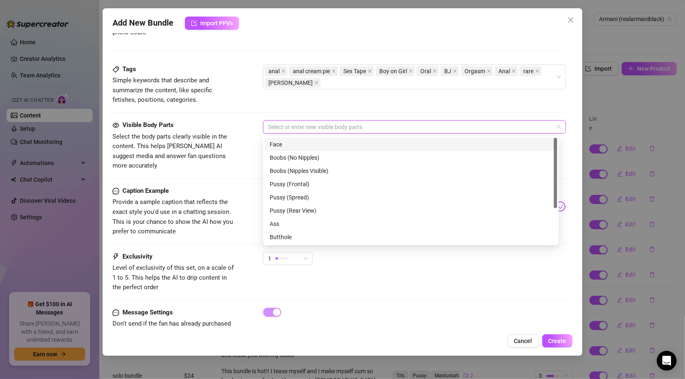
click at [316, 144] on div "Face" at bounding box center [411, 144] width 283 height 9
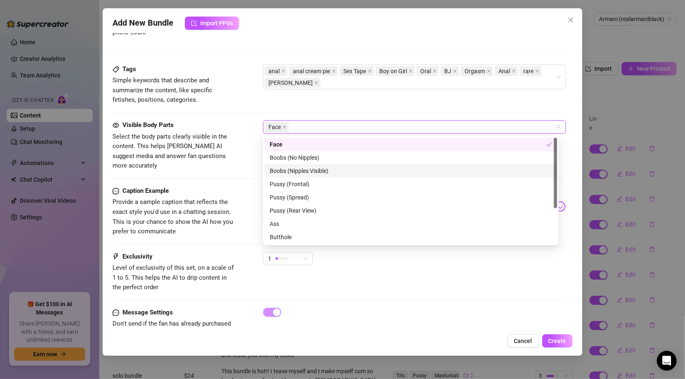
click at [312, 168] on div "Boobs (Nipples Visible)" at bounding box center [411, 170] width 283 height 9
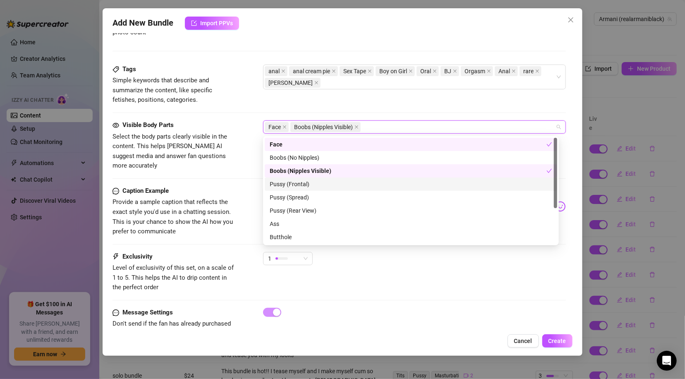
click at [302, 181] on div "Pussy (Frontal)" at bounding box center [411, 184] width 283 height 9
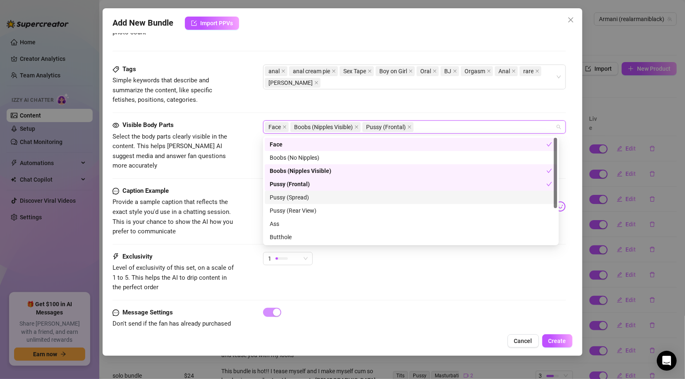
click at [297, 196] on div "Pussy (Spread)" at bounding box center [411, 197] width 283 height 9
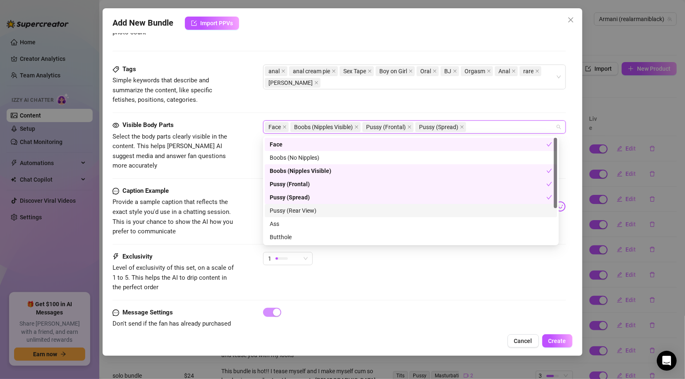
click at [297, 206] on div "Pussy (Rear View)" at bounding box center [411, 210] width 283 height 9
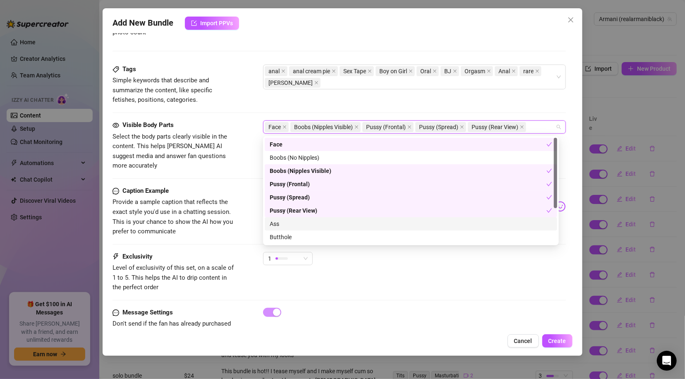
click at [286, 223] on div "Ass" at bounding box center [411, 223] width 283 height 9
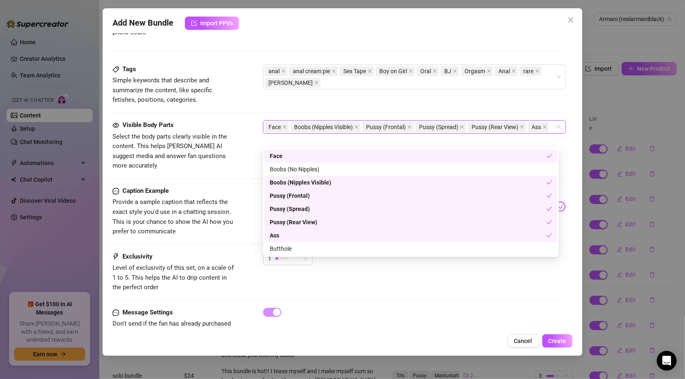
click at [285, 233] on div "Ass" at bounding box center [408, 235] width 277 height 9
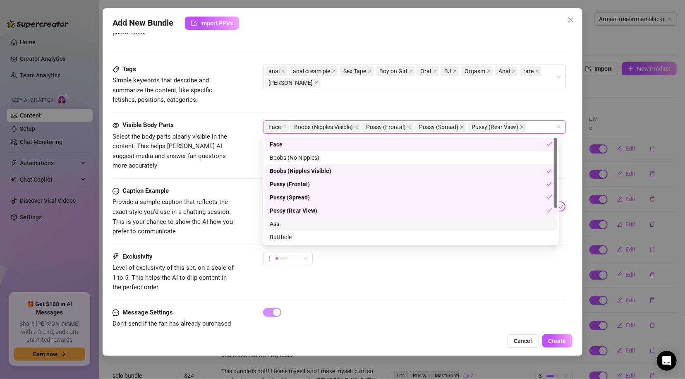
click at [290, 224] on div "Ass" at bounding box center [411, 223] width 283 height 9
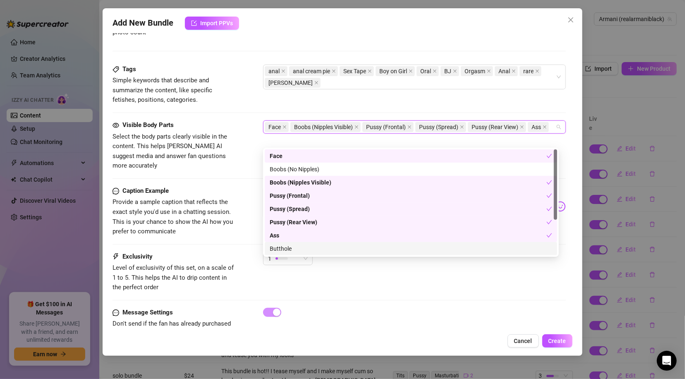
click at [288, 246] on div "Butthole" at bounding box center [411, 248] width 283 height 9
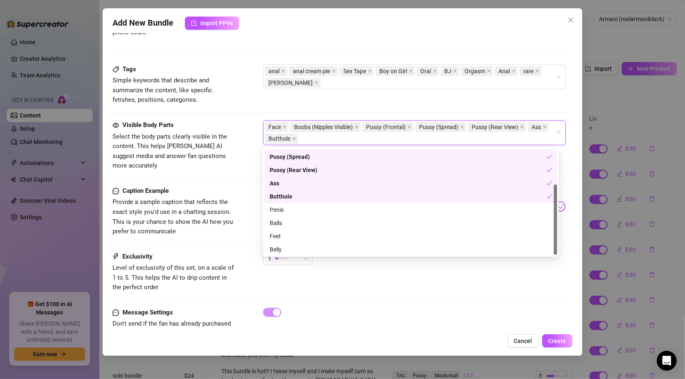
scroll to position [53, 0]
drag, startPoint x: 556, startPoint y: 181, endPoint x: 531, endPoint y: 233, distance: 58.3
click at [557, 230] on div at bounding box center [555, 220] width 3 height 70
click at [284, 214] on div "Penis" at bounding box center [411, 209] width 292 height 13
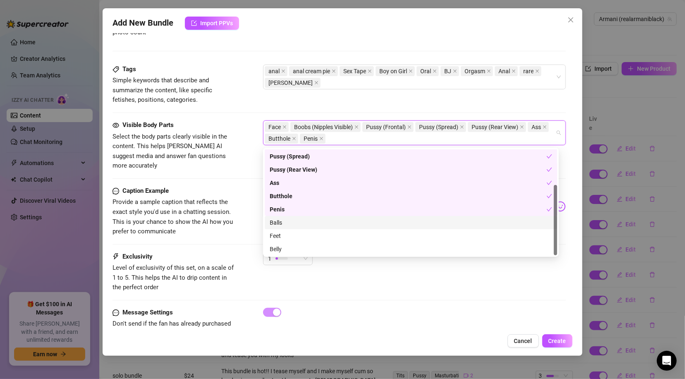
click at [282, 224] on div "Balls" at bounding box center [411, 222] width 283 height 9
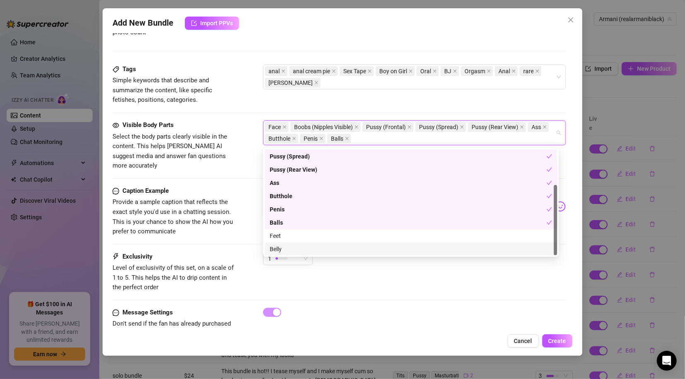
drag, startPoint x: 280, startPoint y: 250, endPoint x: 263, endPoint y: 253, distance: 17.7
click at [280, 250] on div "Belly" at bounding box center [411, 248] width 283 height 9
click at [225, 252] on div "Exclusivity" at bounding box center [175, 257] width 124 height 10
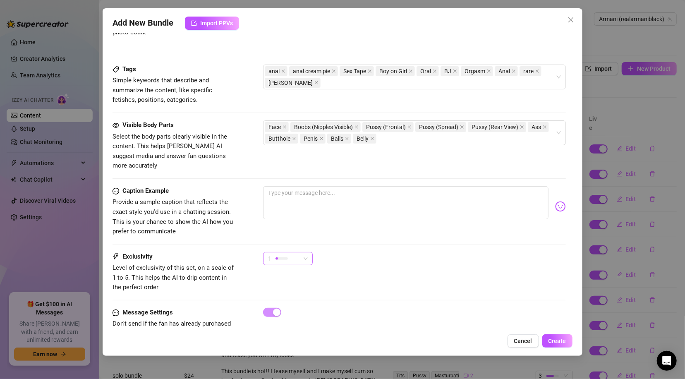
click at [303, 252] on span "1" at bounding box center [288, 258] width 40 height 12
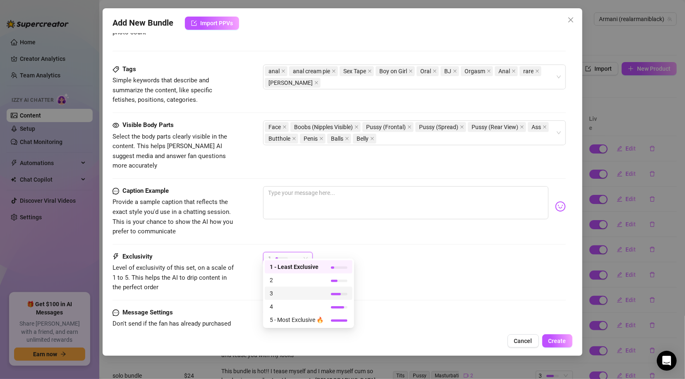
click at [297, 292] on span "3" at bounding box center [297, 293] width 54 height 9
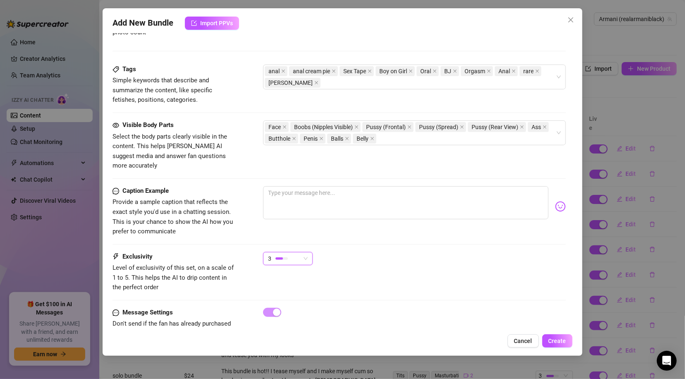
scroll to position [412, 0]
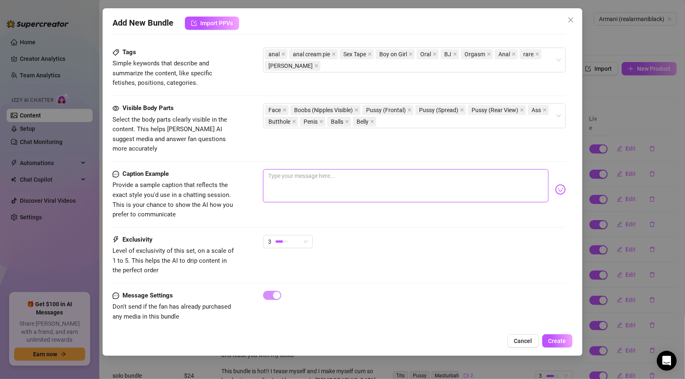
click at [308, 169] on textarea at bounding box center [405, 185] width 285 height 33
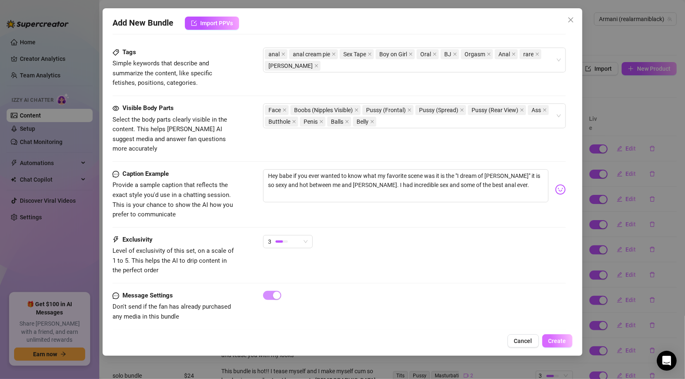
click at [561, 341] on span "Create" at bounding box center [558, 341] width 18 height 7
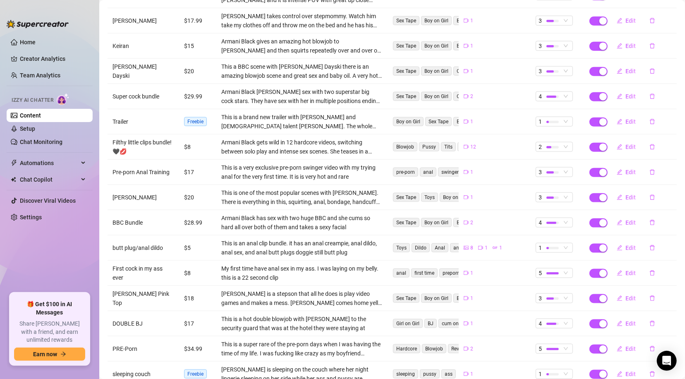
scroll to position [529, 0]
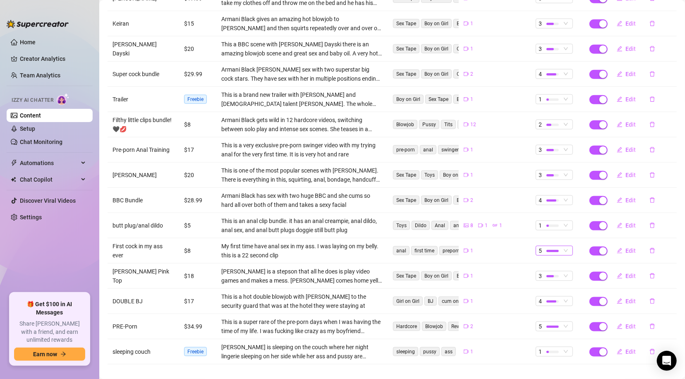
click at [556, 246] on span "5" at bounding box center [554, 250] width 31 height 9
click at [551, 278] on span "3" at bounding box center [564, 281] width 55 height 9
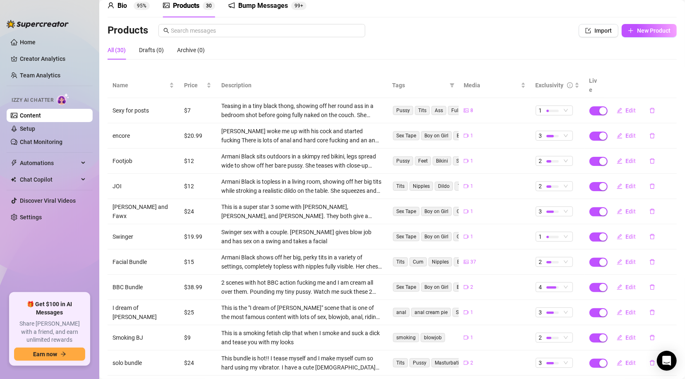
scroll to position [0, 0]
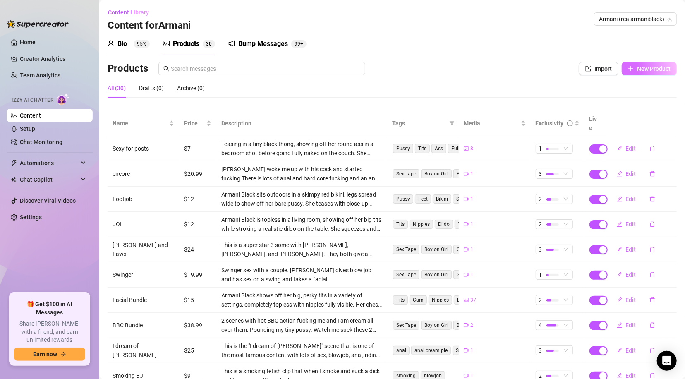
click at [637, 70] on span "New Product" at bounding box center [654, 68] width 34 height 7
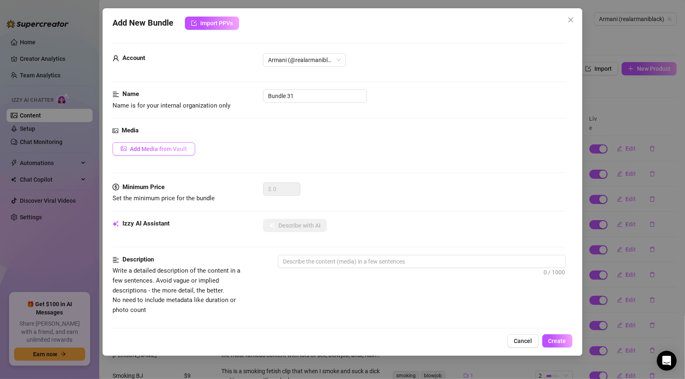
click at [182, 148] on span "Add Media from Vault" at bounding box center [158, 149] width 57 height 7
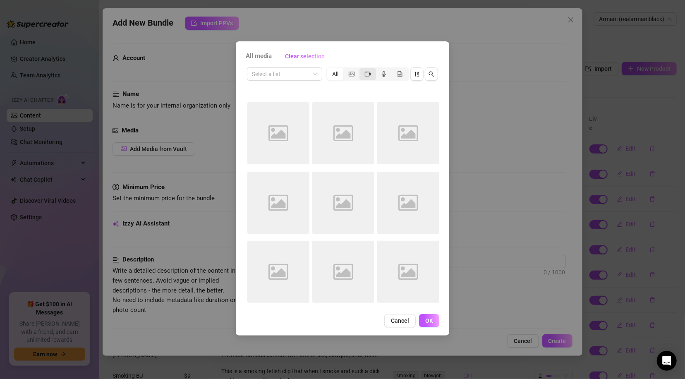
click at [371, 73] on div "segmented control" at bounding box center [367, 74] width 16 height 12
click at [362, 69] on input "segmented control" at bounding box center [362, 69] width 0 height 0
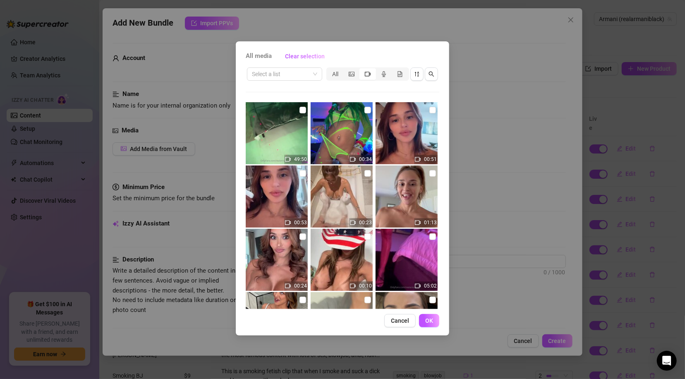
click at [367, 77] on span "segmented control" at bounding box center [368, 74] width 6 height 7
click at [362, 69] on input "segmented control" at bounding box center [362, 69] width 0 height 0
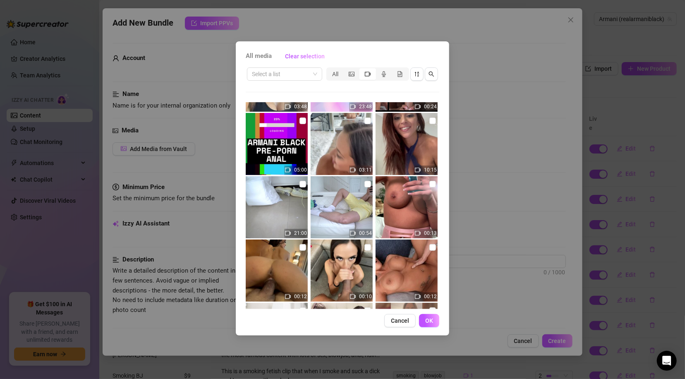
scroll to position [602, 0]
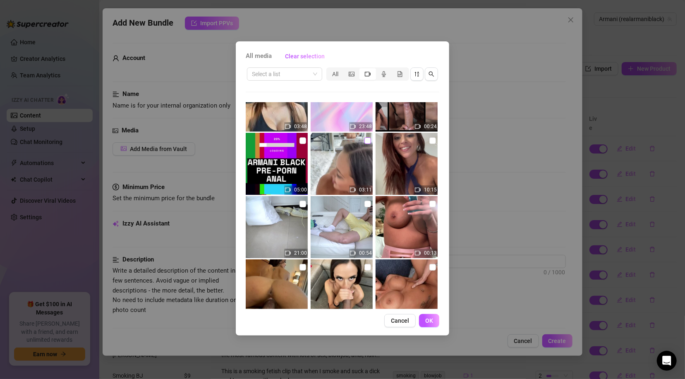
click at [364, 138] on input "checkbox" at bounding box center [367, 140] width 7 height 7
click at [424, 321] on button "OK" at bounding box center [429, 320] width 20 height 13
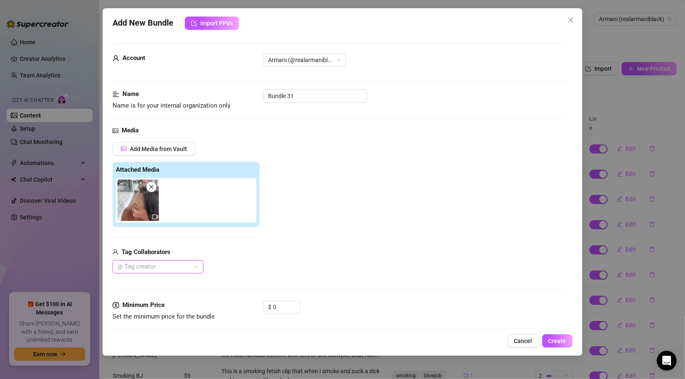
click at [187, 269] on div at bounding box center [153, 267] width 79 height 12
click at [163, 251] on div "Just a guy" at bounding box center [158, 250] width 78 height 9
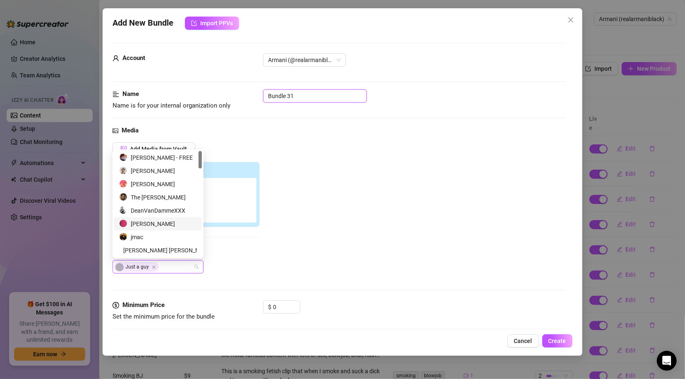
click at [300, 98] on input "Bundle 31" at bounding box center [315, 95] width 104 height 13
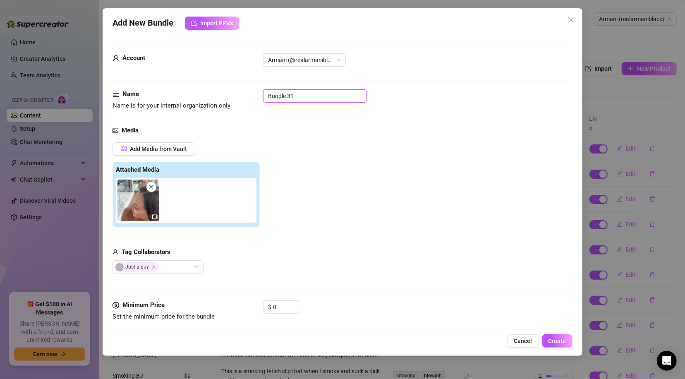
click at [300, 98] on input "Bundle 31" at bounding box center [315, 95] width 104 height 13
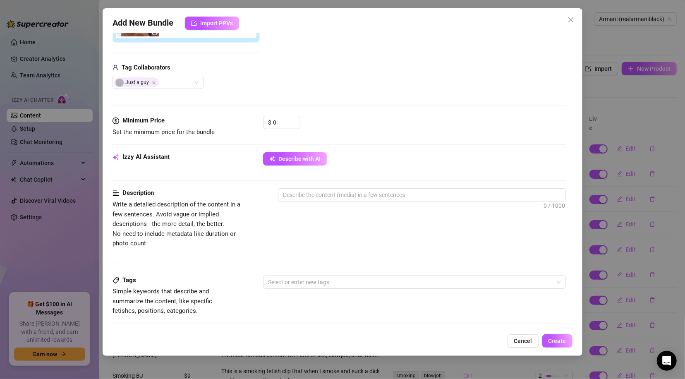
scroll to position [185, 0]
click at [358, 192] on textarea at bounding box center [421, 194] width 287 height 12
click at [315, 156] on span "Describe with AI" at bounding box center [299, 158] width 42 height 7
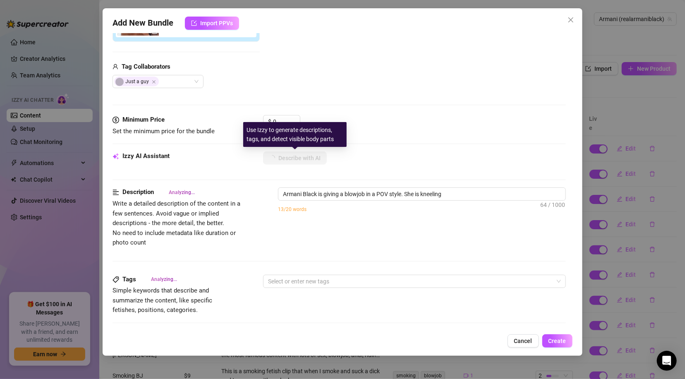
scroll to position [185, 0]
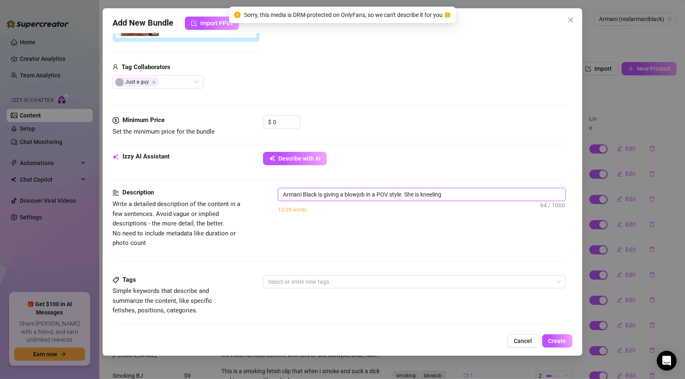
drag, startPoint x: 446, startPoint y: 194, endPoint x: 262, endPoint y: 202, distance: 183.4
click at [262, 202] on div "Description Write a detailed description of the content in a few sentences. Avo…" at bounding box center [339, 218] width 453 height 60
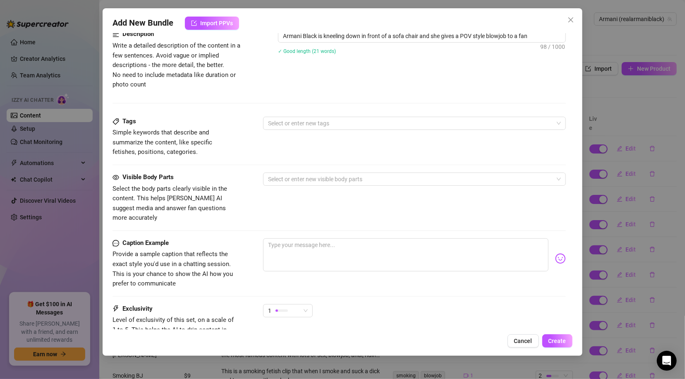
scroll to position [349, 0]
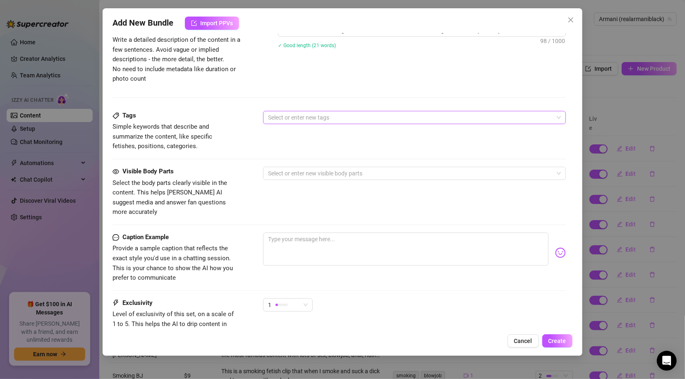
click at [362, 117] on div at bounding box center [410, 118] width 290 height 12
click at [279, 172] on div "BJ" at bounding box center [411, 174] width 283 height 9
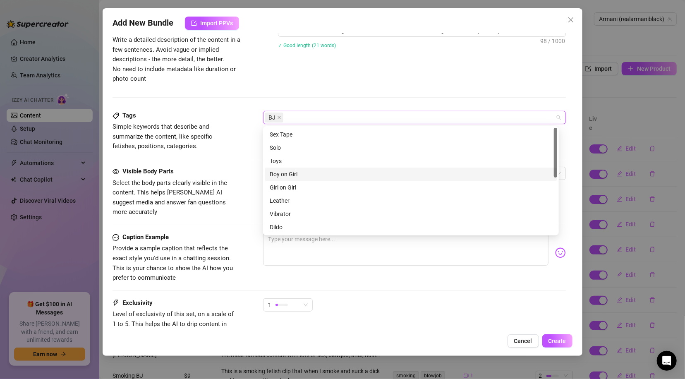
click at [290, 172] on div "Boy on Girl" at bounding box center [411, 174] width 283 height 9
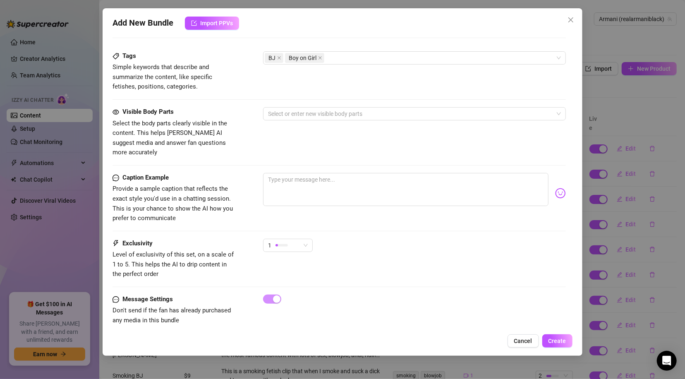
scroll to position [412, 0]
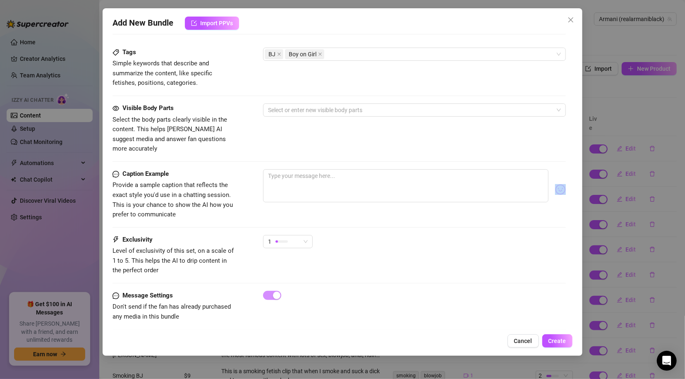
drag, startPoint x: 572, startPoint y: 218, endPoint x: 574, endPoint y: 208, distance: 10.5
click at [574, 208] on div "Add New Bundle Import PPVs Account Armani (@realarmaniblack) Name Name is for y…" at bounding box center [342, 181] width 479 height 347
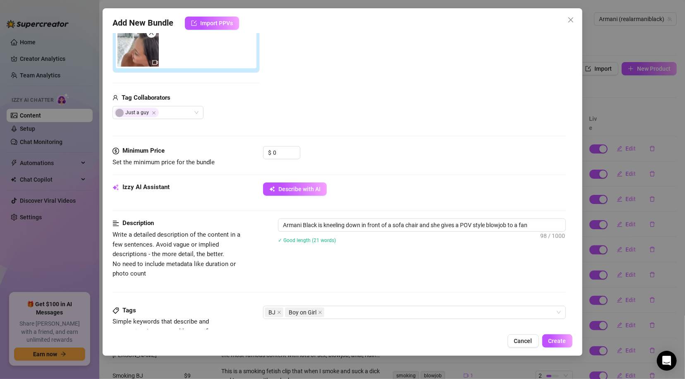
scroll to position [149, 0]
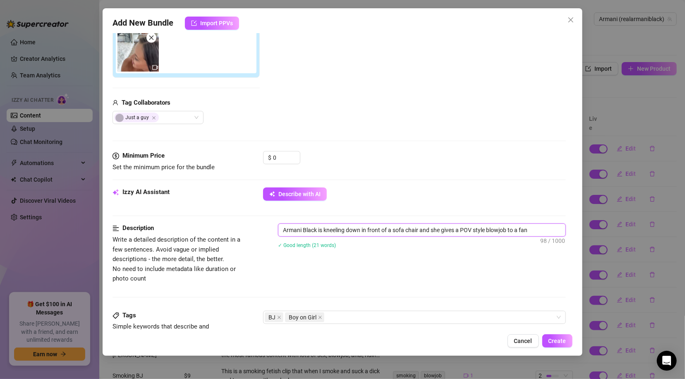
click at [527, 230] on textarea "Armani Black is kneeling down in front of a sofa chair and she gives a POV styl…" at bounding box center [421, 230] width 287 height 12
click at [539, 229] on textarea "Armani Black is kneeling down in front of a sofa chair and she gives a POV styl…" at bounding box center [421, 230] width 287 height 12
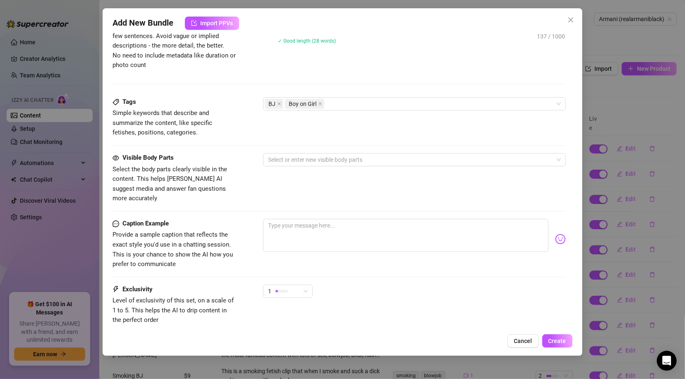
scroll to position [412, 0]
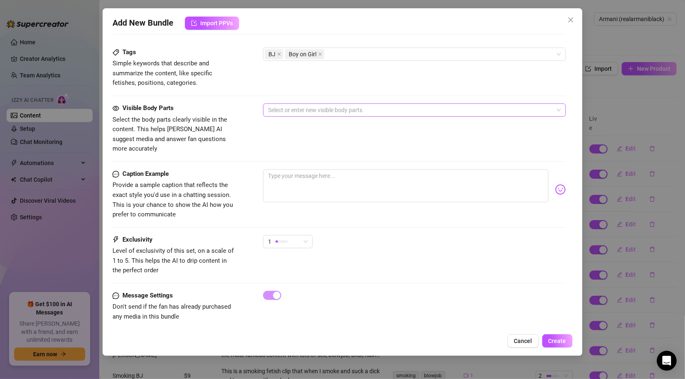
click at [338, 111] on div at bounding box center [410, 110] width 290 height 12
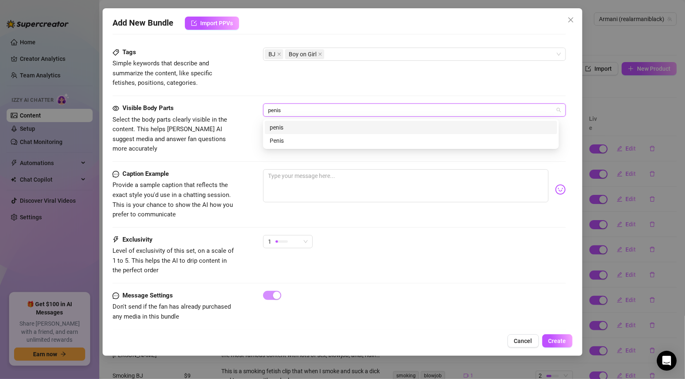
click at [315, 125] on div "penis" at bounding box center [411, 127] width 283 height 9
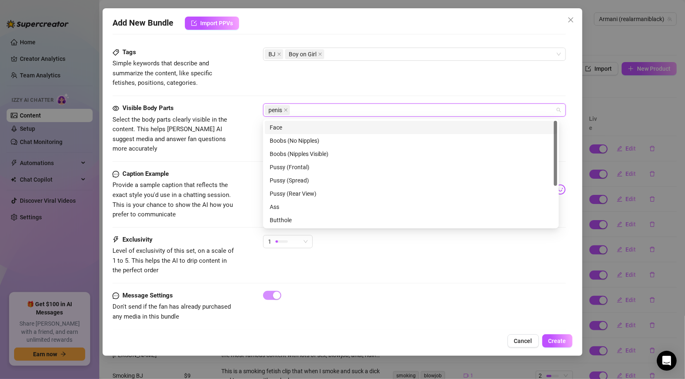
click at [333, 90] on div "Tags Simple keywords that describe and summarize the content, like specific fet…" at bounding box center [339, 76] width 453 height 56
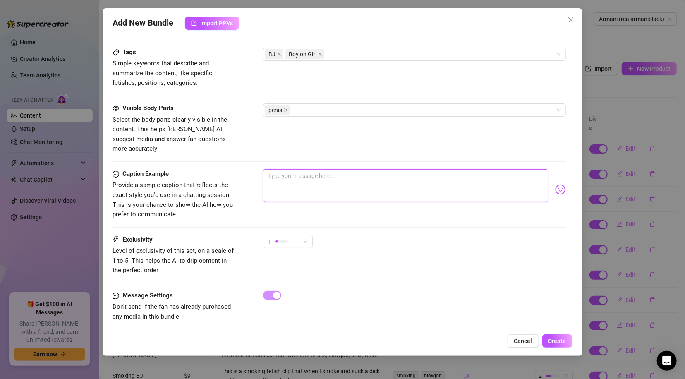
click at [357, 178] on textarea at bounding box center [405, 185] width 285 height 33
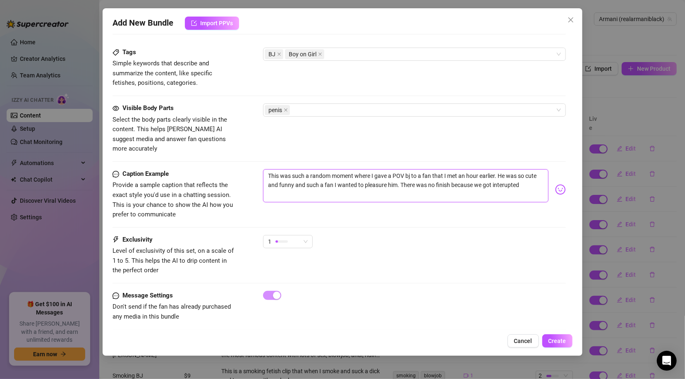
click at [527, 179] on textarea "This was such a random moment where I gave a POV bj to a fan that I met an hour…" at bounding box center [405, 185] width 285 height 33
click at [527, 175] on textarea "This was such a random moment where I gave a POV bj to a fan that I met an hour…" at bounding box center [405, 185] width 285 height 33
click at [490, 187] on textarea "This was such a random moment where I gave a POV bj to a fan that I met an hour…" at bounding box center [405, 185] width 285 height 33
click at [513, 178] on textarea "This was such a random moment where I gave a POV bj to a fan that I met an hour…" at bounding box center [405, 185] width 285 height 33
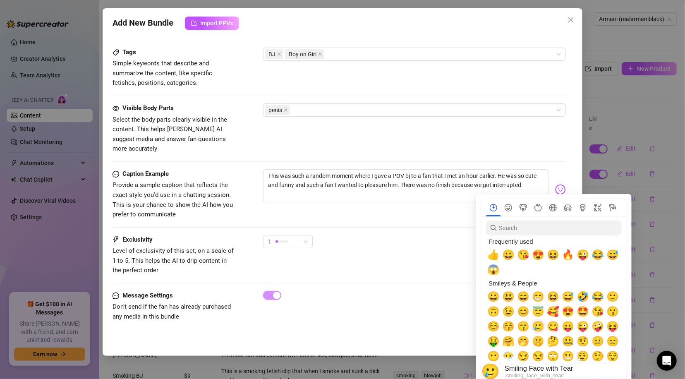
click at [541, 327] on span "🥲" at bounding box center [538, 327] width 12 height 12
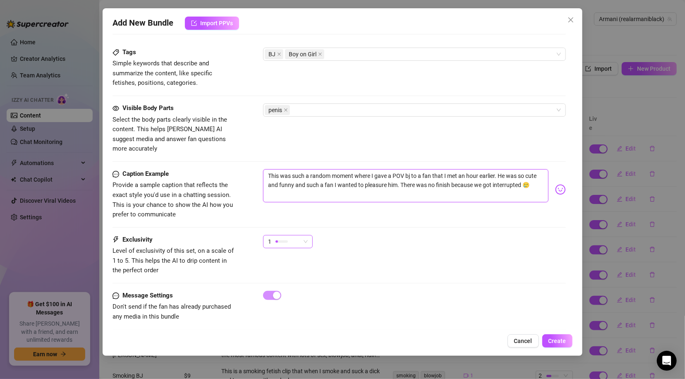
click at [296, 235] on div "1" at bounding box center [284, 241] width 32 height 12
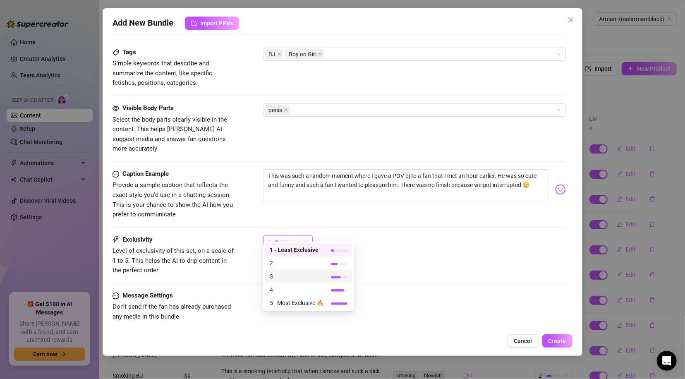
click at [287, 273] on span "3" at bounding box center [297, 276] width 54 height 9
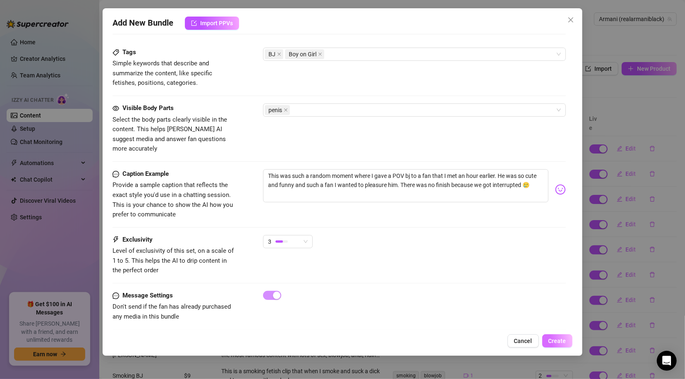
click at [564, 340] on span "Create" at bounding box center [558, 341] width 18 height 7
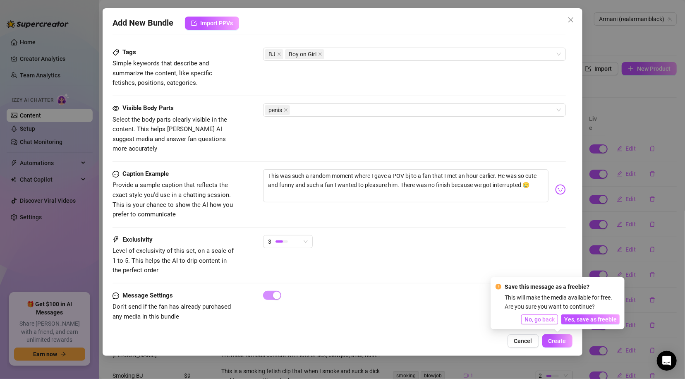
click at [533, 320] on span "No, go back" at bounding box center [540, 319] width 30 height 7
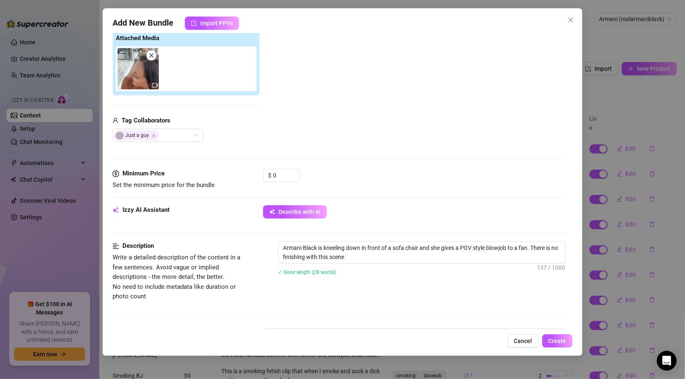
scroll to position [123, 0]
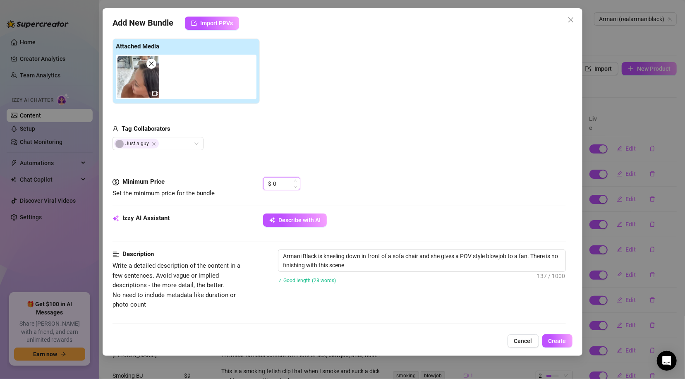
click at [283, 185] on input "0" at bounding box center [286, 183] width 27 height 12
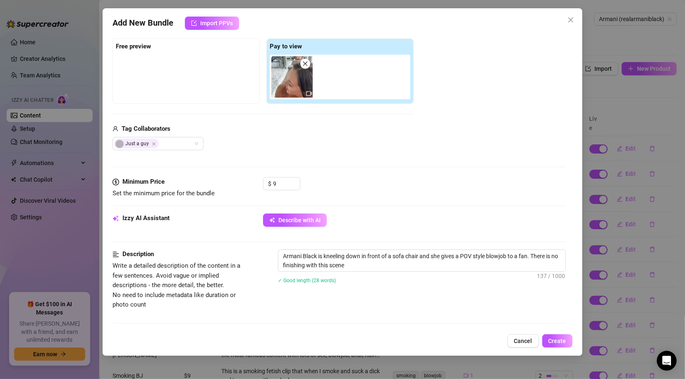
click at [398, 160] on div "Media Add Media from Vault Free preview Pay to view Tag Collaborators Just a guy" at bounding box center [339, 89] width 453 height 175
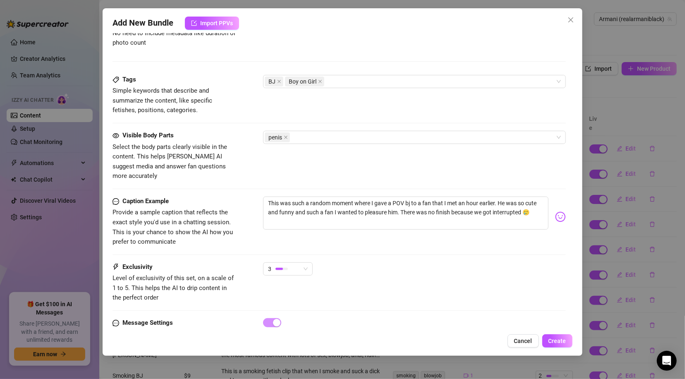
scroll to position [391, 0]
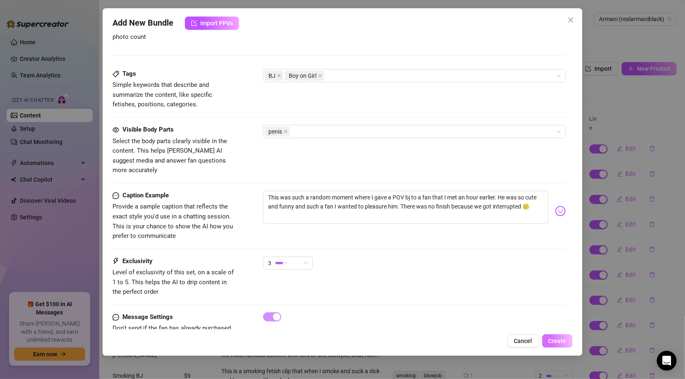
click at [565, 338] on span "Create" at bounding box center [558, 341] width 18 height 7
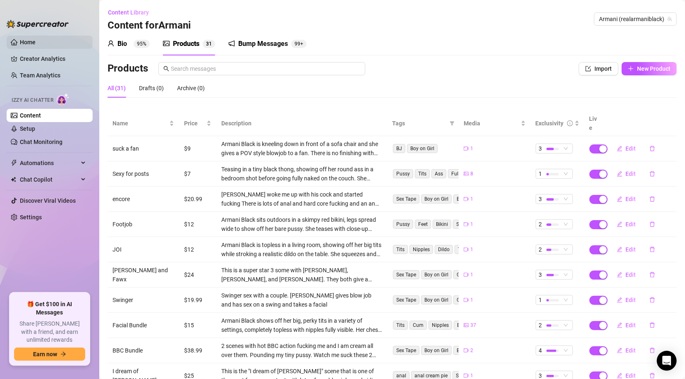
click at [34, 41] on link "Home" at bounding box center [28, 42] width 16 height 7
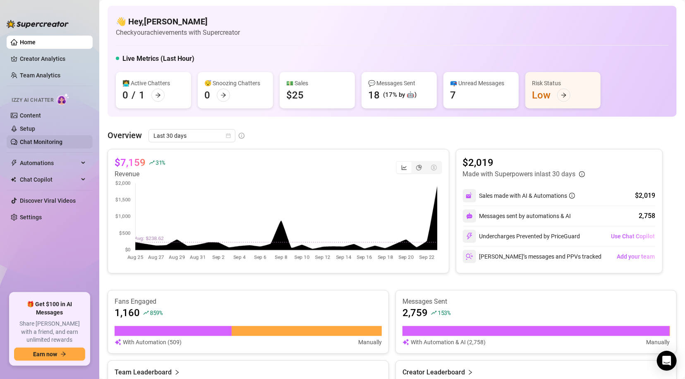
click at [36, 140] on link "Chat Monitoring" at bounding box center [41, 142] width 43 height 7
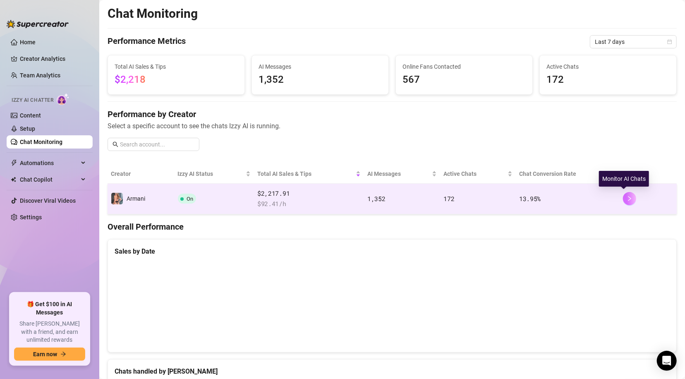
click at [623, 202] on button "button" at bounding box center [629, 198] width 13 height 13
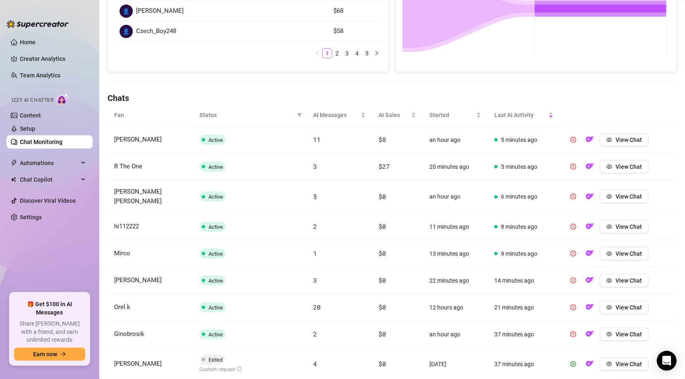
scroll to position [238, 0]
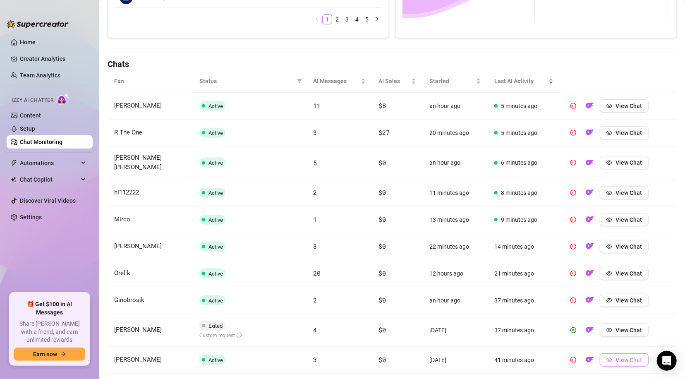
click at [616, 357] on span "View Chat" at bounding box center [629, 360] width 26 height 7
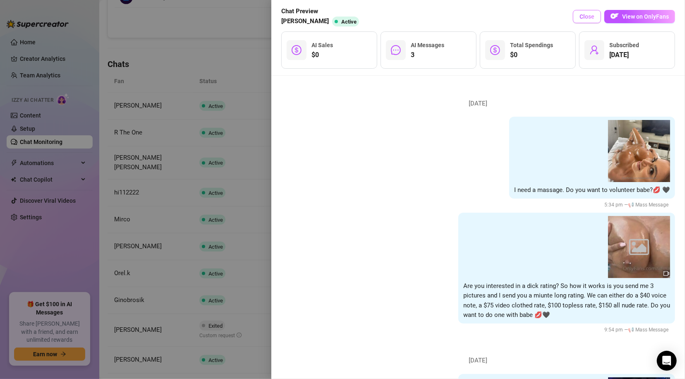
click at [592, 13] on span "Close" at bounding box center [587, 16] width 15 height 7
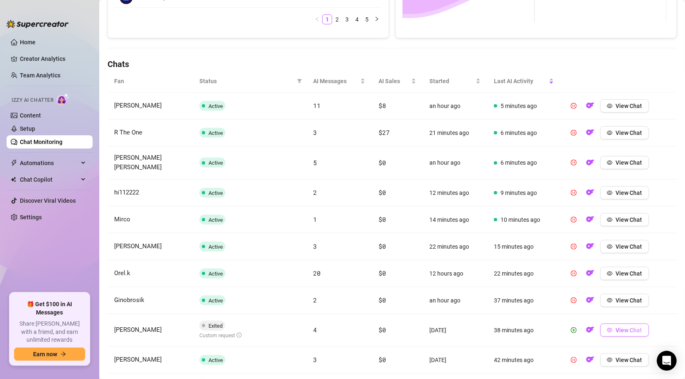
click at [607, 327] on icon "eye" at bounding box center [610, 330] width 6 height 6
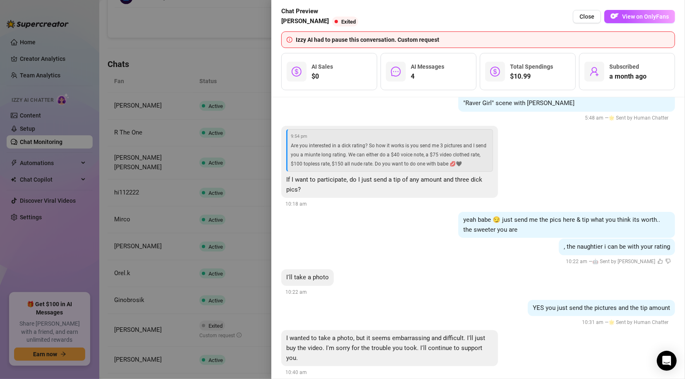
scroll to position [953, 0]
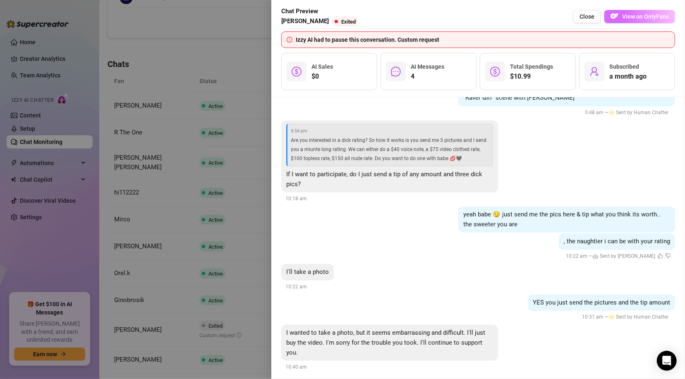
click at [652, 19] on span "View on OnlyFans" at bounding box center [645, 16] width 47 height 7
click at [584, 17] on span "Close" at bounding box center [587, 16] width 15 height 7
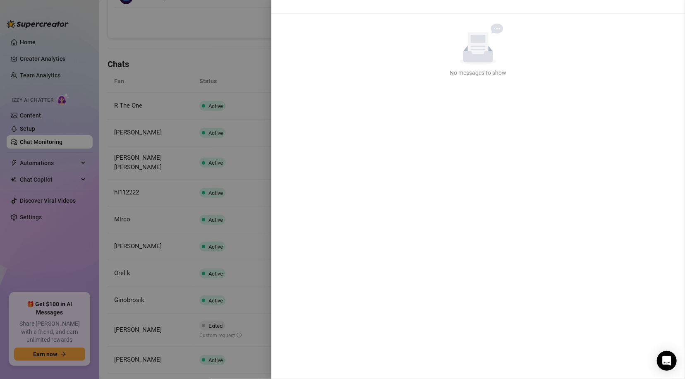
scroll to position [0, 0]
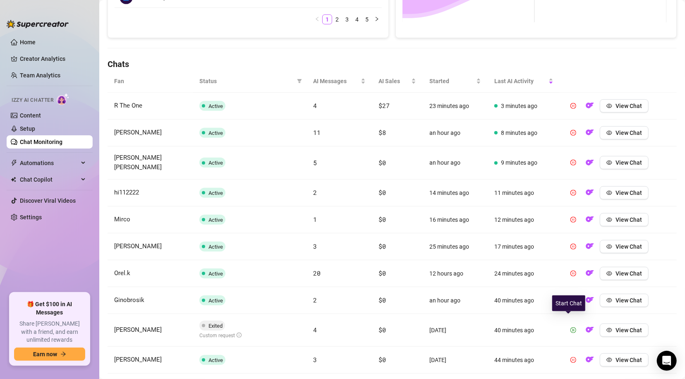
click at [573, 328] on icon "play-circle" at bounding box center [574, 329] width 2 height 3
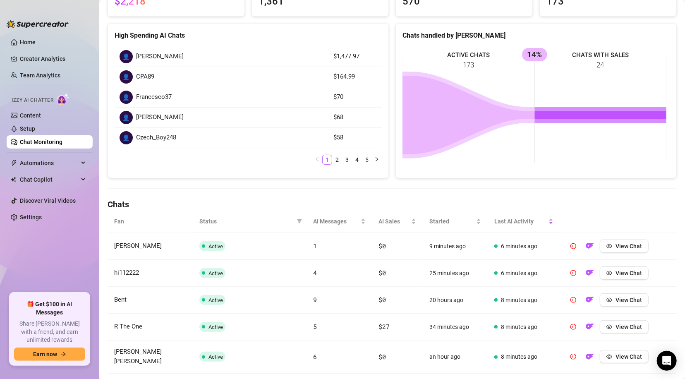
scroll to position [115, 0]
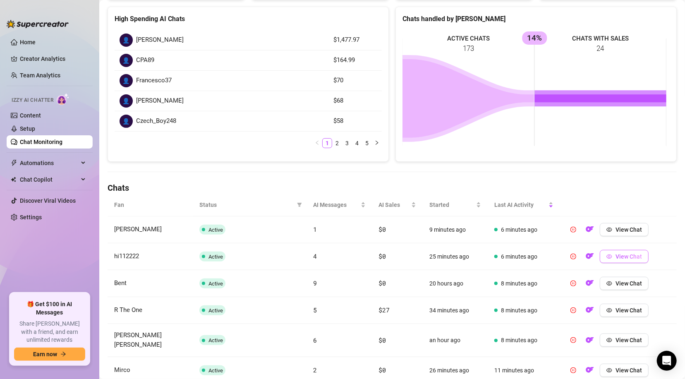
click at [609, 256] on button "View Chat" at bounding box center [624, 256] width 49 height 13
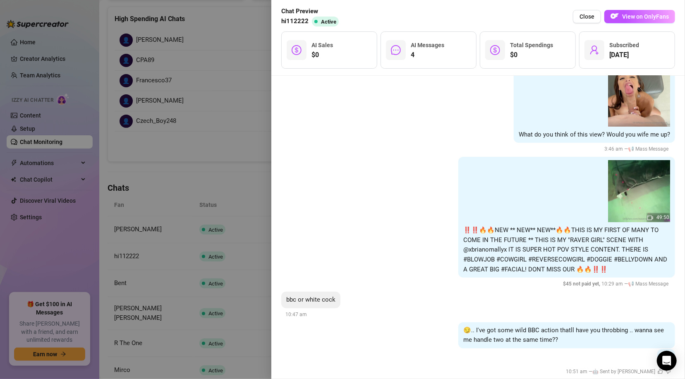
scroll to position [1073, 0]
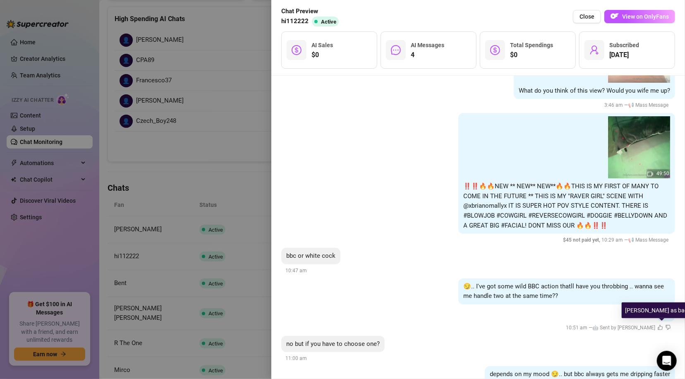
click at [666, 326] on icon "dislike" at bounding box center [668, 327] width 5 height 5
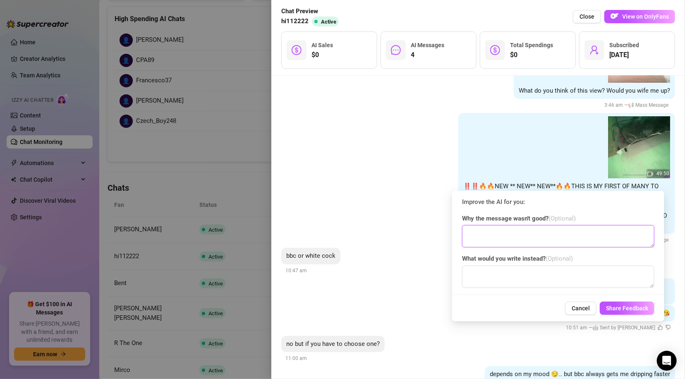
click at [574, 240] on textarea at bounding box center [558, 236] width 192 height 22
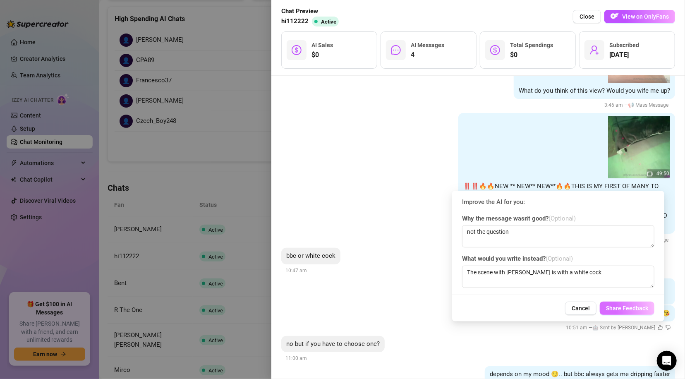
click at [620, 308] on span "Share Feedback" at bounding box center [627, 308] width 42 height 7
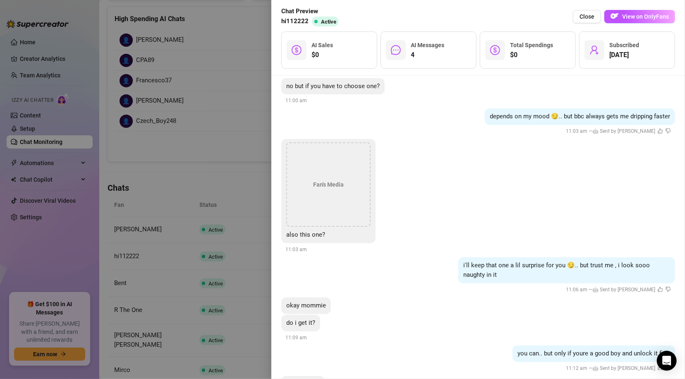
scroll to position [1371, 0]
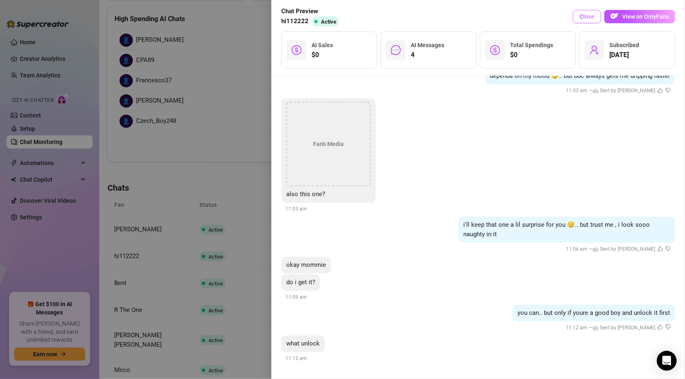
click at [594, 16] on span "Close" at bounding box center [587, 16] width 15 height 7
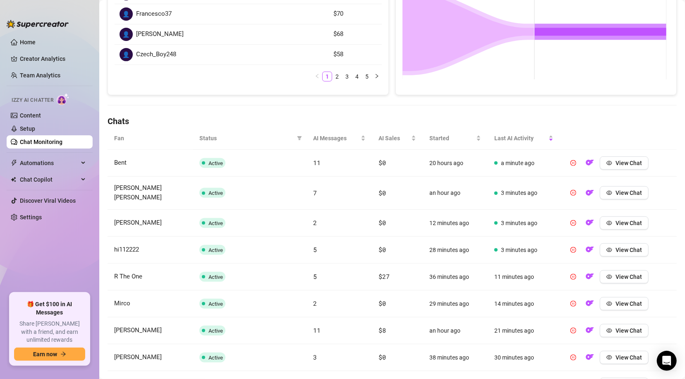
scroll to position [271, 0]
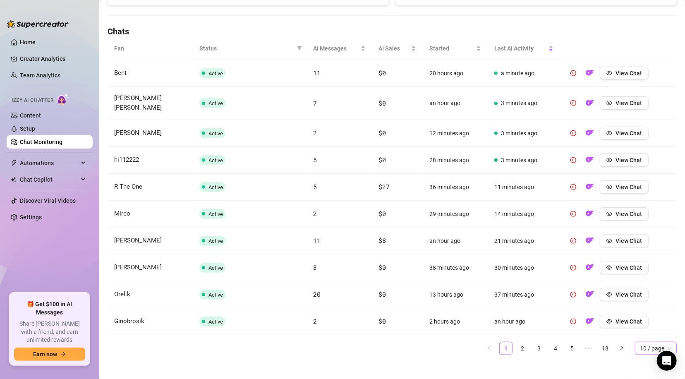
click at [648, 342] on span "10 / page" at bounding box center [656, 348] width 32 height 12
click at [648, 327] on div "100 / page" at bounding box center [656, 331] width 29 height 9
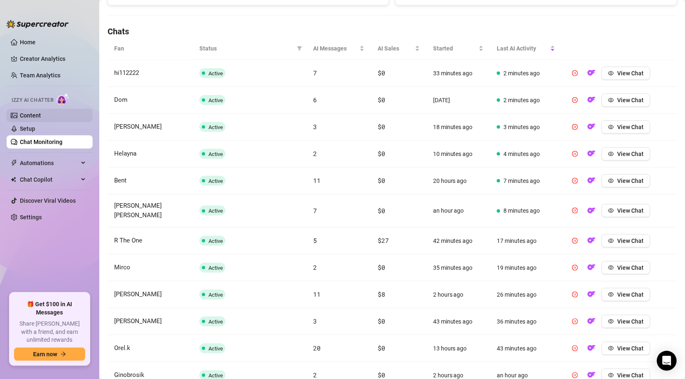
click at [36, 117] on link "Content" at bounding box center [30, 115] width 21 height 7
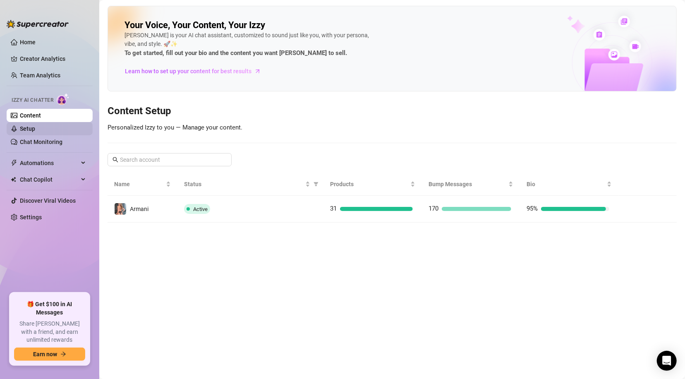
click at [35, 129] on link "Setup" at bounding box center [27, 128] width 15 height 7
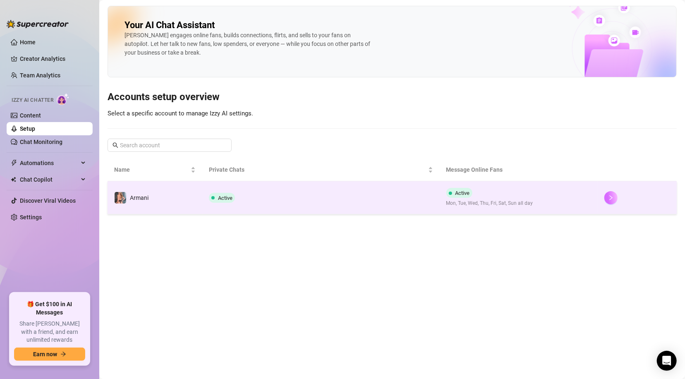
click at [617, 196] on button "button" at bounding box center [610, 197] width 13 height 13
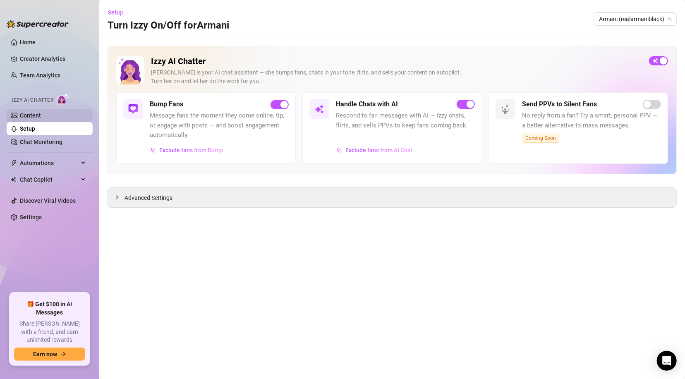
click at [28, 114] on link "Content" at bounding box center [30, 115] width 21 height 7
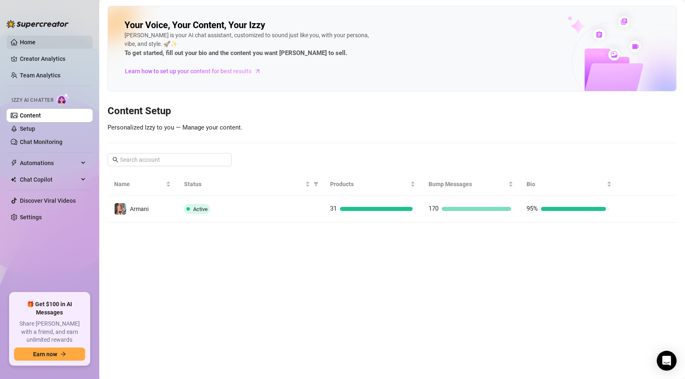
click at [31, 41] on link "Home" at bounding box center [28, 42] width 16 height 7
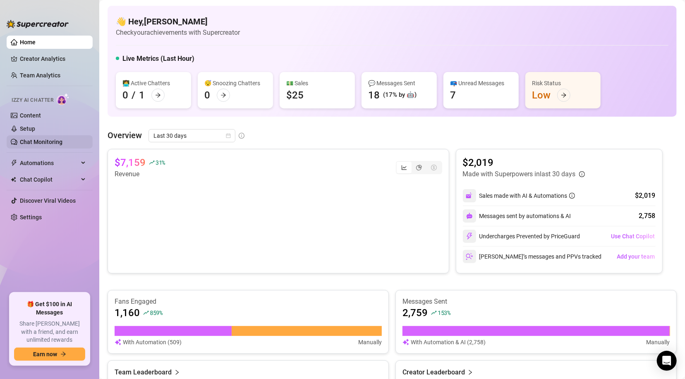
click at [34, 139] on link "Chat Monitoring" at bounding box center [41, 142] width 43 height 7
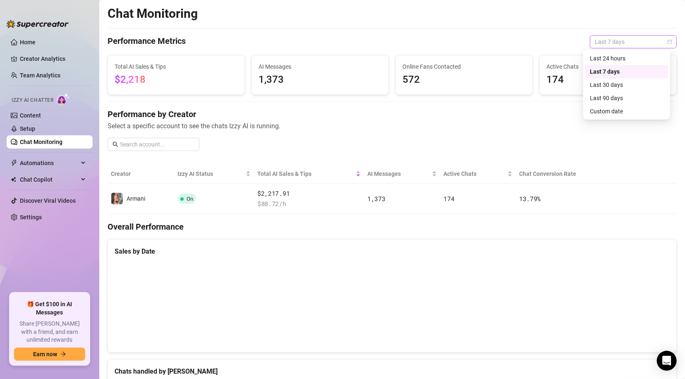
click at [615, 38] on span "Last 7 days" at bounding box center [633, 42] width 77 height 12
click at [616, 58] on div "Last 24 hours" at bounding box center [627, 58] width 74 height 9
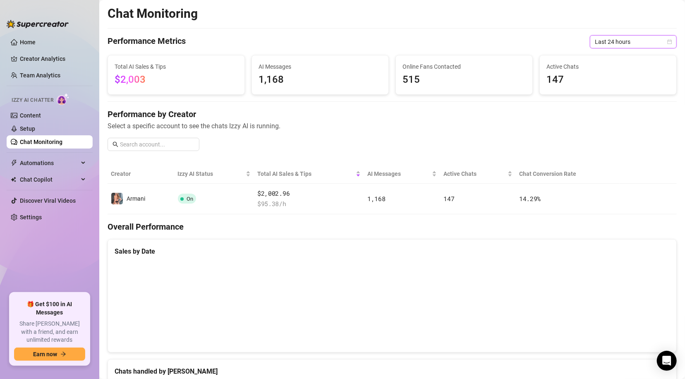
click at [499, 36] on div "Performance Metrics Last 24 hours Last 24 hours" at bounding box center [392, 41] width 569 height 13
click at [35, 129] on link "Setup" at bounding box center [27, 128] width 15 height 7
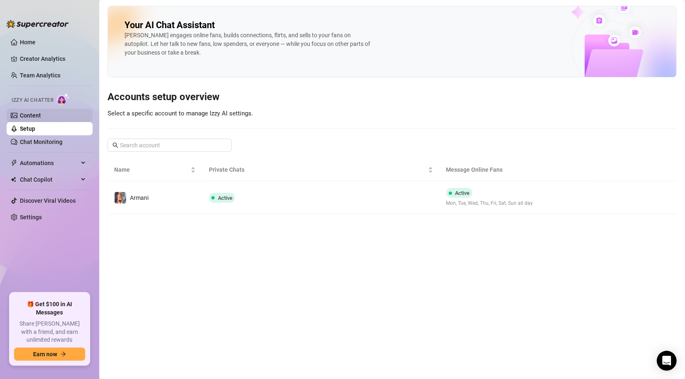
click at [32, 115] on link "Content" at bounding box center [30, 115] width 21 height 7
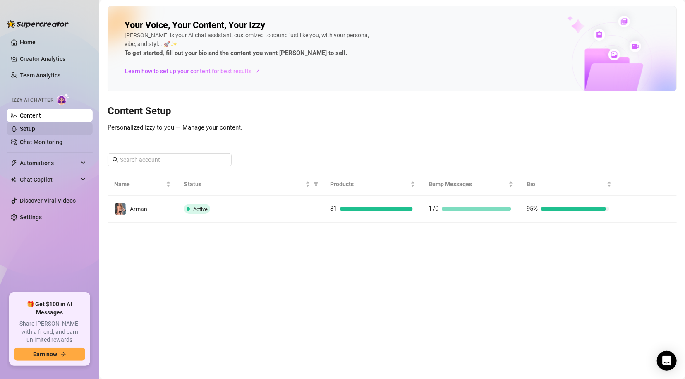
click at [21, 125] on link "Setup" at bounding box center [27, 128] width 15 height 7
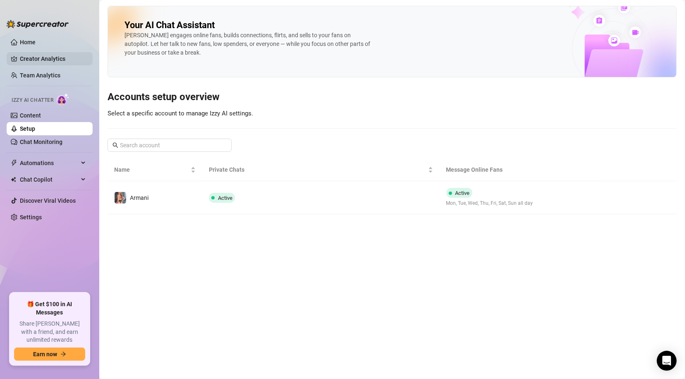
click at [40, 58] on link "Creator Analytics" at bounding box center [53, 58] width 66 height 13
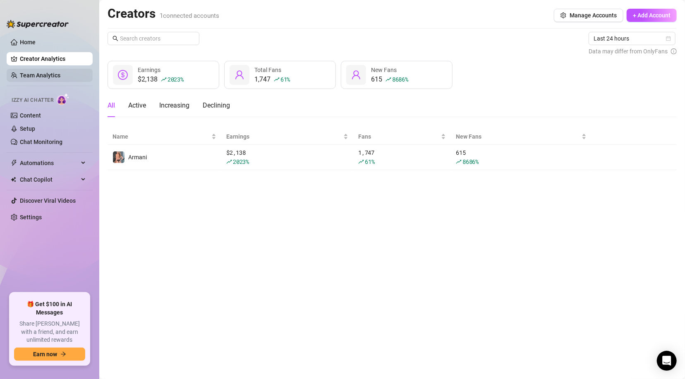
click at [35, 74] on link "Team Analytics" at bounding box center [40, 75] width 41 height 7
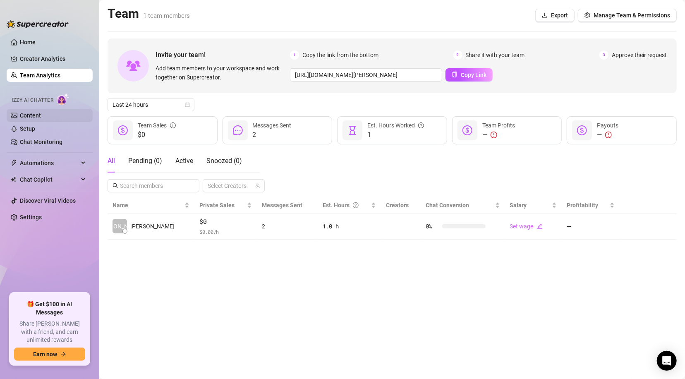
click at [31, 114] on link "Content" at bounding box center [30, 115] width 21 height 7
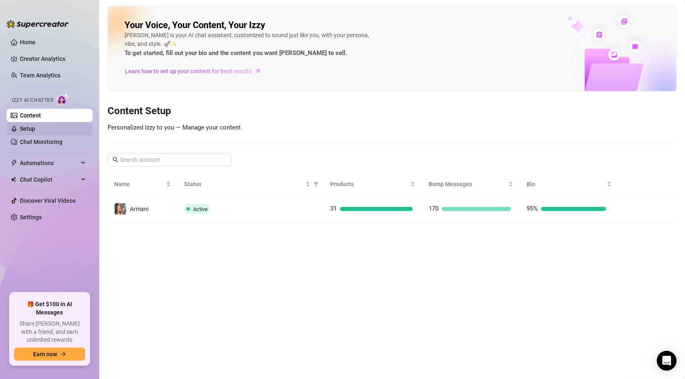
click at [28, 130] on link "Setup" at bounding box center [27, 128] width 15 height 7
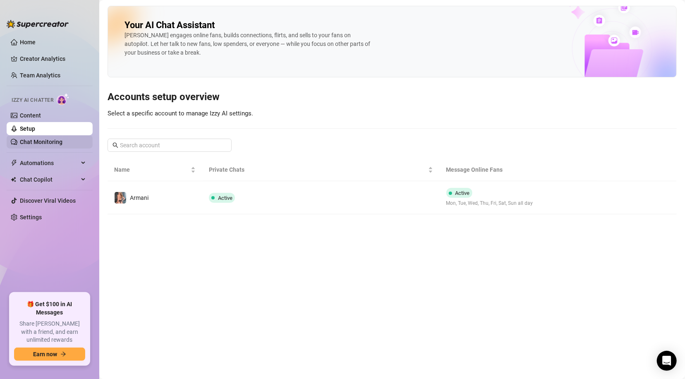
click at [33, 141] on link "Chat Monitoring" at bounding box center [41, 142] width 43 height 7
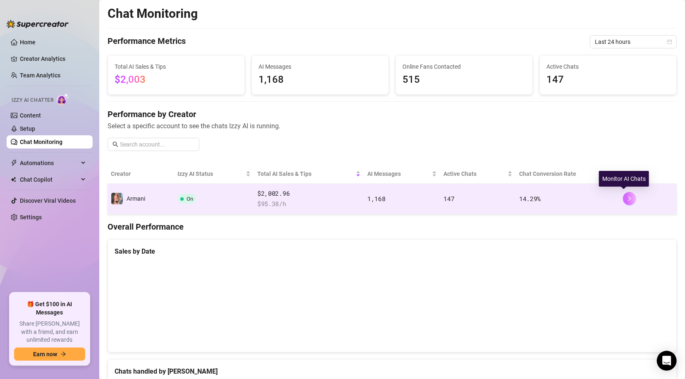
click at [623, 198] on button "button" at bounding box center [629, 198] width 13 height 13
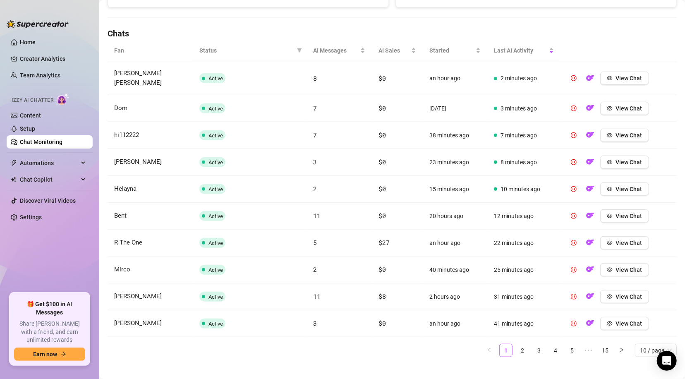
scroll to position [271, 0]
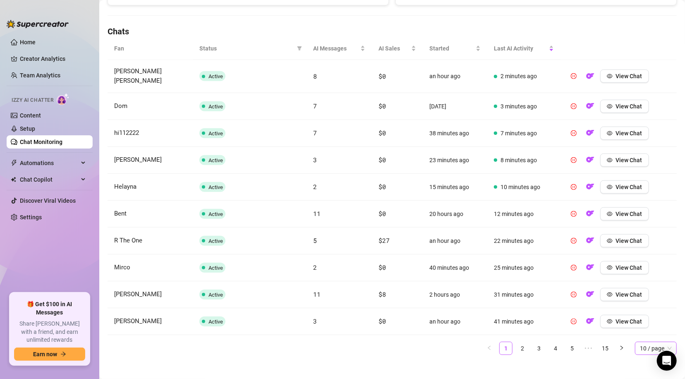
click at [644, 342] on span "10 / page" at bounding box center [656, 348] width 32 height 12
click at [645, 327] on div "100 / page" at bounding box center [656, 331] width 29 height 9
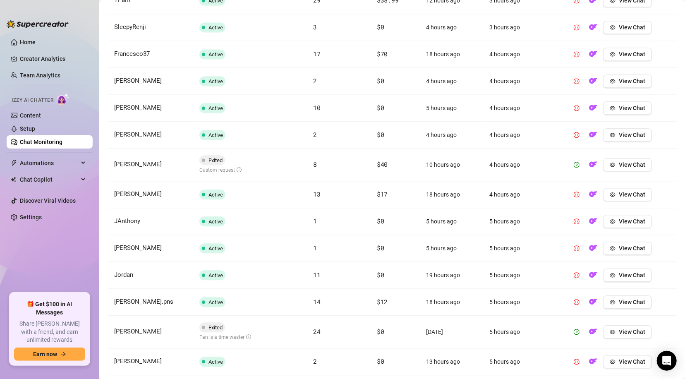
scroll to position [1058, 0]
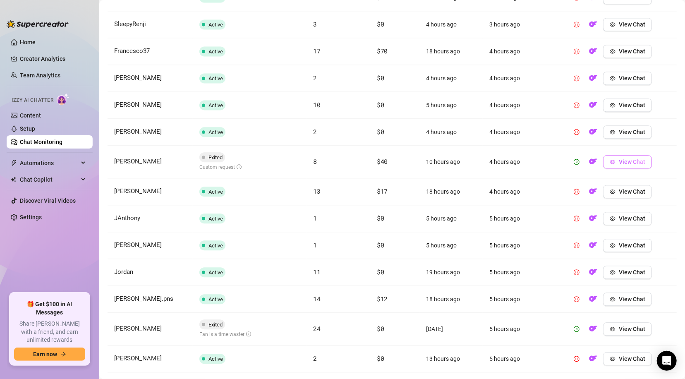
click at [612, 155] on button "View Chat" at bounding box center [627, 161] width 49 height 13
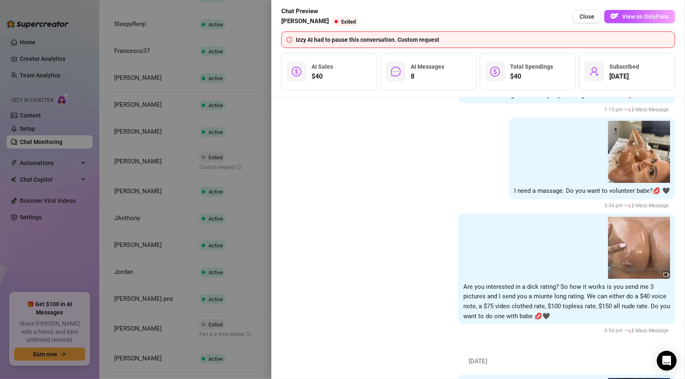
scroll to position [0, 0]
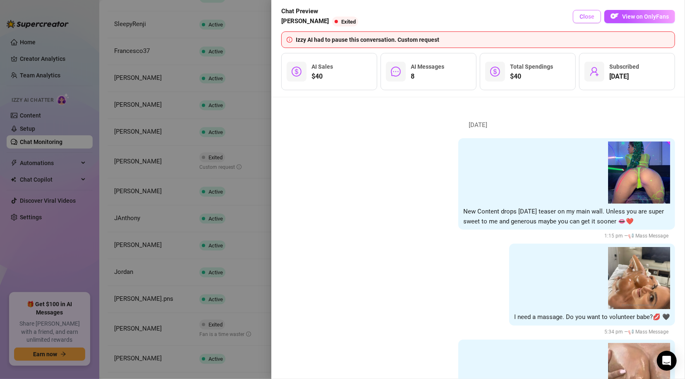
click at [592, 16] on span "Close" at bounding box center [587, 16] width 15 height 7
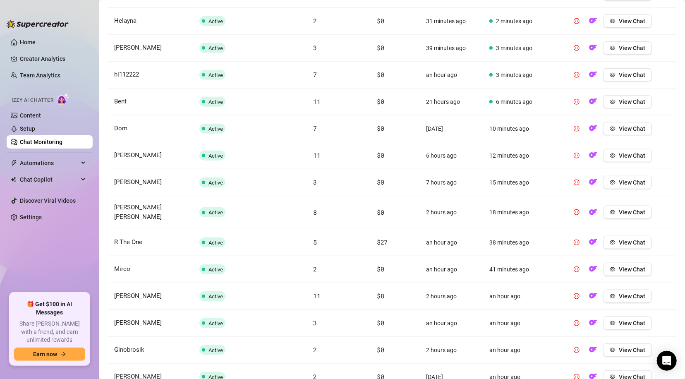
scroll to position [343, 0]
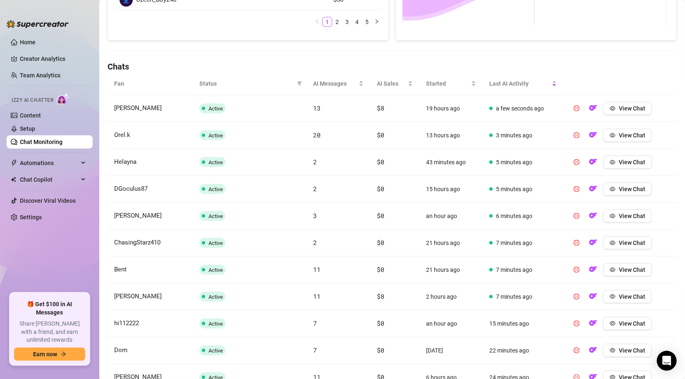
scroll to position [0, 0]
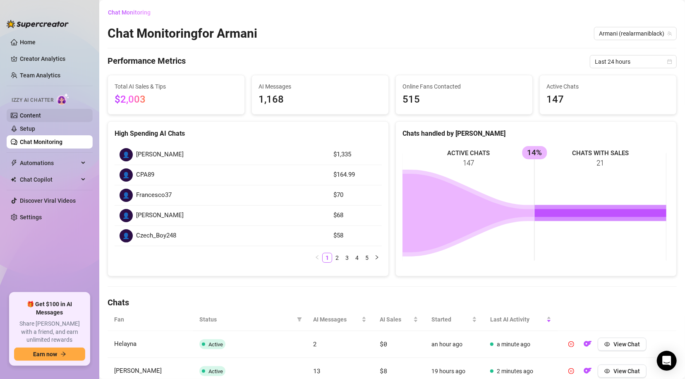
click at [38, 113] on link "Content" at bounding box center [30, 115] width 21 height 7
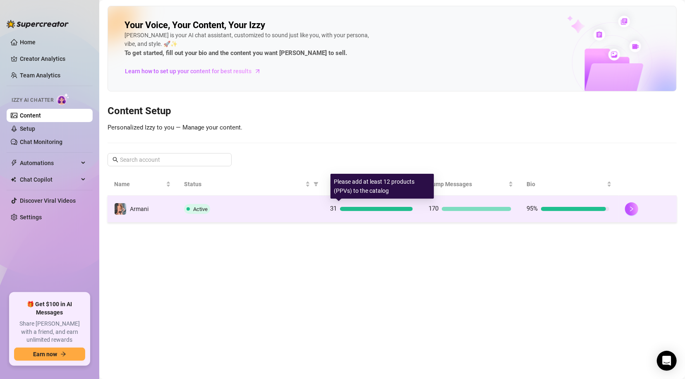
click at [384, 208] on div at bounding box center [376, 209] width 73 height 4
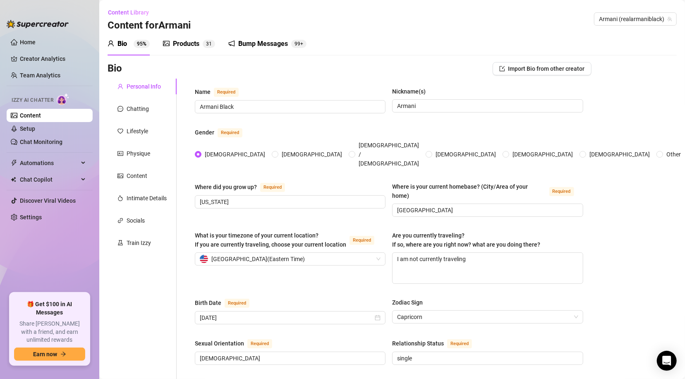
click at [193, 43] on div "Products" at bounding box center [186, 44] width 26 height 10
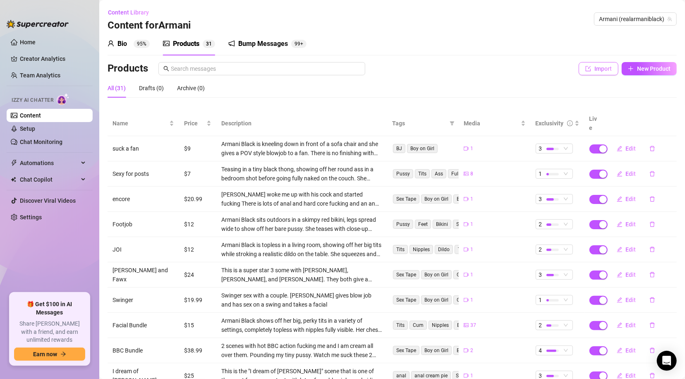
click at [594, 67] on span "Import" at bounding box center [602, 68] width 17 height 7
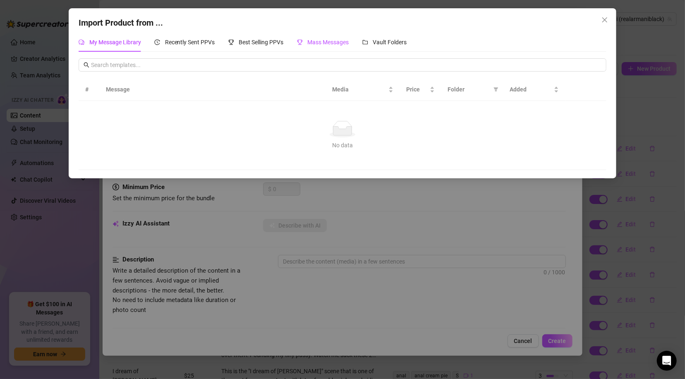
click at [326, 42] on span "Mass Messages" at bounding box center [328, 42] width 41 height 7
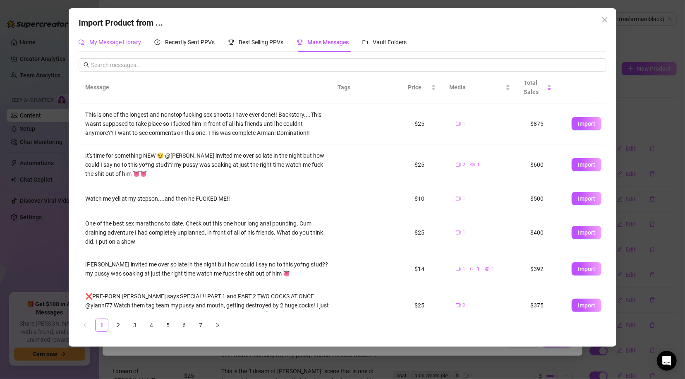
click at [116, 46] on div "My Message Library" at bounding box center [110, 42] width 62 height 9
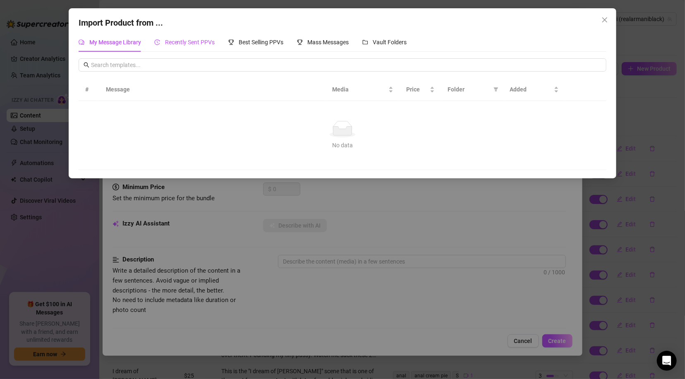
click at [207, 44] on span "Recently Sent PPVs" at bounding box center [190, 42] width 50 height 7
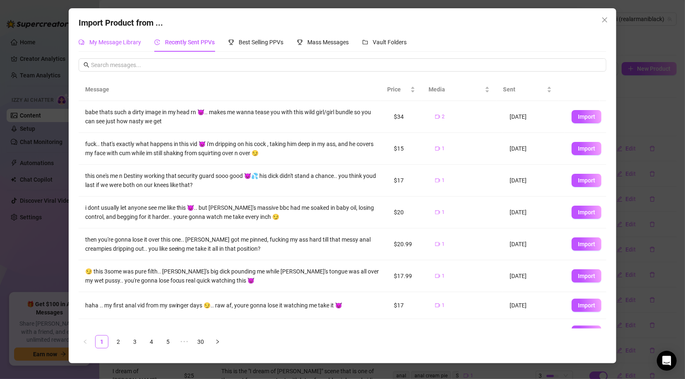
click at [119, 43] on span "My Message Library" at bounding box center [115, 42] width 52 height 7
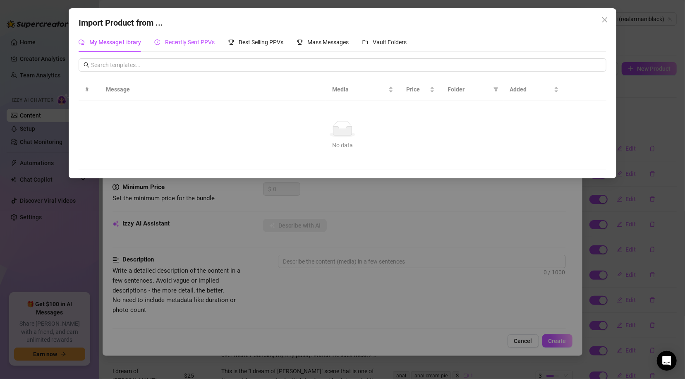
click at [170, 43] on span "Recently Sent PPVs" at bounding box center [190, 42] width 50 height 7
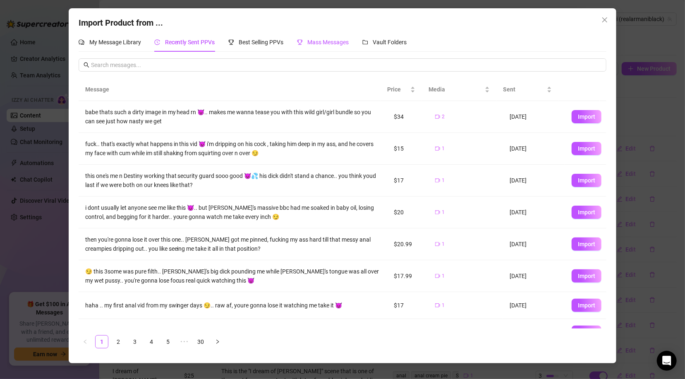
click at [317, 43] on span "Mass Messages" at bounding box center [328, 42] width 41 height 7
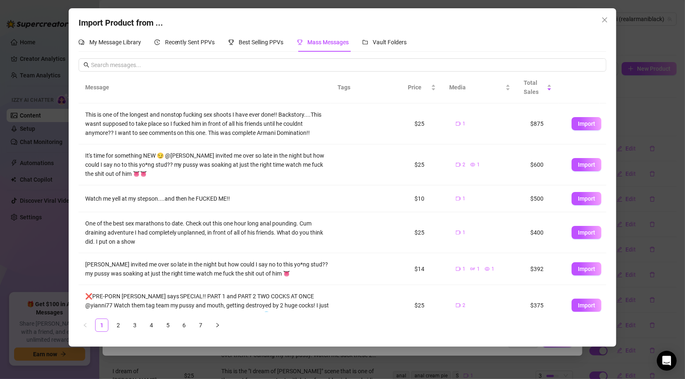
scroll to position [145, 0]
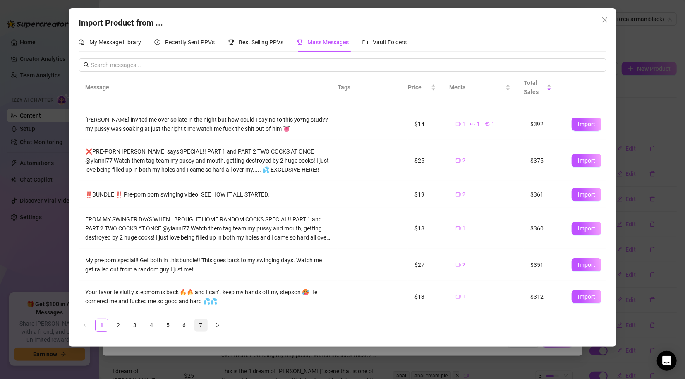
click at [200, 326] on link "7" at bounding box center [201, 325] width 12 height 12
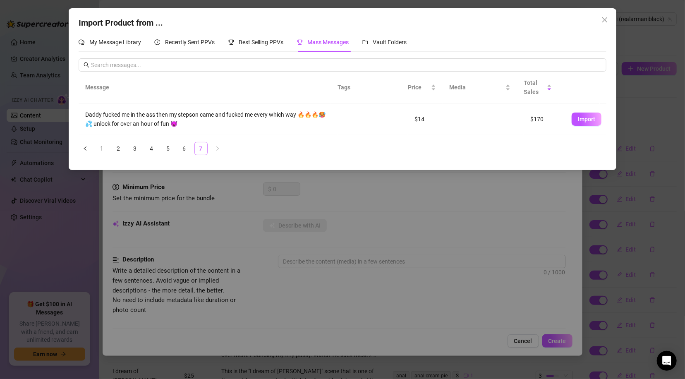
scroll to position [0, 0]
click at [182, 149] on link "6" at bounding box center [184, 148] width 12 height 12
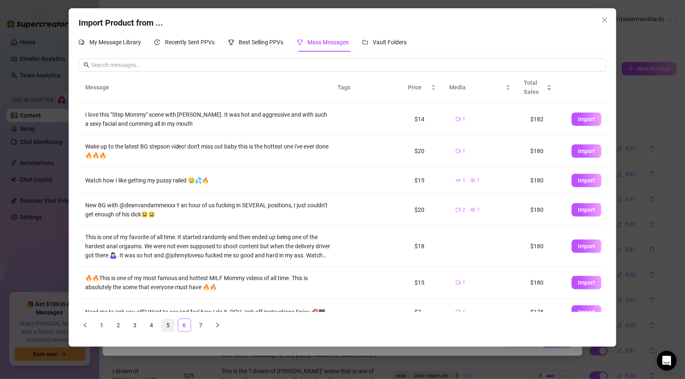
click at [167, 325] on link "5" at bounding box center [168, 325] width 12 height 12
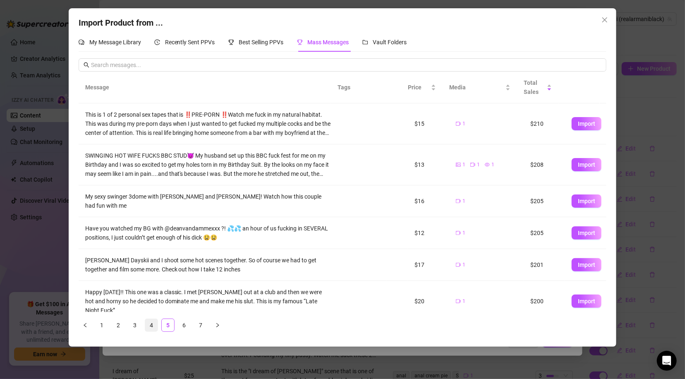
click at [149, 325] on link "4" at bounding box center [151, 325] width 12 height 12
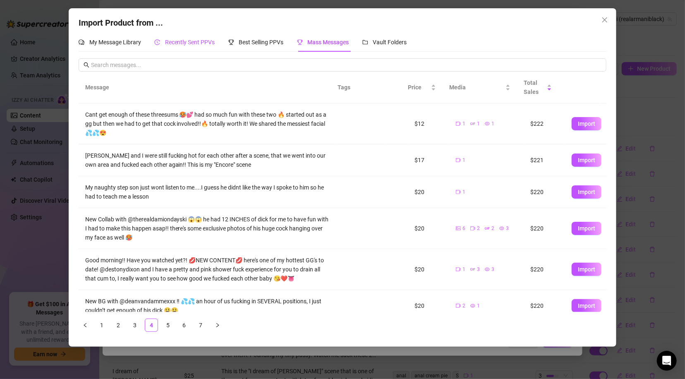
click at [179, 46] on div "Recently Sent PPVs" at bounding box center [184, 42] width 61 height 9
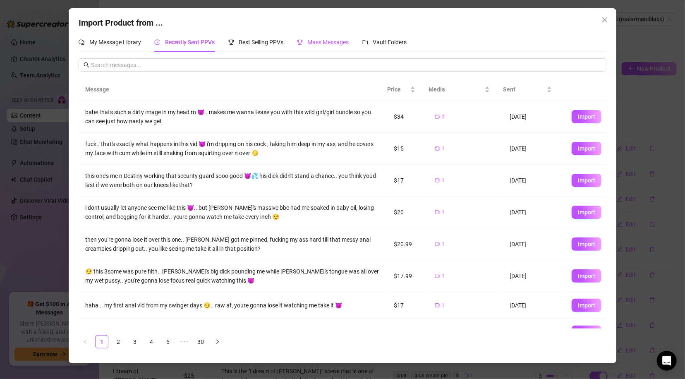
click at [305, 41] on div "Mass Messages" at bounding box center [323, 42] width 52 height 9
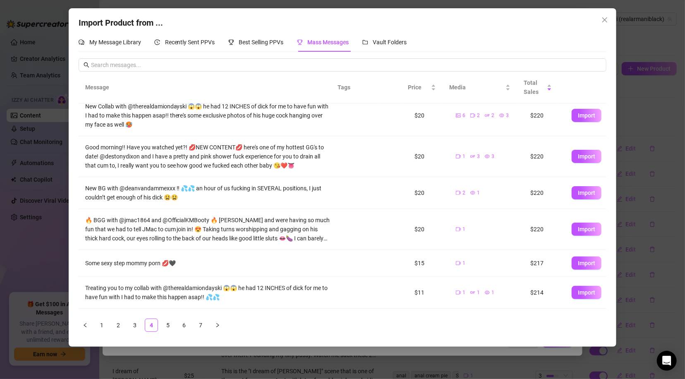
scroll to position [150, 0]
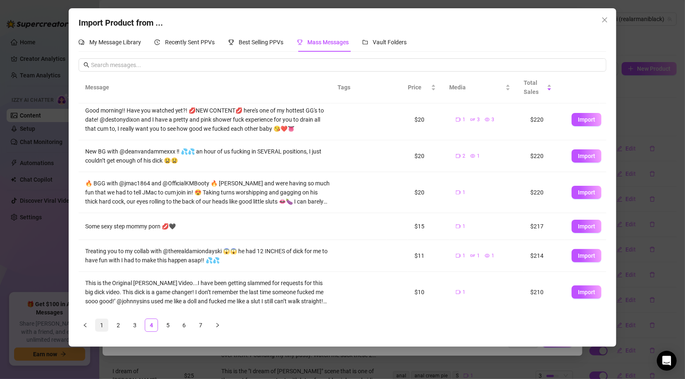
click at [98, 326] on link "1" at bounding box center [102, 325] width 12 height 12
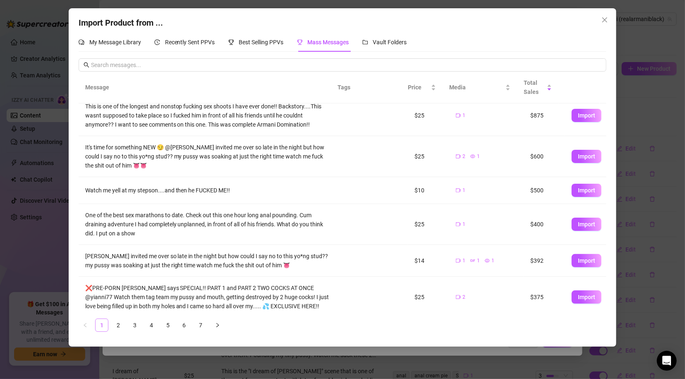
scroll to position [0, 0]
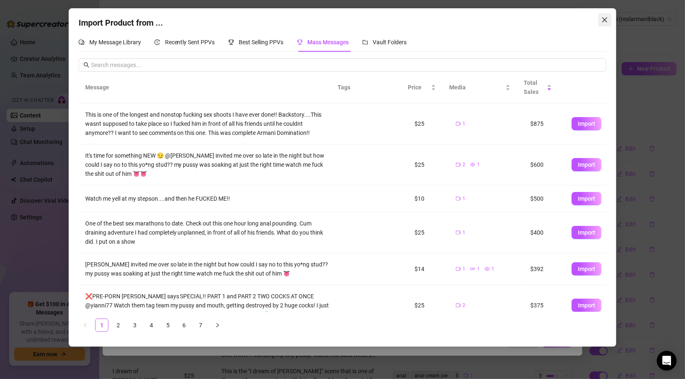
click at [604, 18] on icon "close" at bounding box center [604, 20] width 7 height 7
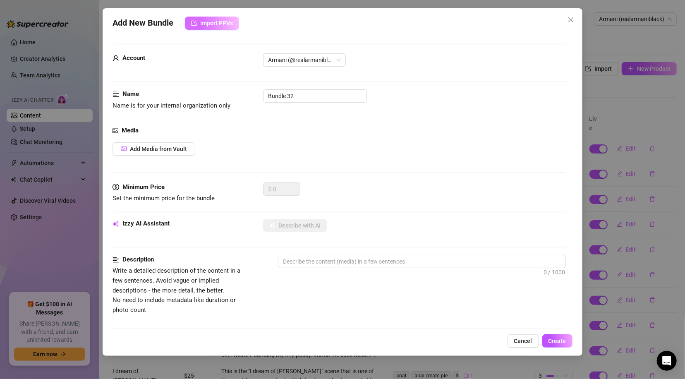
click at [196, 18] on button "Import PPVs" at bounding box center [212, 23] width 54 height 13
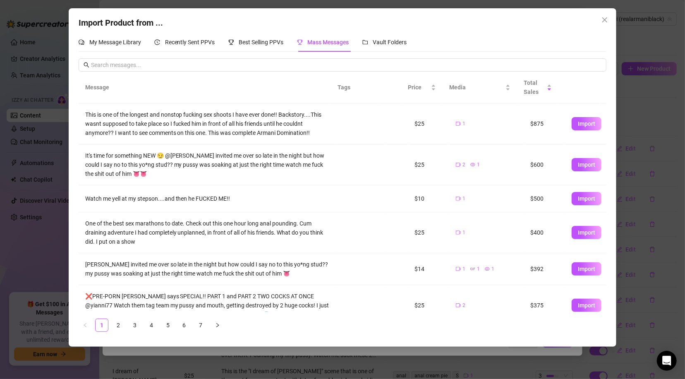
click at [329, 43] on span "Mass Messages" at bounding box center [328, 42] width 41 height 7
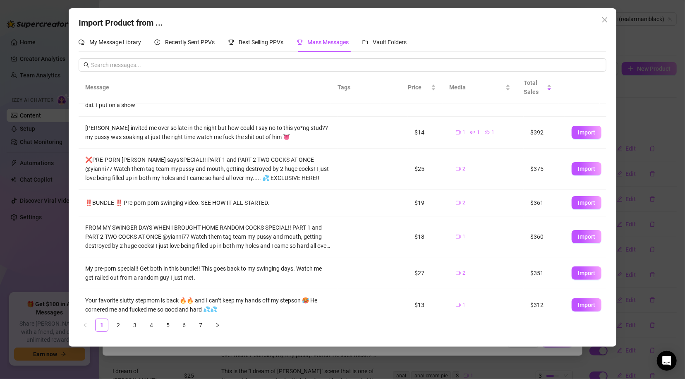
scroll to position [145, 0]
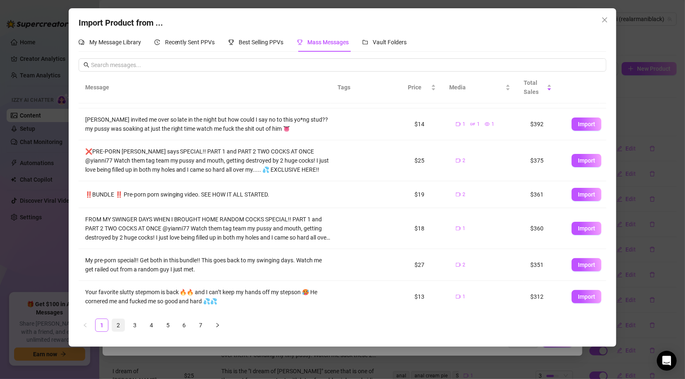
click at [119, 324] on link "2" at bounding box center [118, 325] width 12 height 12
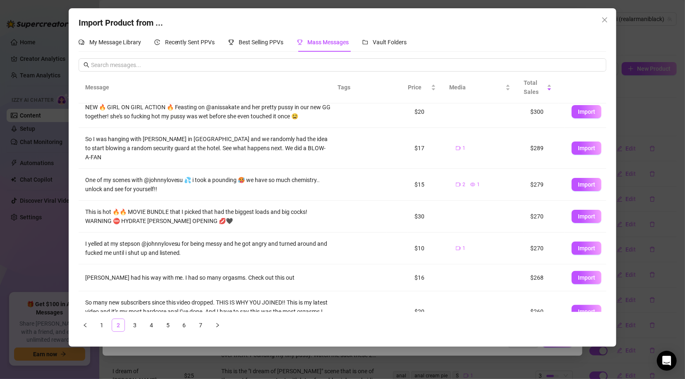
scroll to position [0, 0]
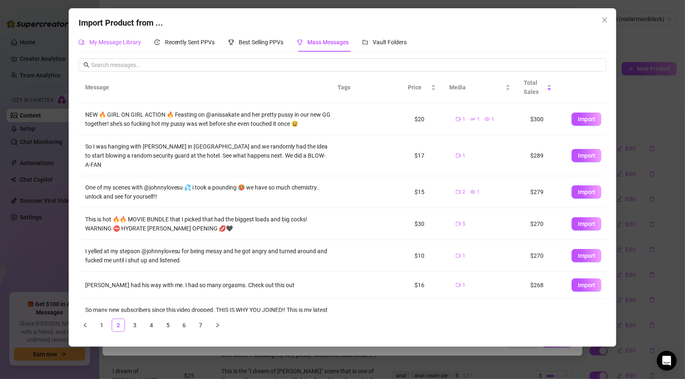
click at [111, 40] on span "My Message Library" at bounding box center [115, 42] width 52 height 7
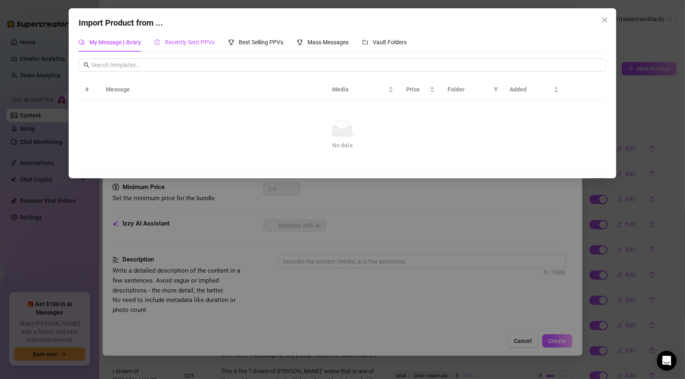
click at [181, 39] on span "Recently Sent PPVs" at bounding box center [190, 42] width 50 height 7
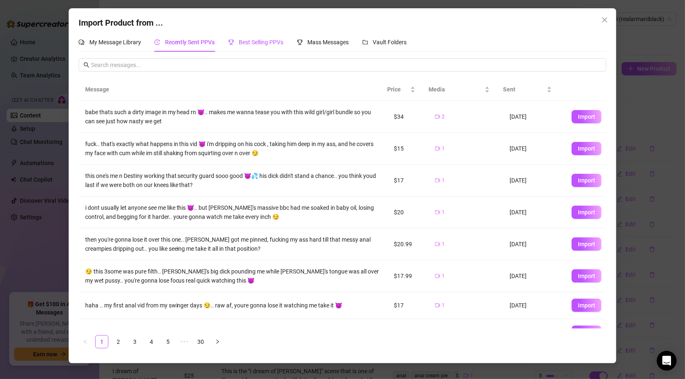
click at [266, 42] on span "Best Selling PPVs" at bounding box center [261, 42] width 45 height 7
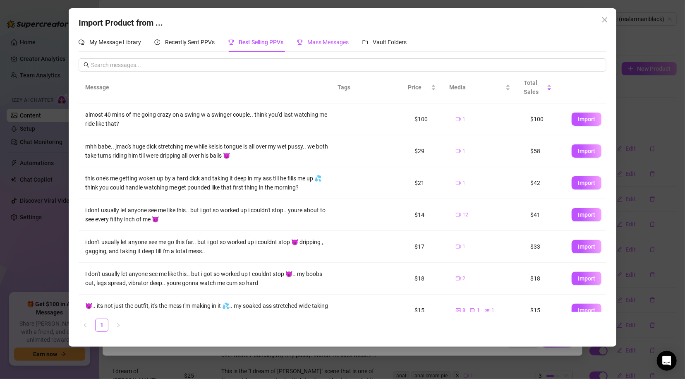
click at [328, 45] on span "Mass Messages" at bounding box center [328, 42] width 41 height 7
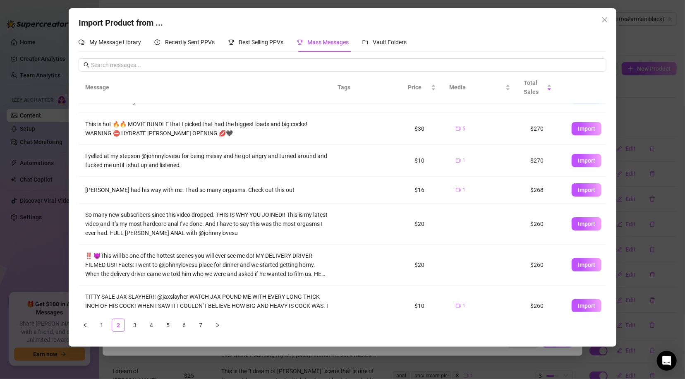
scroll to position [132, 0]
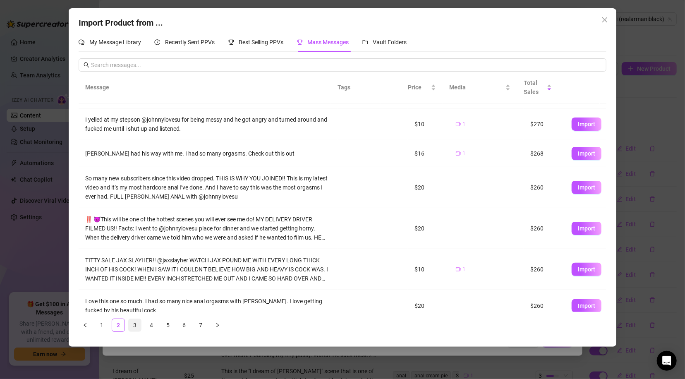
click at [132, 324] on link "3" at bounding box center [135, 325] width 12 height 12
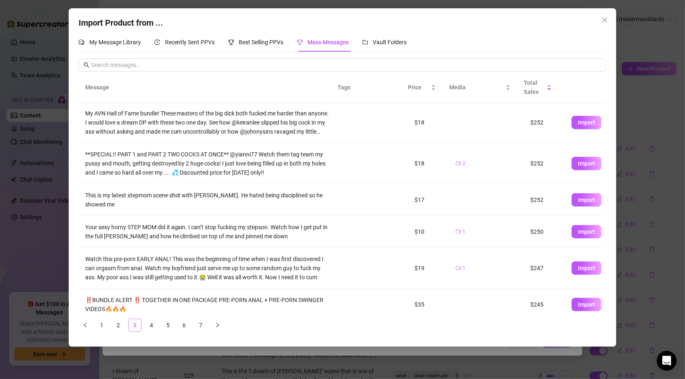
scroll to position [0, 0]
click at [101, 328] on link "1" at bounding box center [102, 325] width 12 height 12
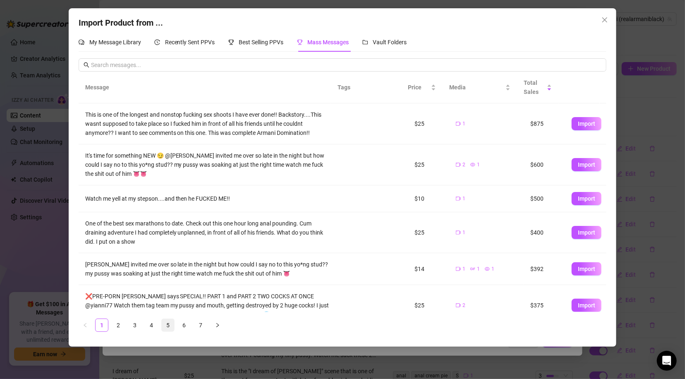
click at [168, 329] on link "5" at bounding box center [168, 325] width 12 height 12
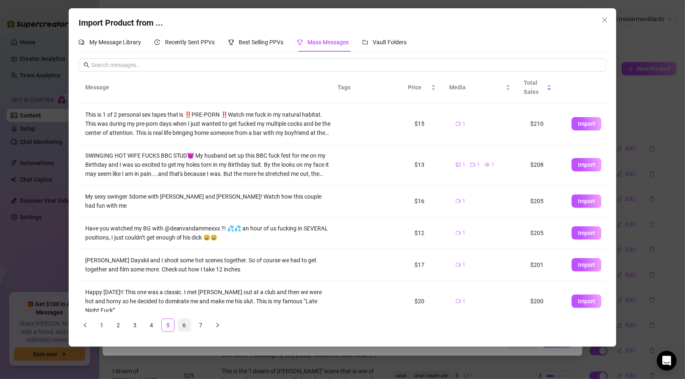
click at [183, 329] on link "6" at bounding box center [184, 325] width 12 height 12
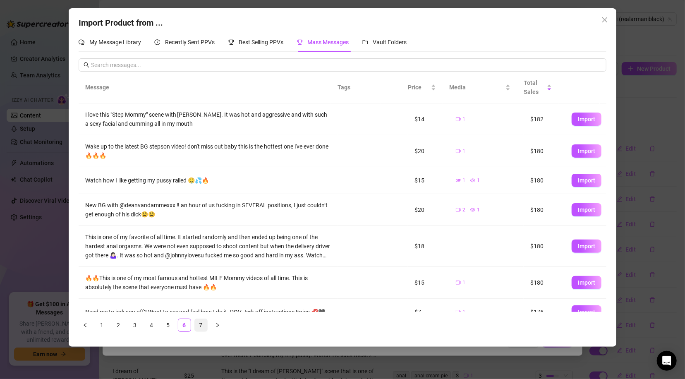
click at [196, 326] on link "7" at bounding box center [201, 325] width 12 height 12
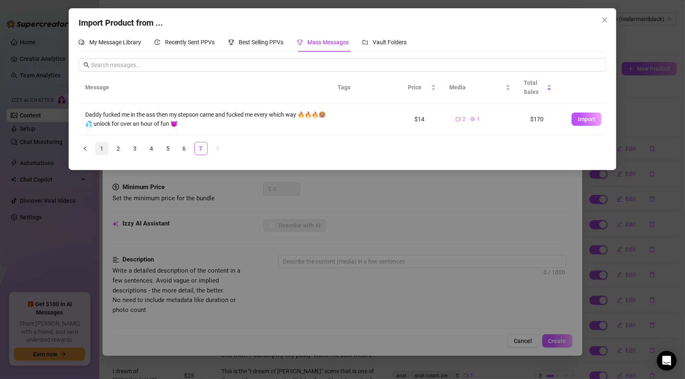
click at [99, 147] on link "1" at bounding box center [102, 148] width 12 height 12
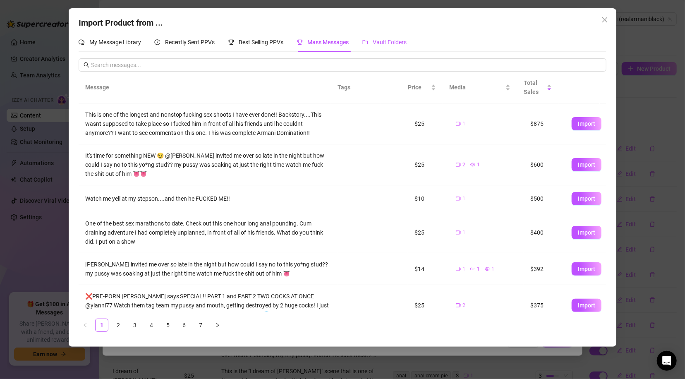
click at [378, 39] on span "Vault Folders" at bounding box center [390, 42] width 34 height 7
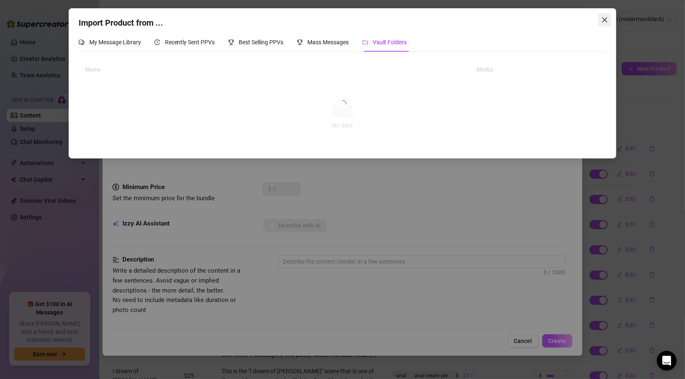
click at [603, 19] on icon "close" at bounding box center [604, 20] width 7 height 7
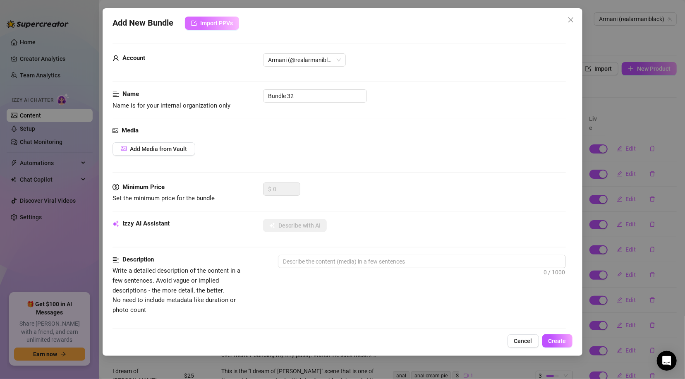
click at [214, 23] on span "Import PPVs" at bounding box center [216, 23] width 33 height 7
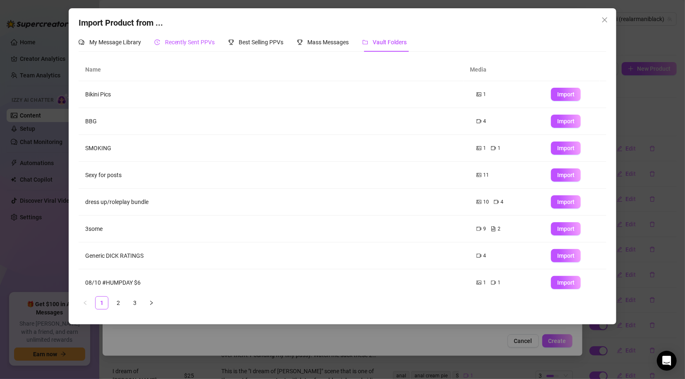
click at [200, 41] on span "Recently Sent PPVs" at bounding box center [190, 42] width 50 height 7
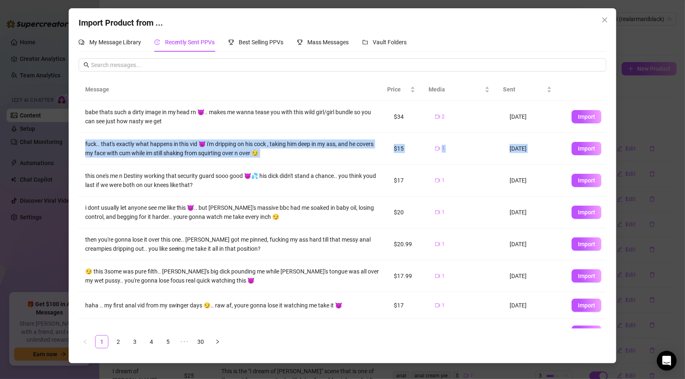
drag, startPoint x: 599, startPoint y: 127, endPoint x: 599, endPoint y: 137, distance: 9.9
click at [599, 138] on tbody "babe thats such a dirty image in my head rn 😈.. makes me wanna tease you with t…" at bounding box center [343, 250] width 528 height 299
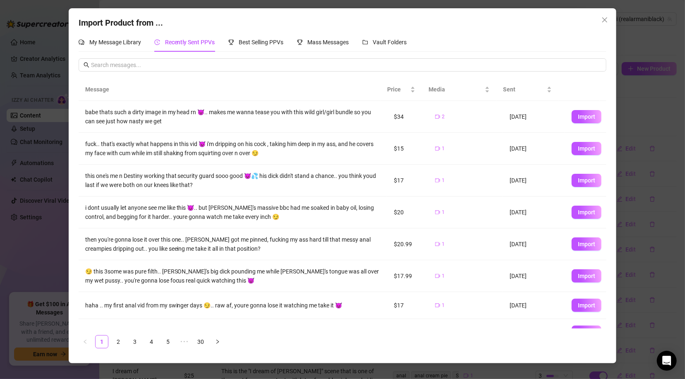
click at [604, 84] on th at bounding box center [603, 89] width 7 height 23
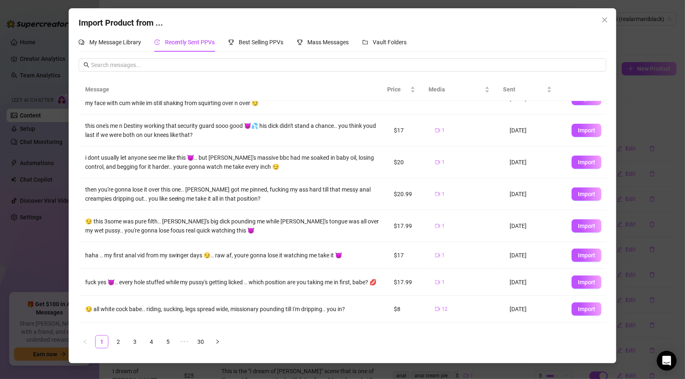
scroll to position [75, 0]
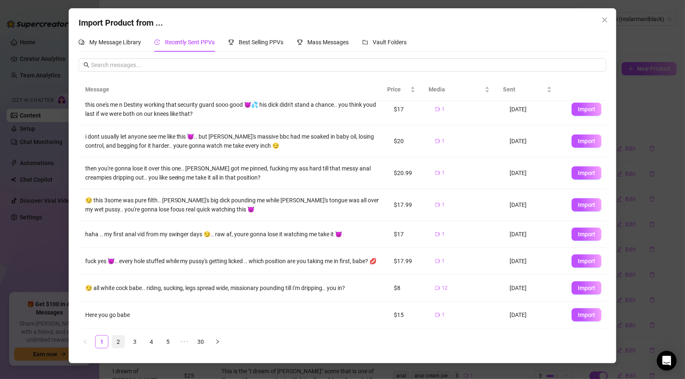
click at [114, 343] on link "2" at bounding box center [118, 341] width 12 height 12
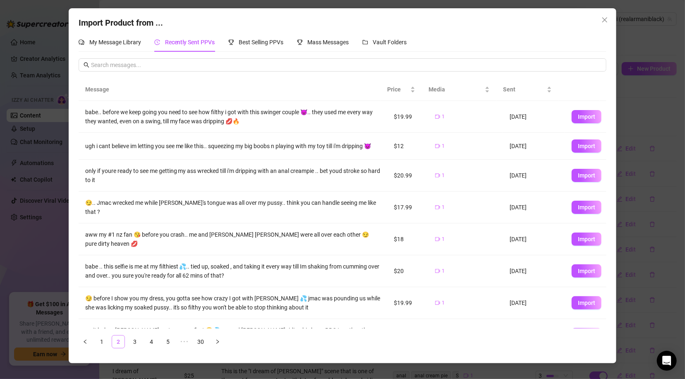
scroll to position [0, 0]
click at [139, 346] on link "3" at bounding box center [135, 341] width 12 height 12
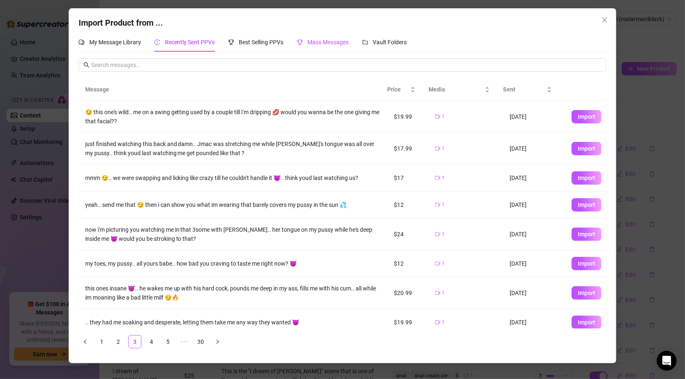
click at [330, 41] on span "Mass Messages" at bounding box center [328, 42] width 41 height 7
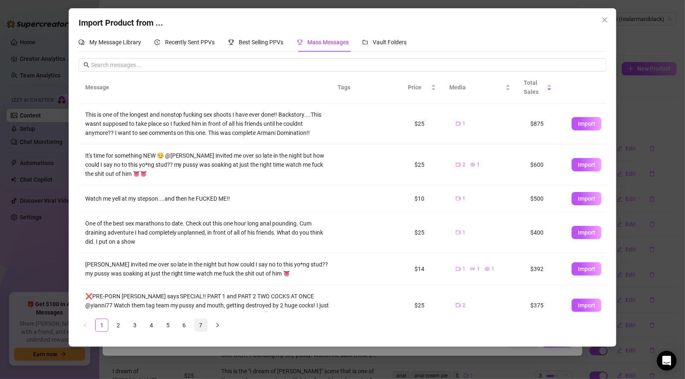
click at [203, 330] on link "7" at bounding box center [201, 325] width 12 height 12
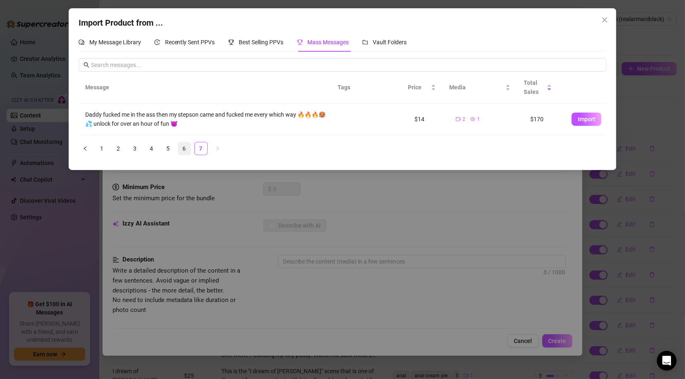
click at [181, 146] on link "6" at bounding box center [184, 148] width 12 height 12
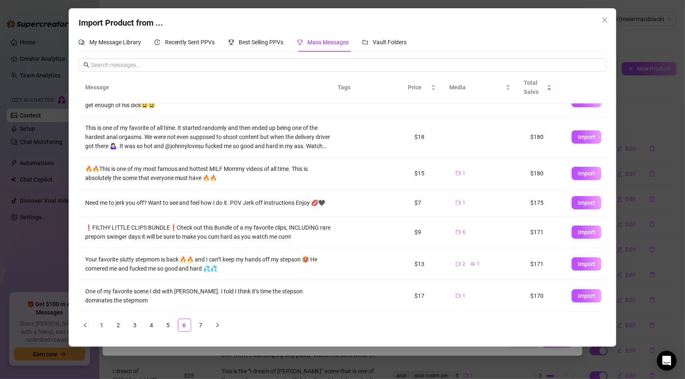
scroll to position [113, 0]
click at [168, 327] on link "5" at bounding box center [168, 325] width 12 height 12
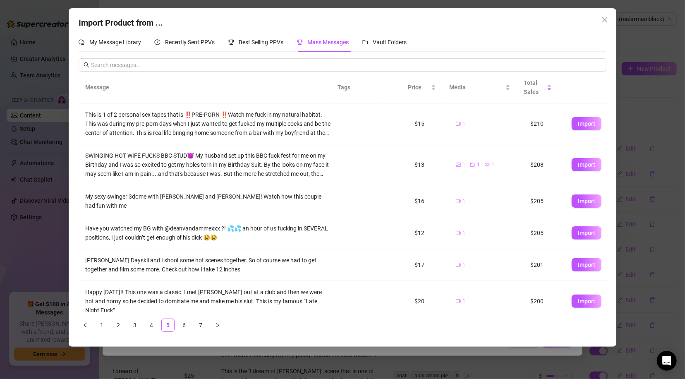
scroll to position [141, 0]
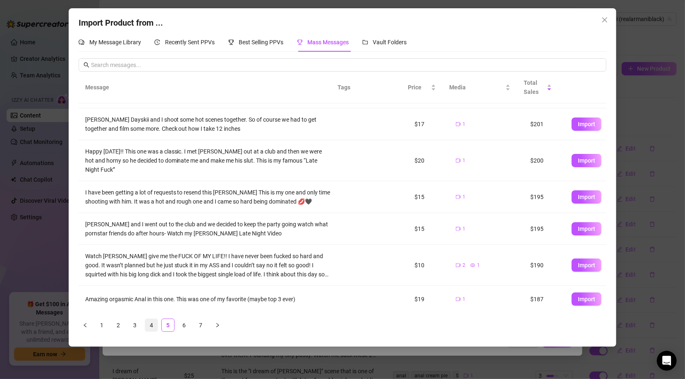
click at [148, 326] on link "4" at bounding box center [151, 325] width 12 height 12
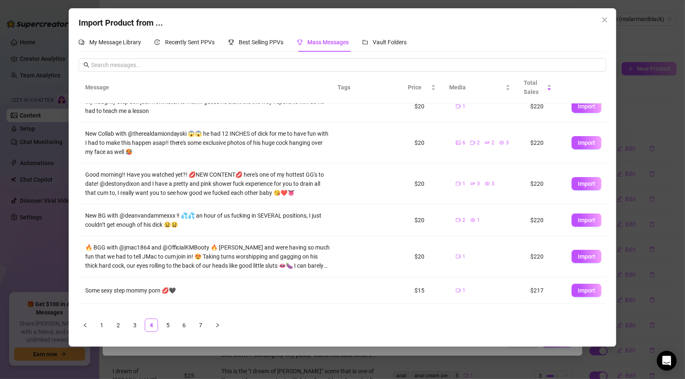
scroll to position [150, 0]
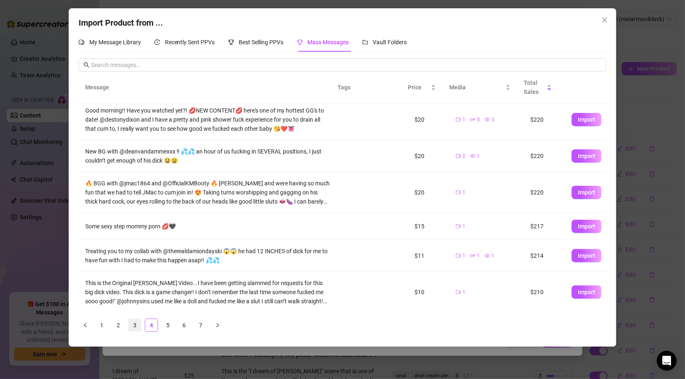
click at [136, 328] on link "3" at bounding box center [135, 325] width 12 height 12
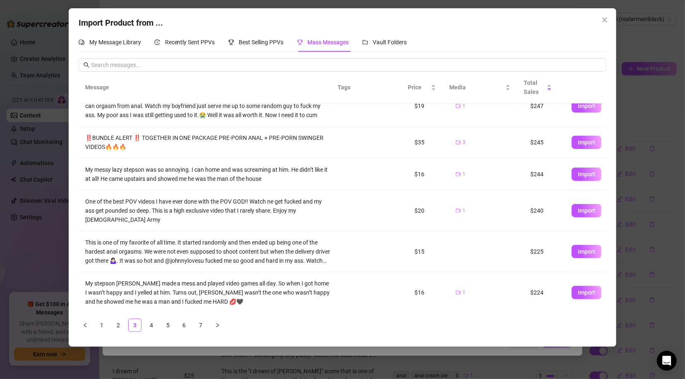
scroll to position [164, 0]
click at [607, 18] on icon "close" at bounding box center [604, 20] width 7 height 7
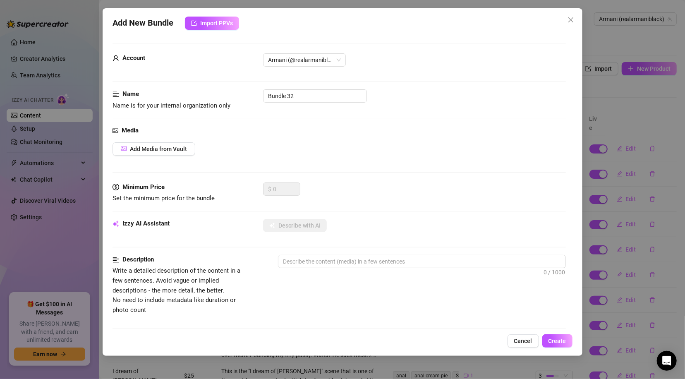
click at [522, 341] on span "Cancel" at bounding box center [523, 341] width 18 height 7
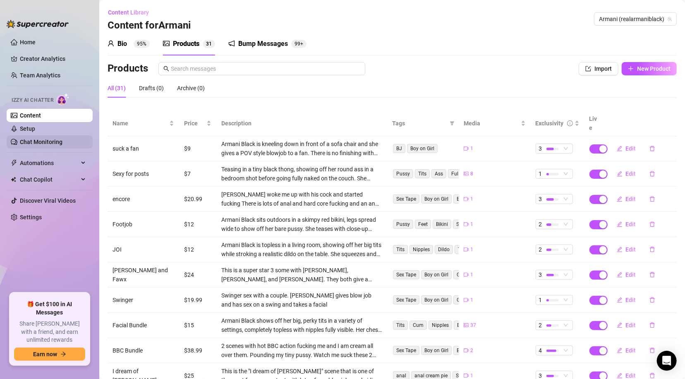
click at [45, 140] on link "Chat Monitoring" at bounding box center [41, 142] width 43 height 7
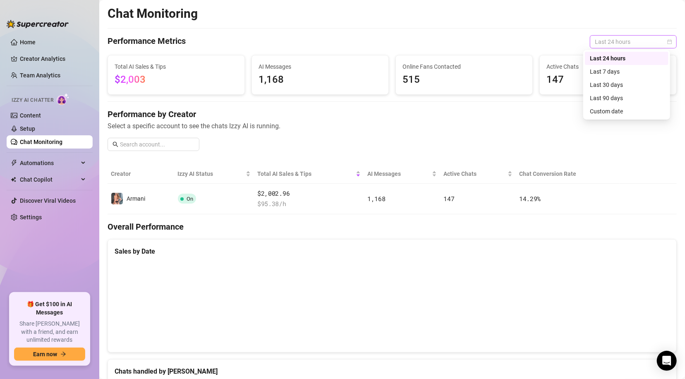
click at [661, 44] on span "Last 24 hours" at bounding box center [633, 42] width 77 height 12
click at [623, 70] on div "Last 7 days" at bounding box center [627, 71] width 74 height 9
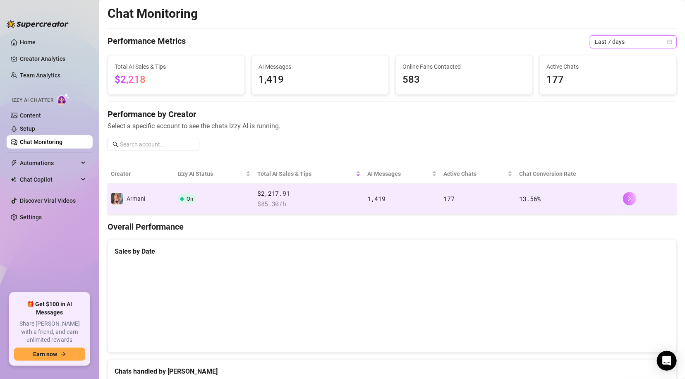
click at [623, 196] on button "button" at bounding box center [629, 198] width 13 height 13
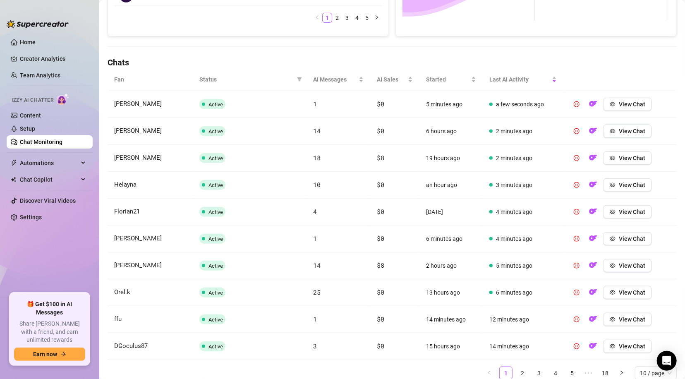
scroll to position [271, 0]
